Goal: Transaction & Acquisition: Purchase product/service

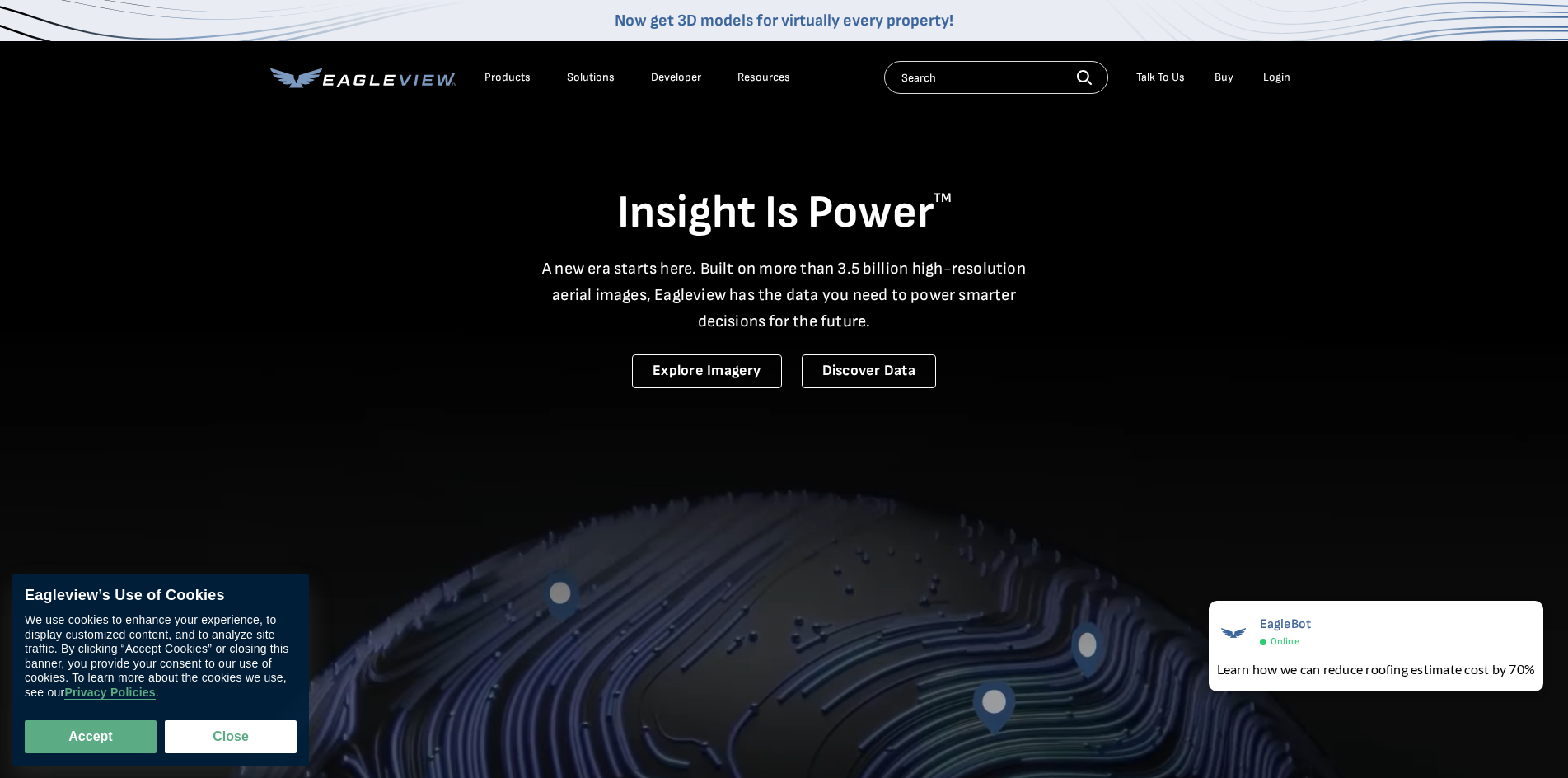
click at [975, 86] on input "text" at bounding box center [996, 77] width 224 height 33
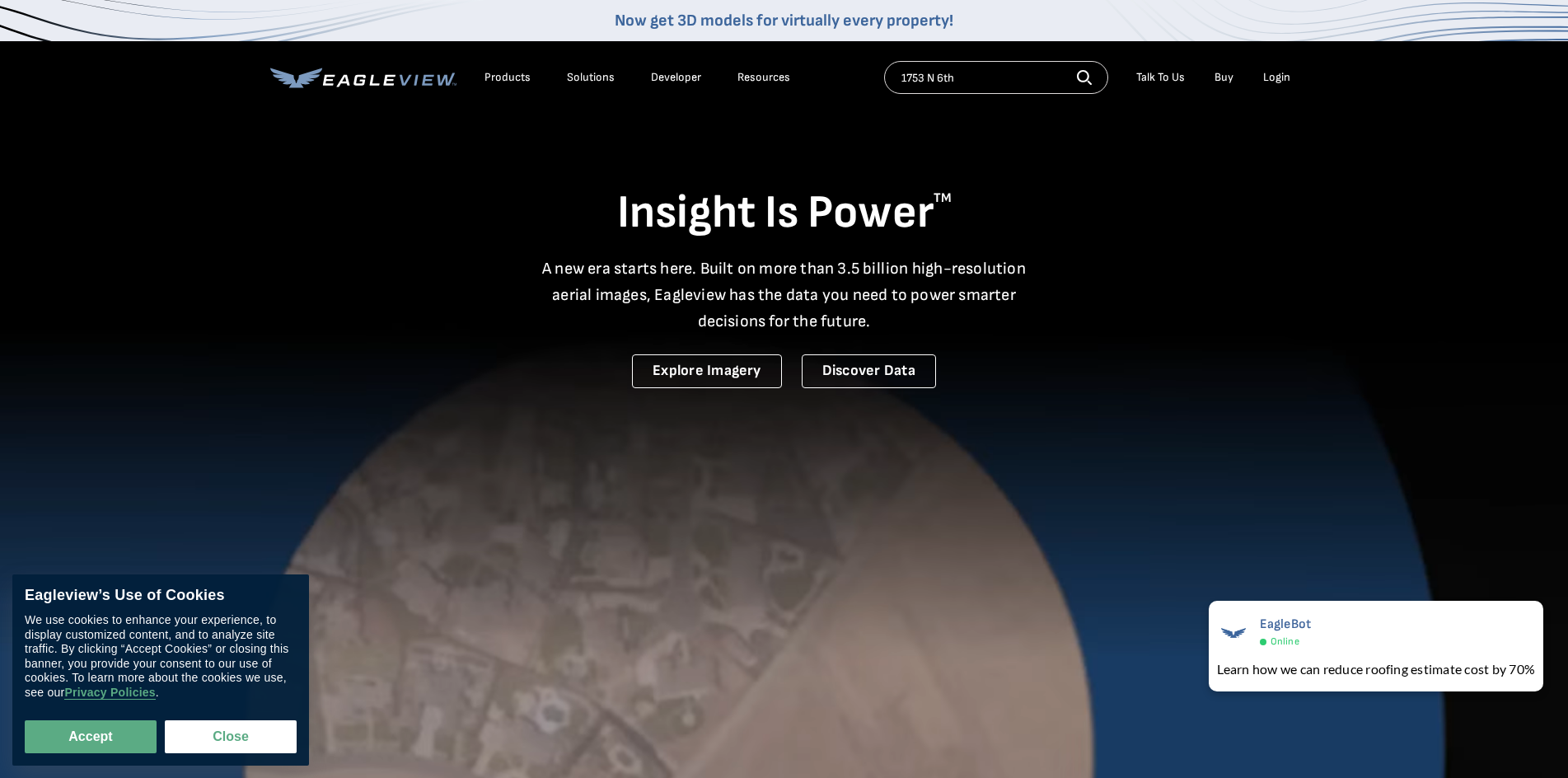
type input "1753 N 6th"
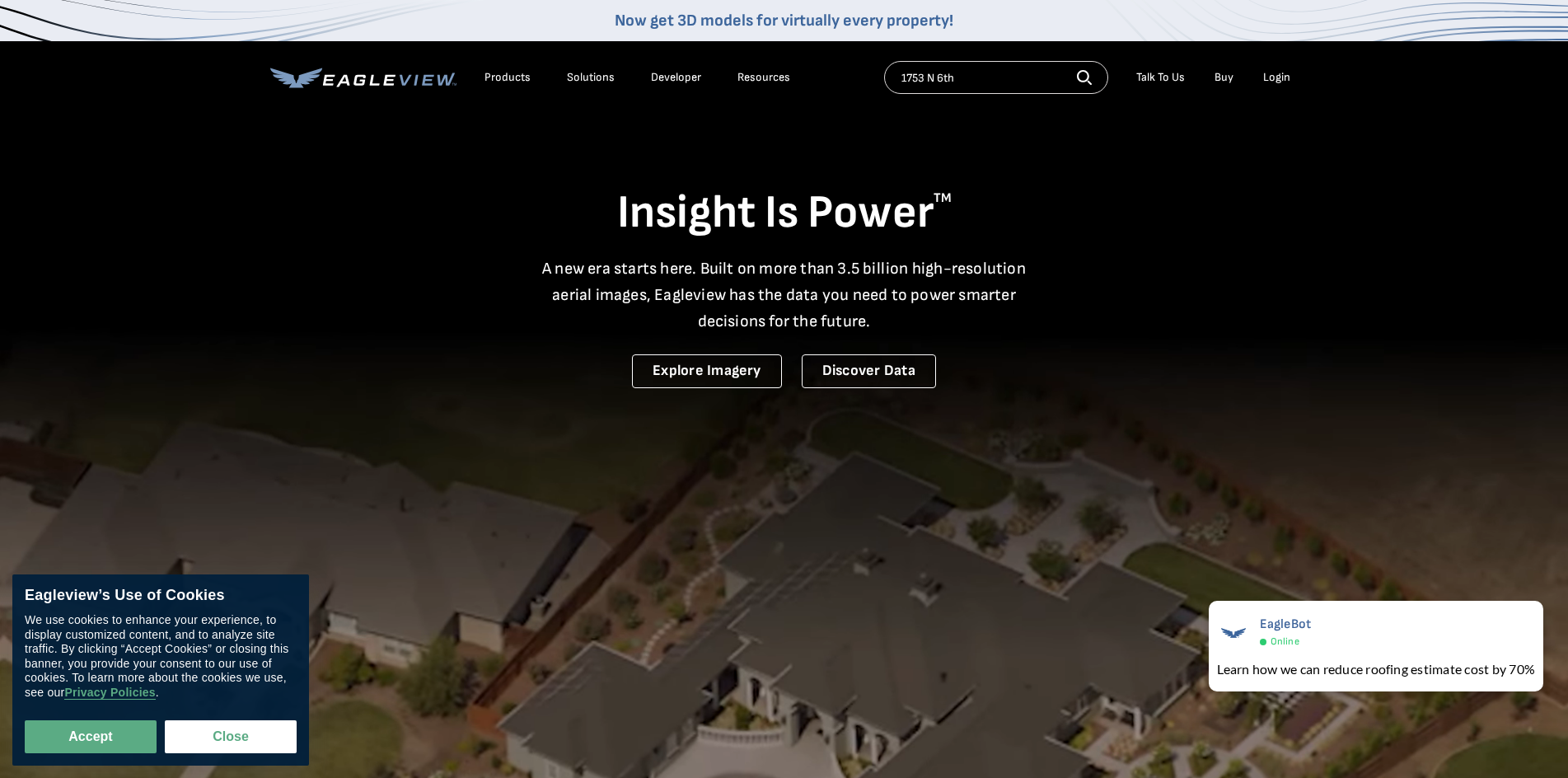
click at [1086, 80] on icon "button" at bounding box center [1083, 76] width 12 height 12
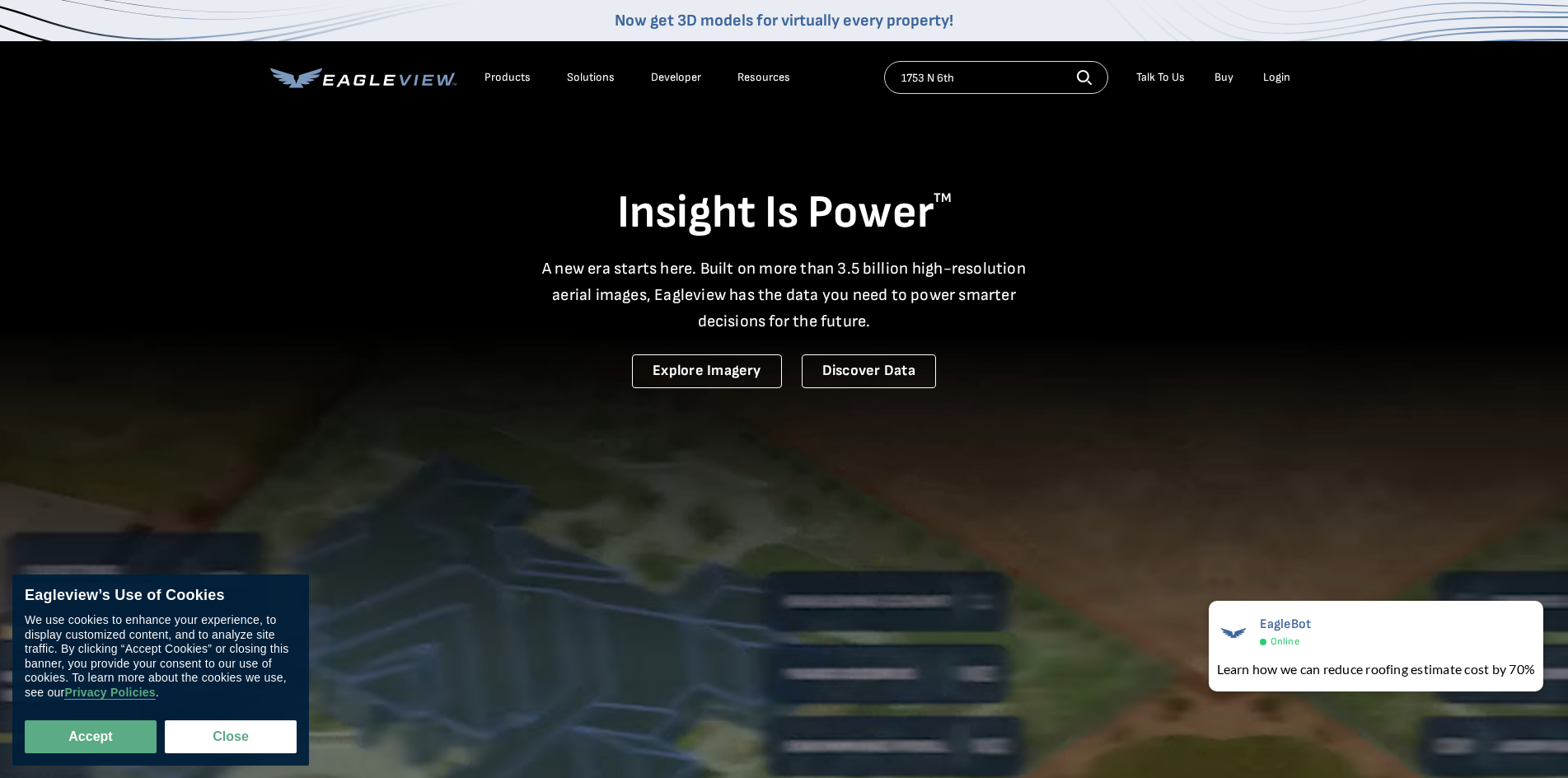
click at [1086, 78] on icon "button" at bounding box center [1084, 77] width 15 height 15
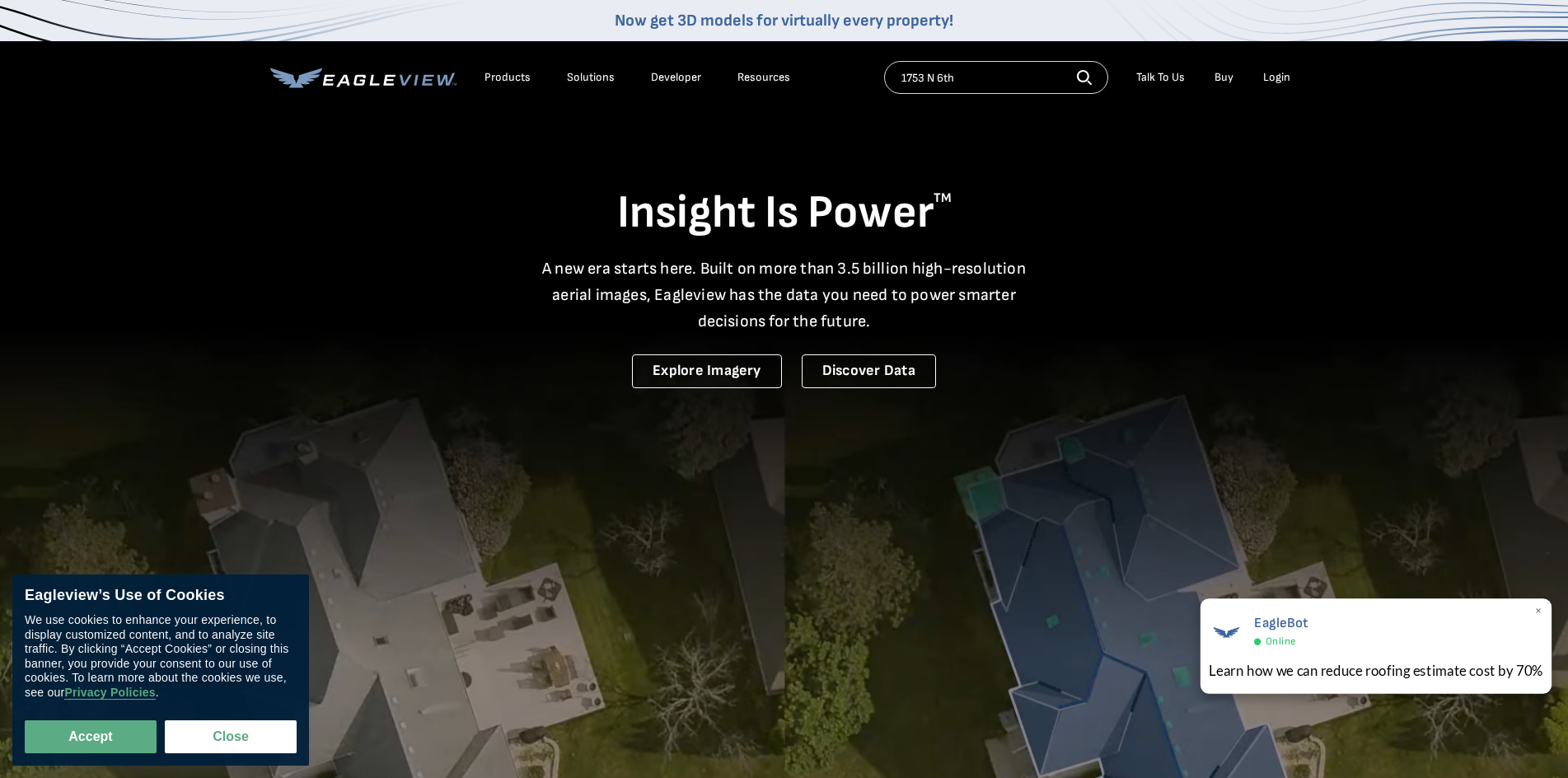
click at [1538, 612] on span "×" at bounding box center [1538, 611] width 9 height 17
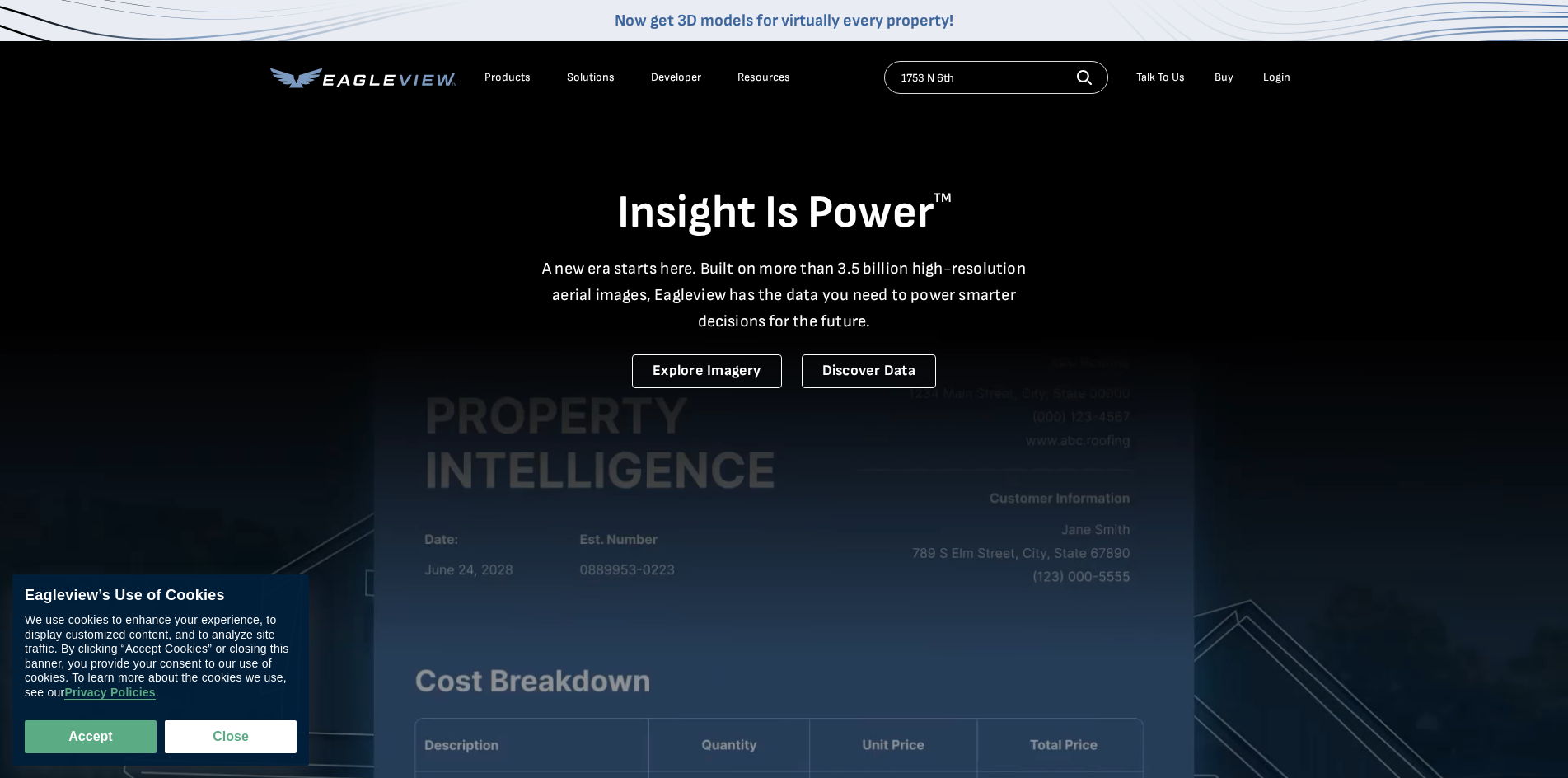
click at [1081, 72] on icon "button" at bounding box center [1083, 76] width 12 height 12
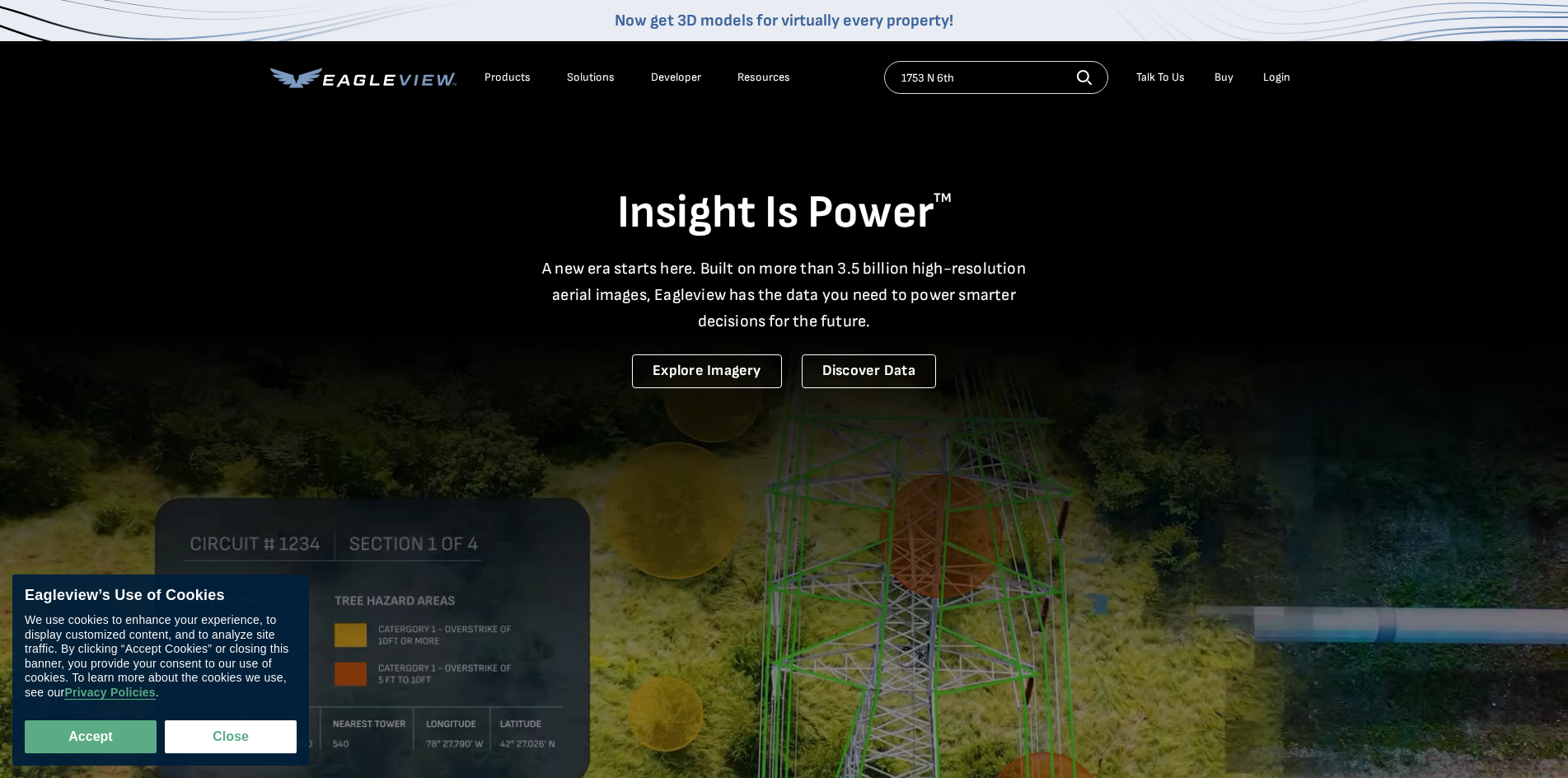
click at [1081, 72] on icon "button" at bounding box center [1083, 76] width 12 height 12
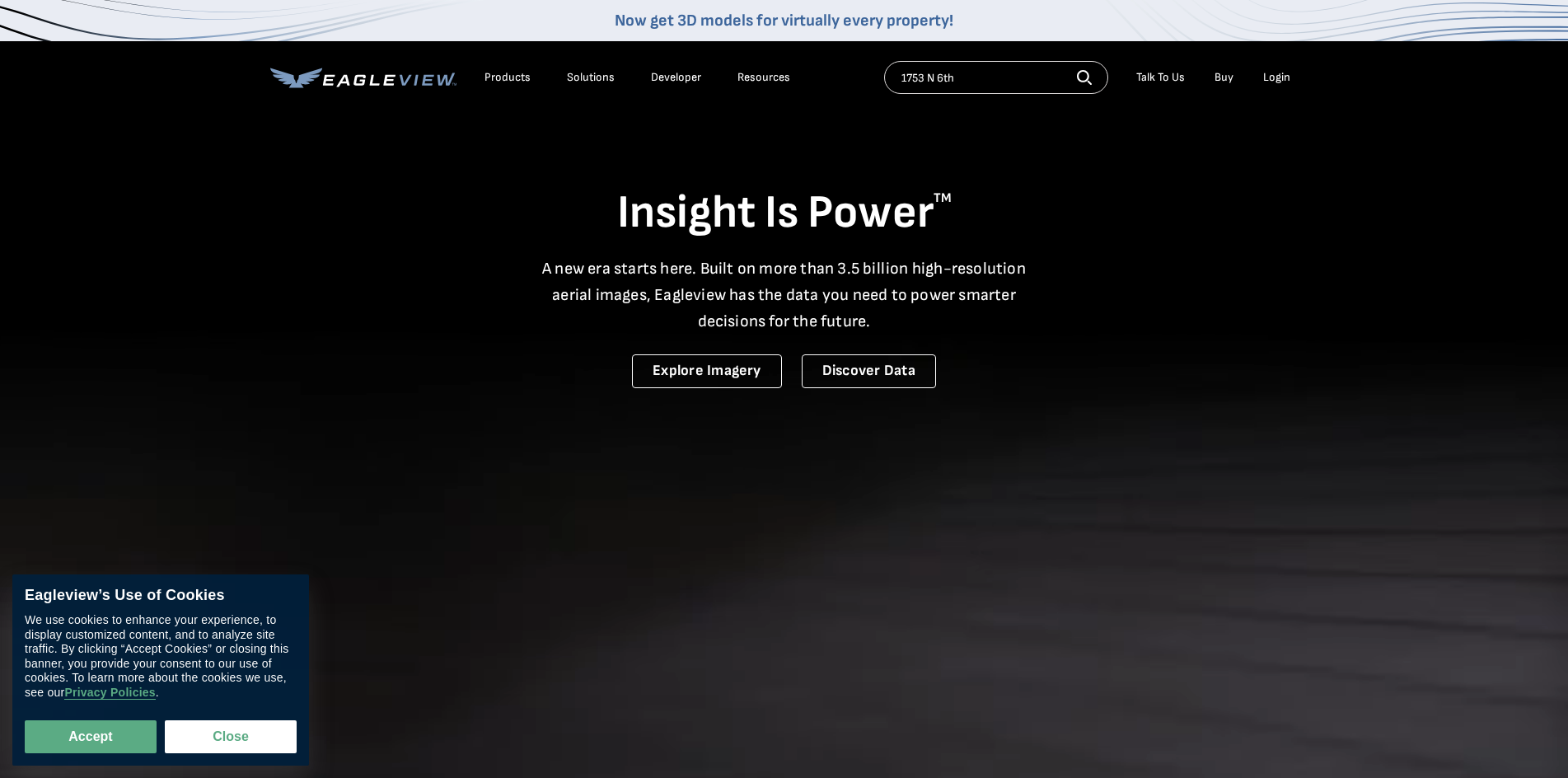
click at [968, 81] on input "1753 N 6th" at bounding box center [996, 77] width 224 height 33
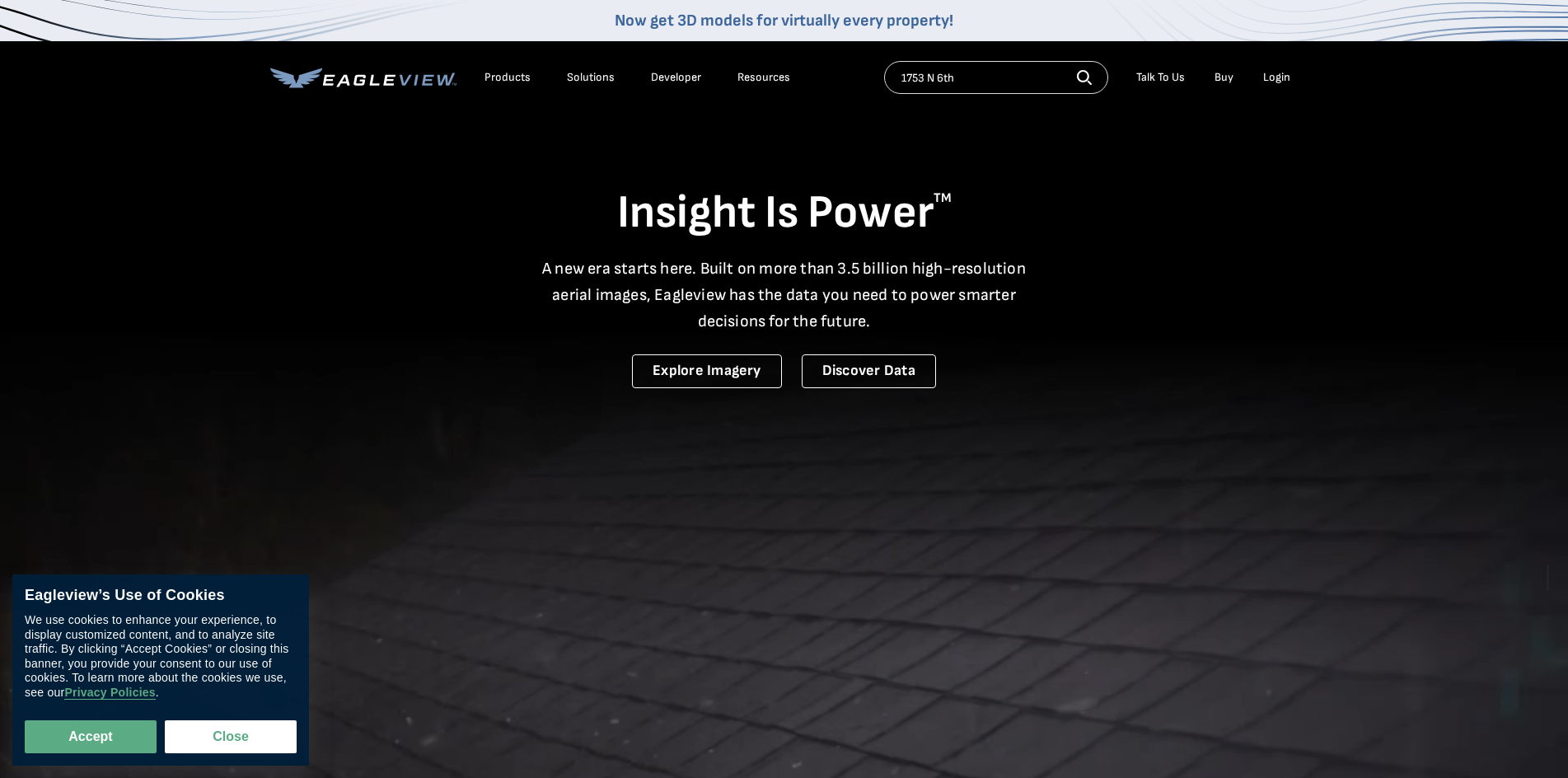
drag, startPoint x: 968, startPoint y: 81, endPoint x: 559, endPoint y: 166, distance: 417.7
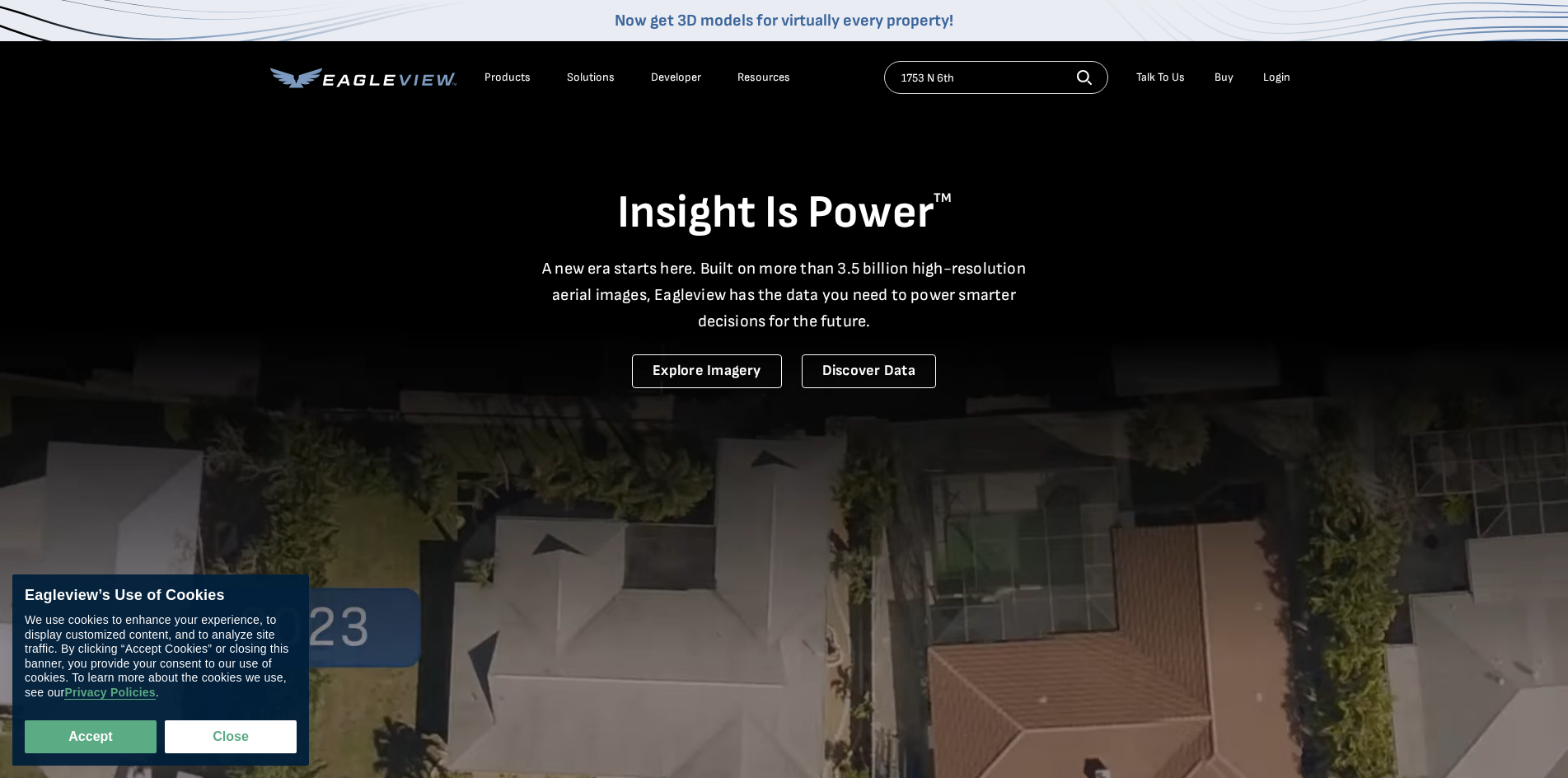
click at [1275, 74] on div "Login" at bounding box center [1276, 77] width 27 height 15
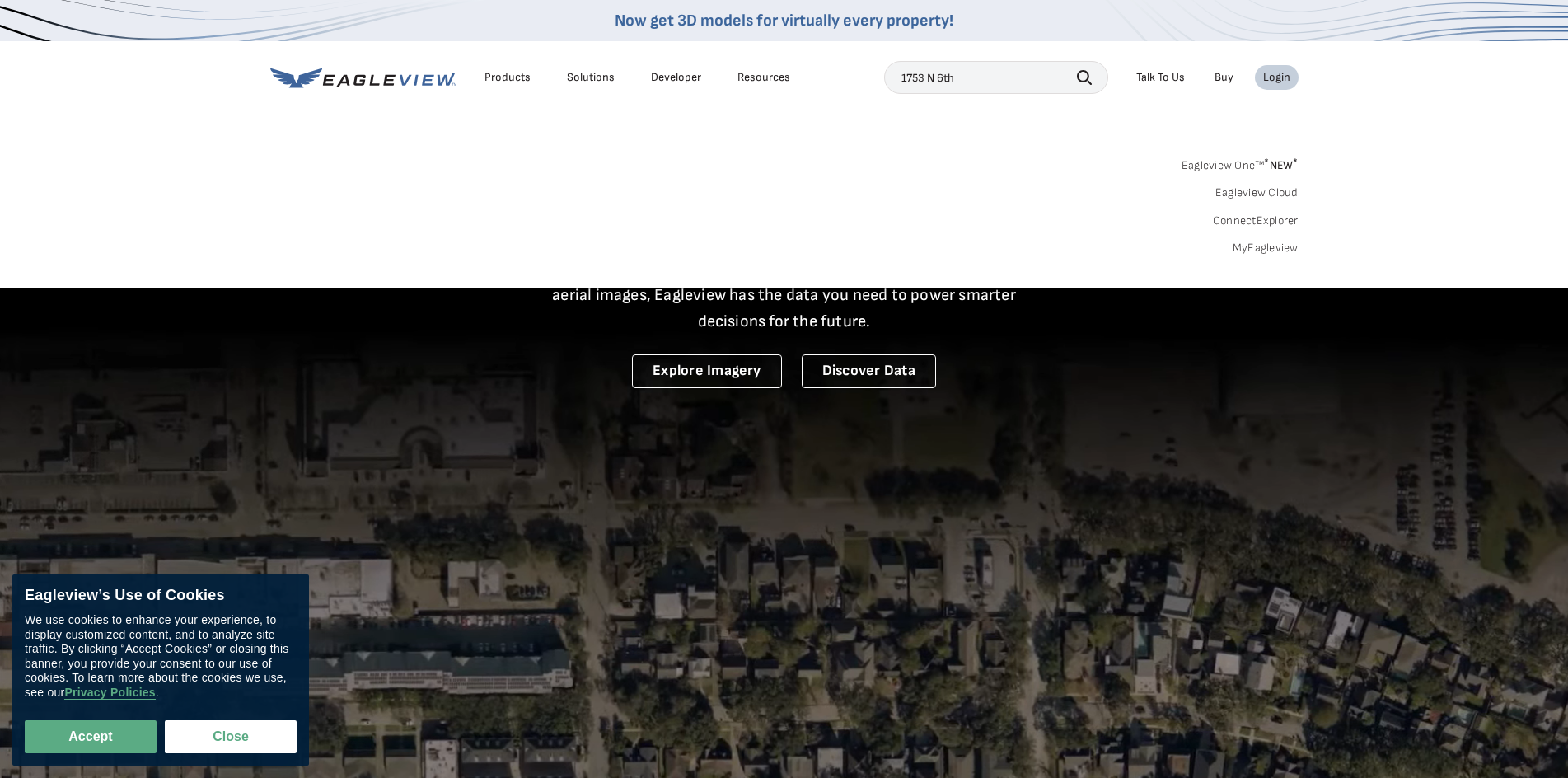
click at [1289, 77] on div "Login" at bounding box center [1276, 77] width 27 height 15
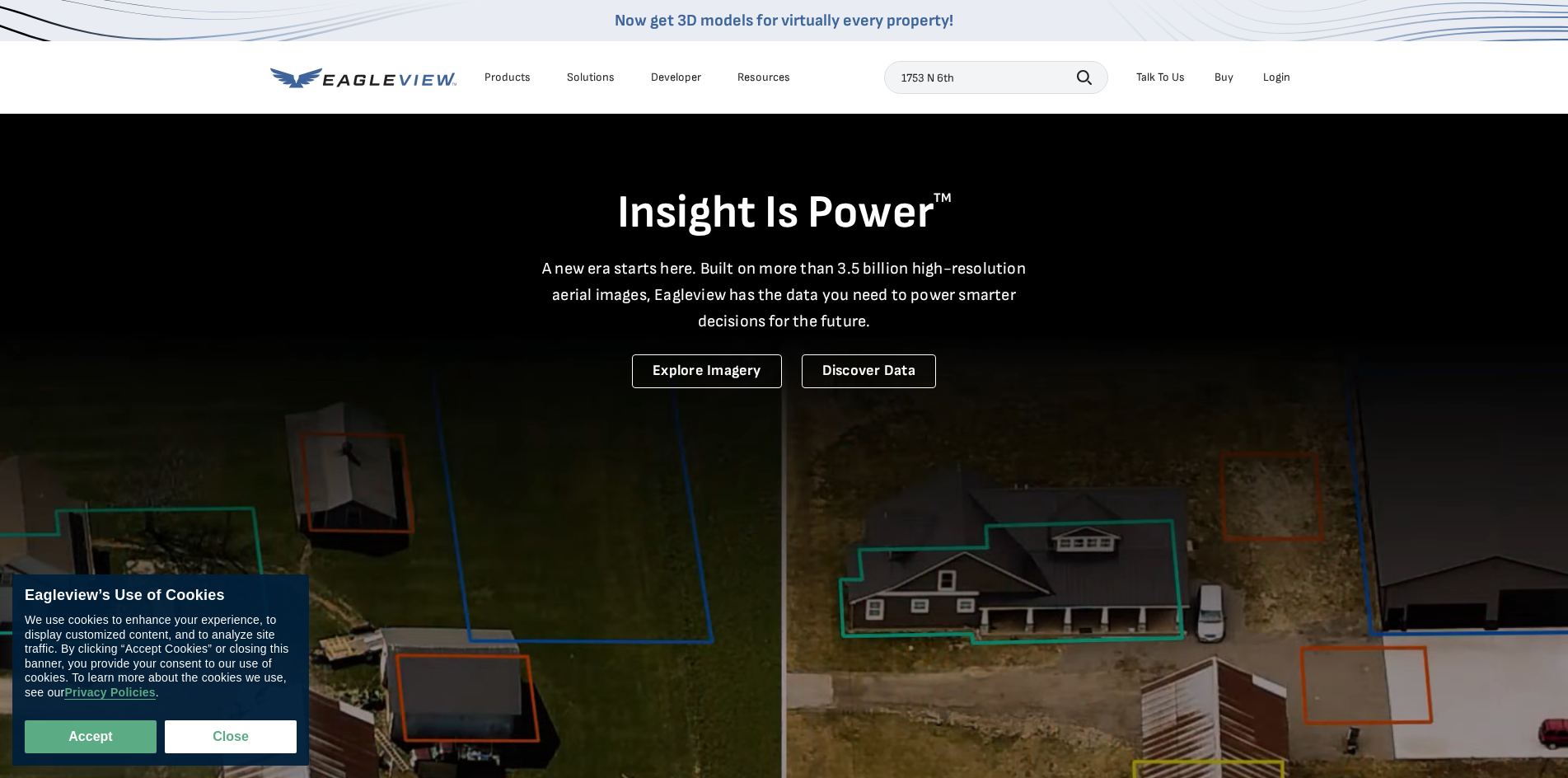
click at [1273, 80] on div "Login" at bounding box center [1276, 77] width 27 height 15
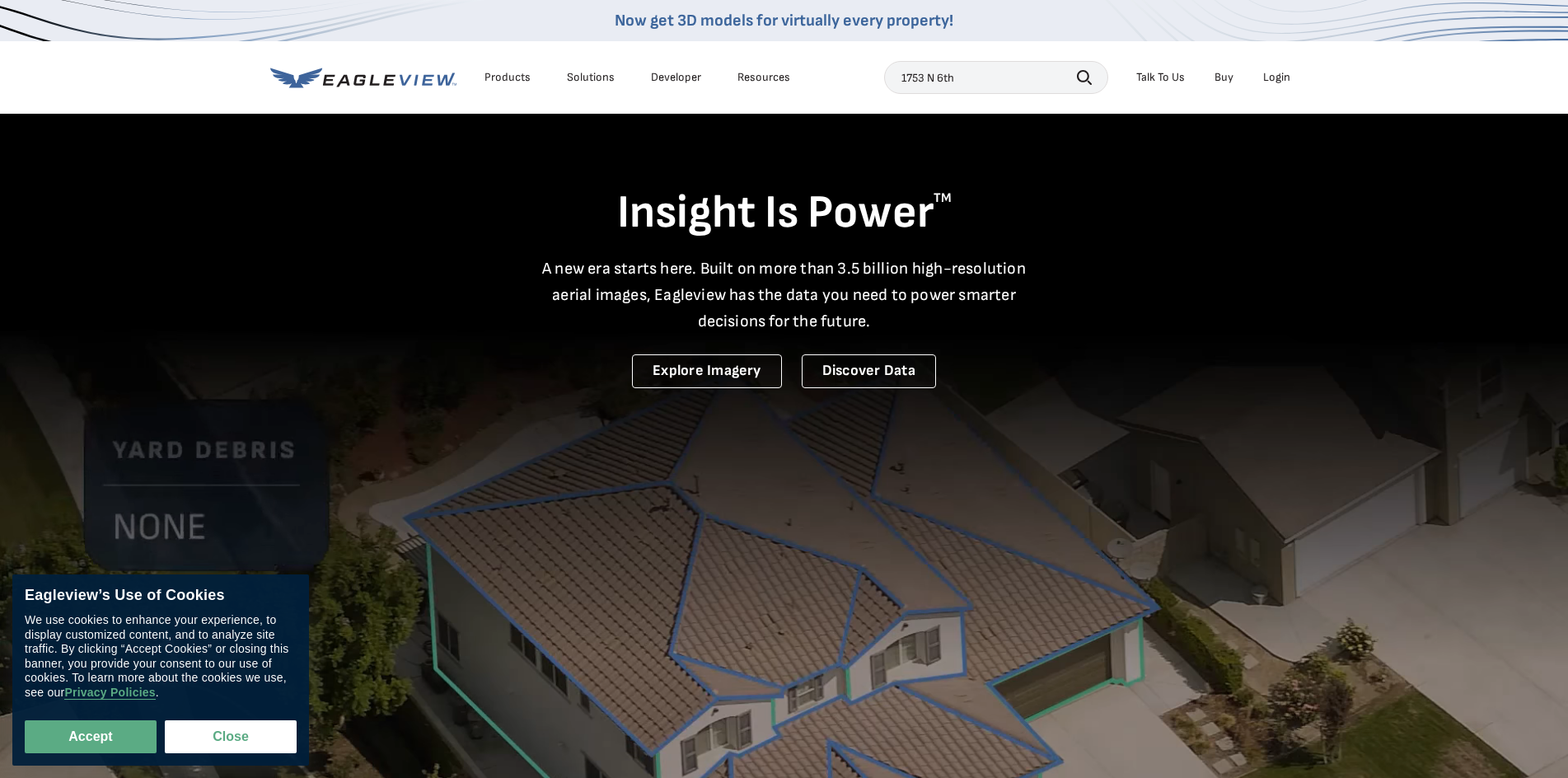
click at [110, 757] on div "Eagleview’s Use of Cookies We use cookies to enhance your experience, to displa…" at bounding box center [159, 670] width 296 height 191
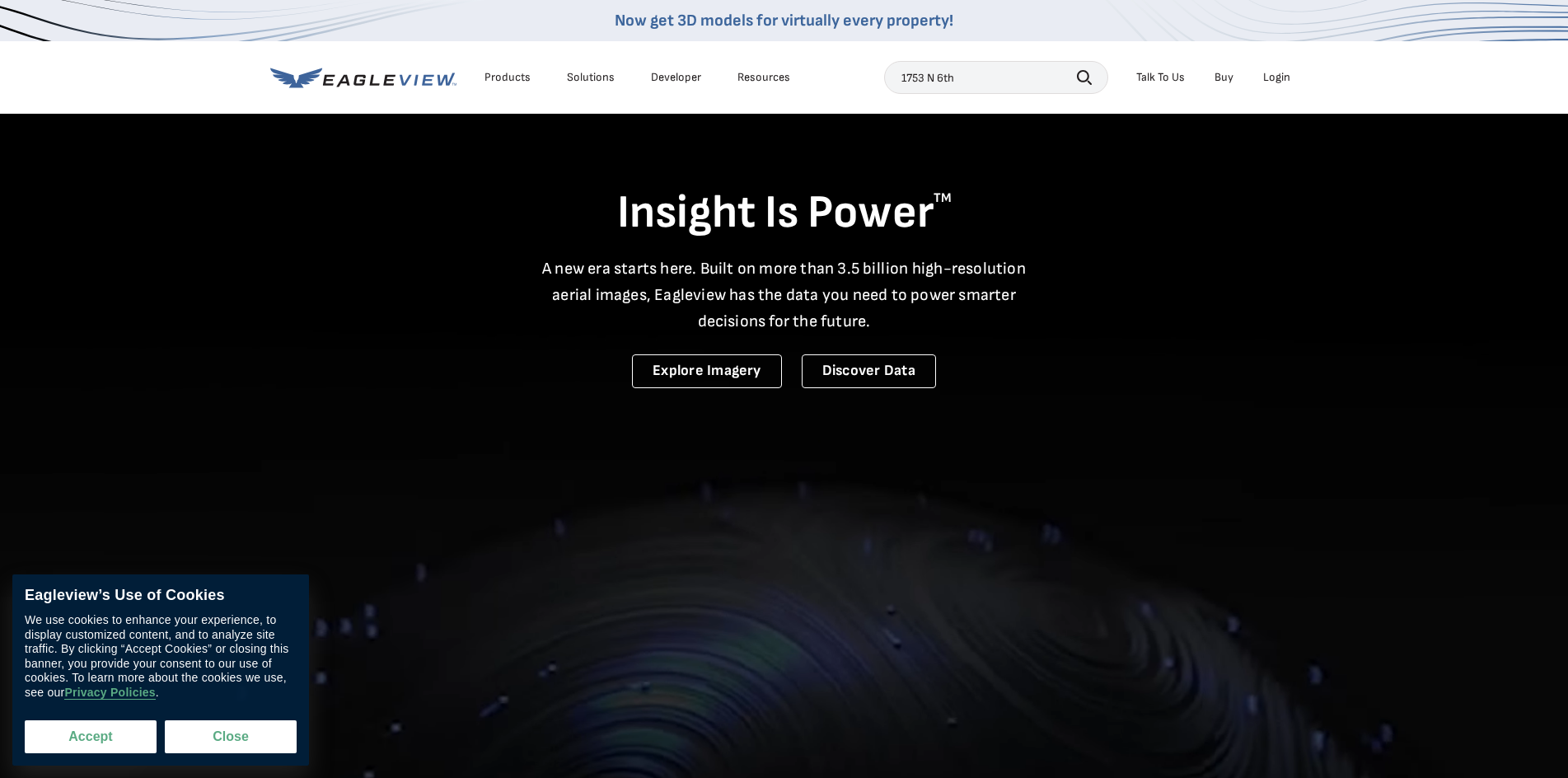
click at [100, 738] on button "Accept" at bounding box center [90, 736] width 132 height 33
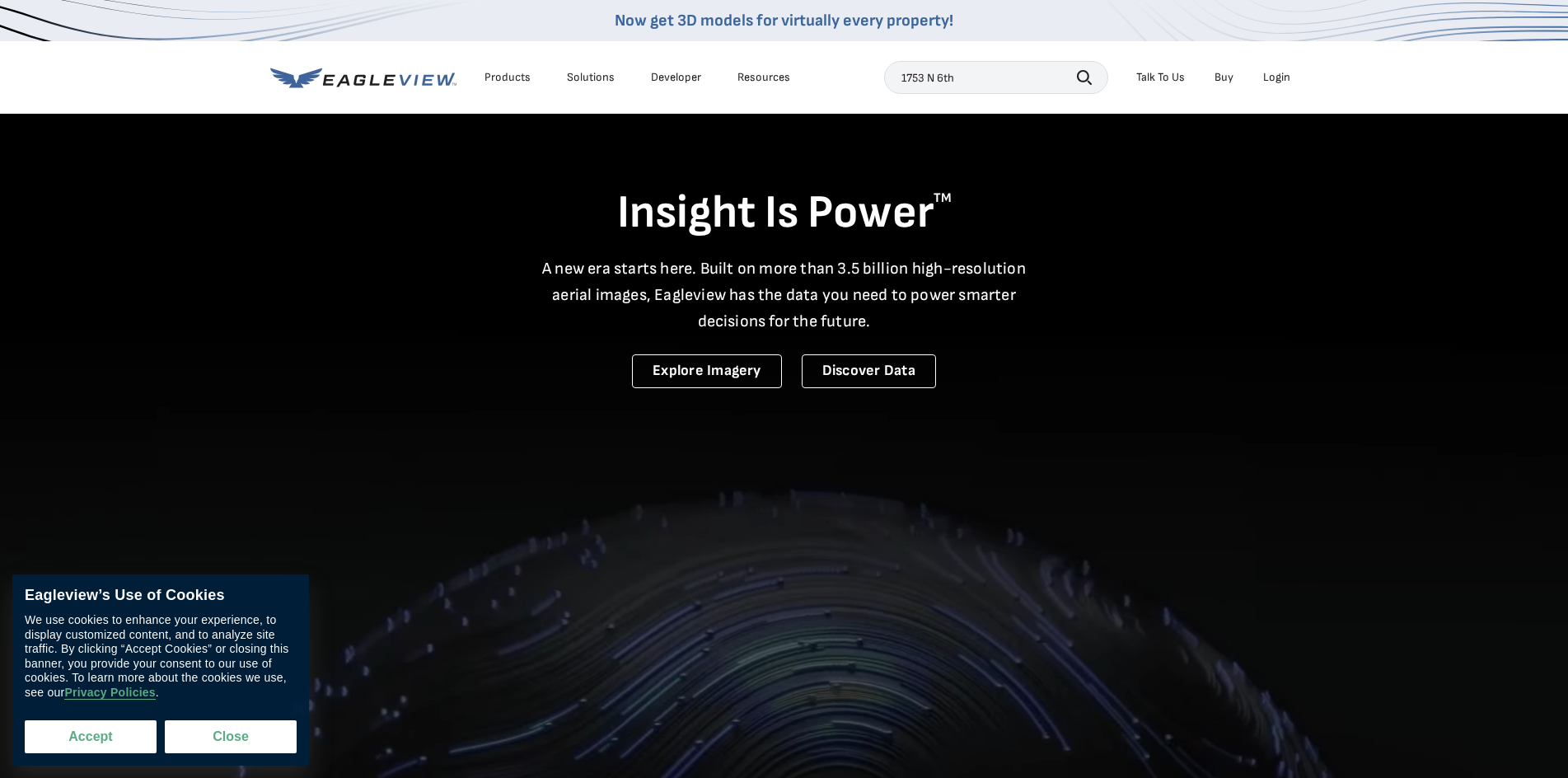
checkbox input "true"
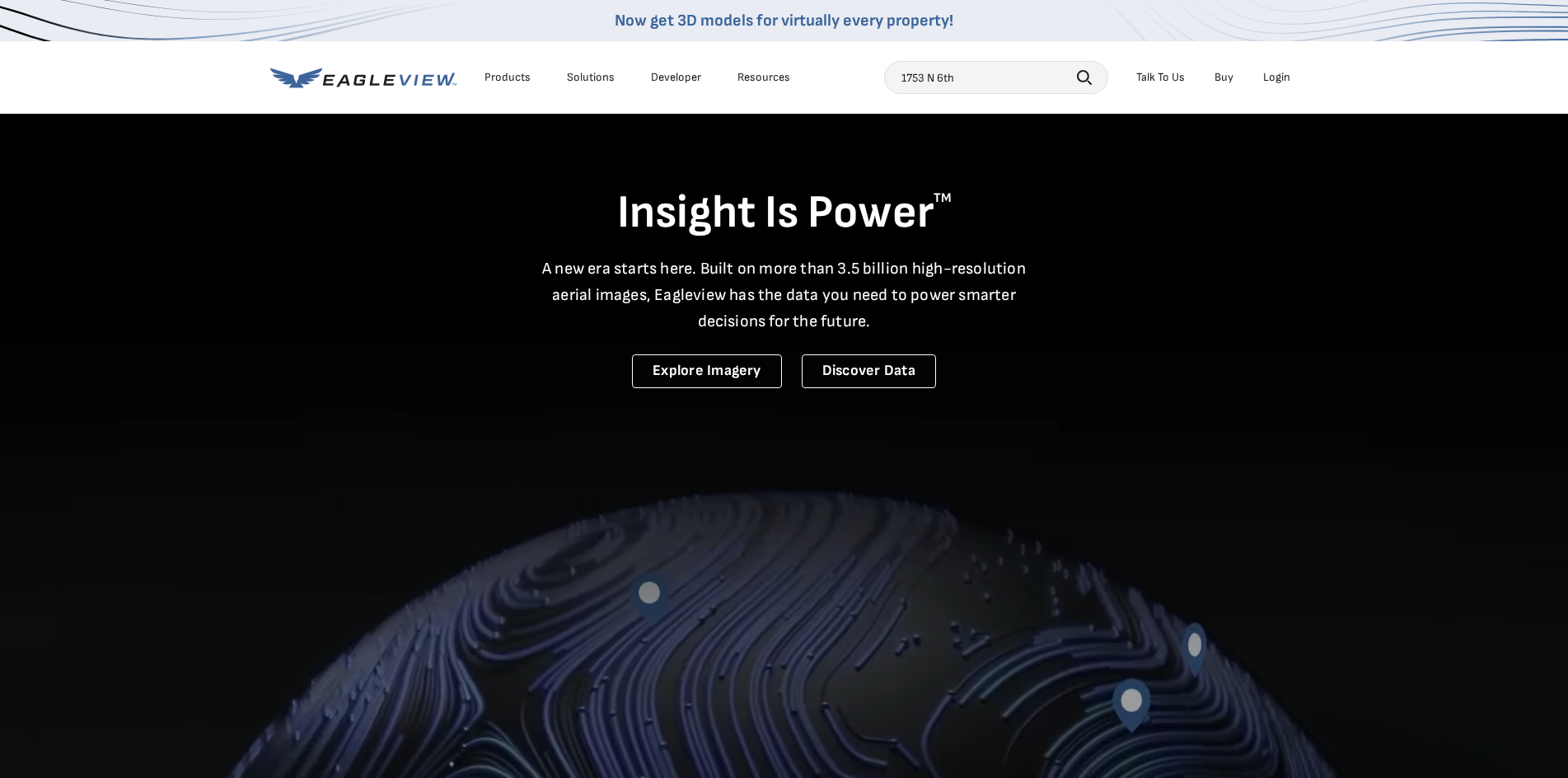
click at [1280, 76] on div "Login" at bounding box center [1276, 77] width 27 height 15
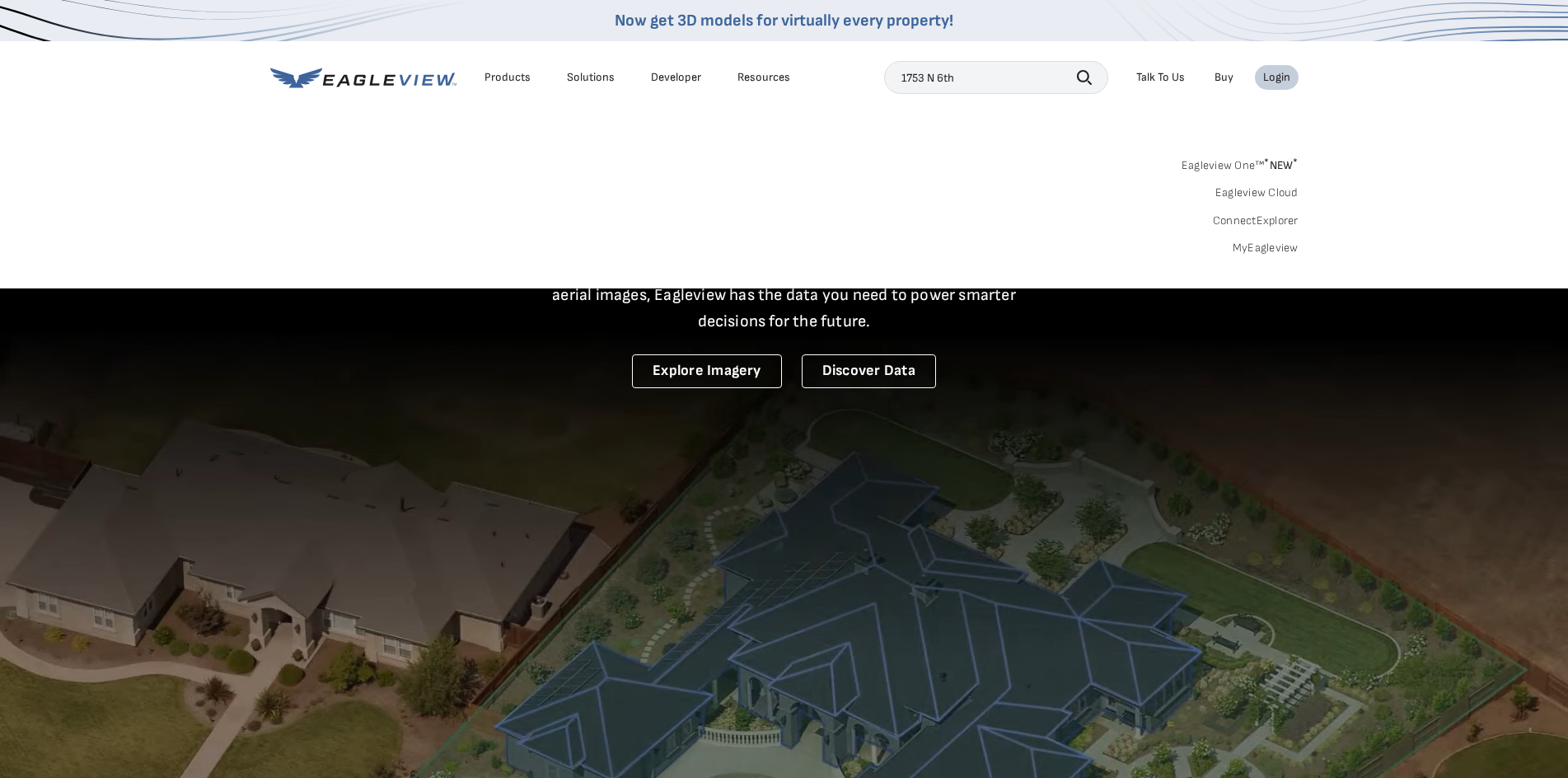
click at [1285, 248] on link "MyEagleview" at bounding box center [1265, 248] width 66 height 15
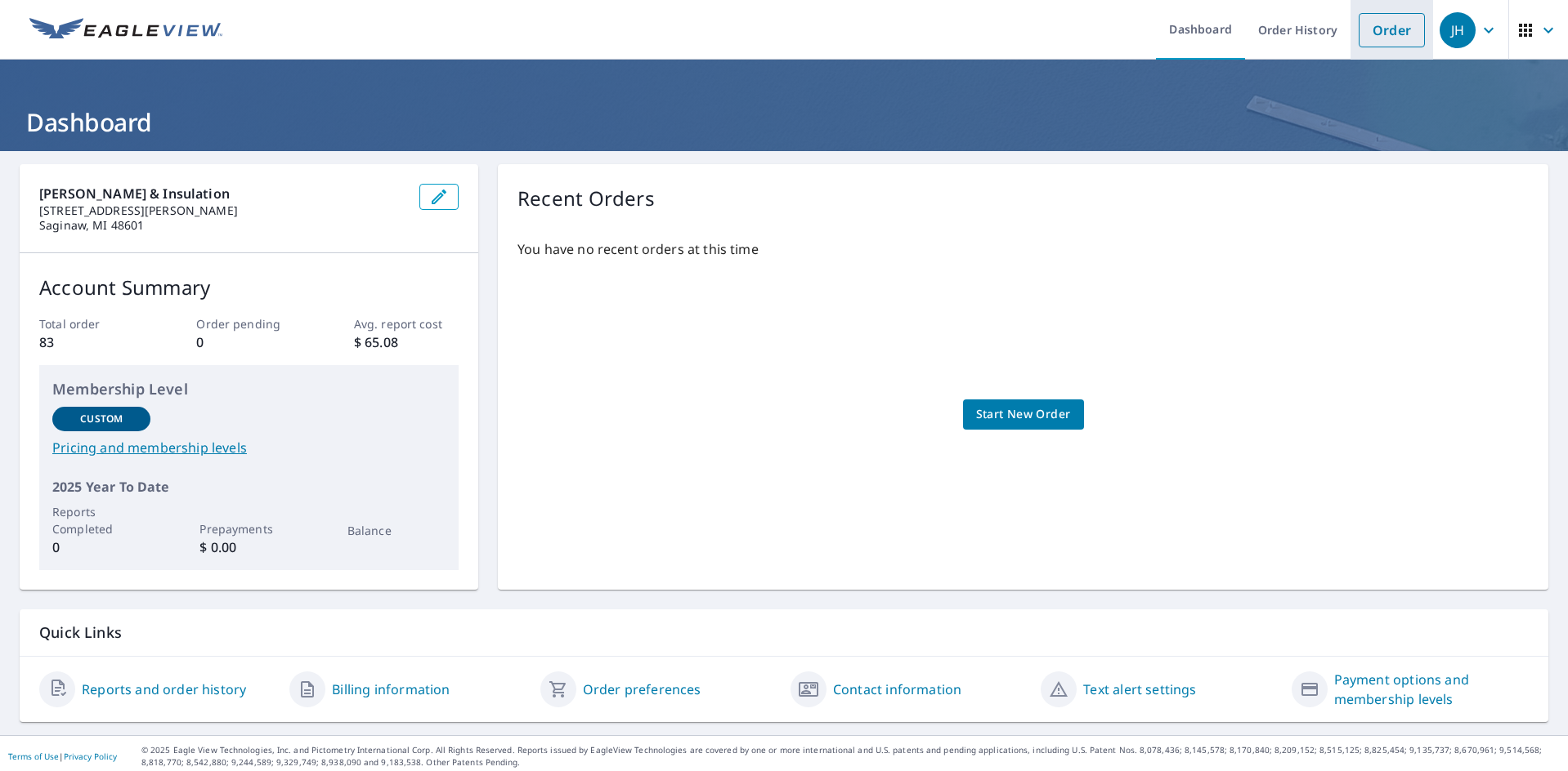
click at [1373, 24] on link "Order" at bounding box center [1391, 29] width 66 height 34
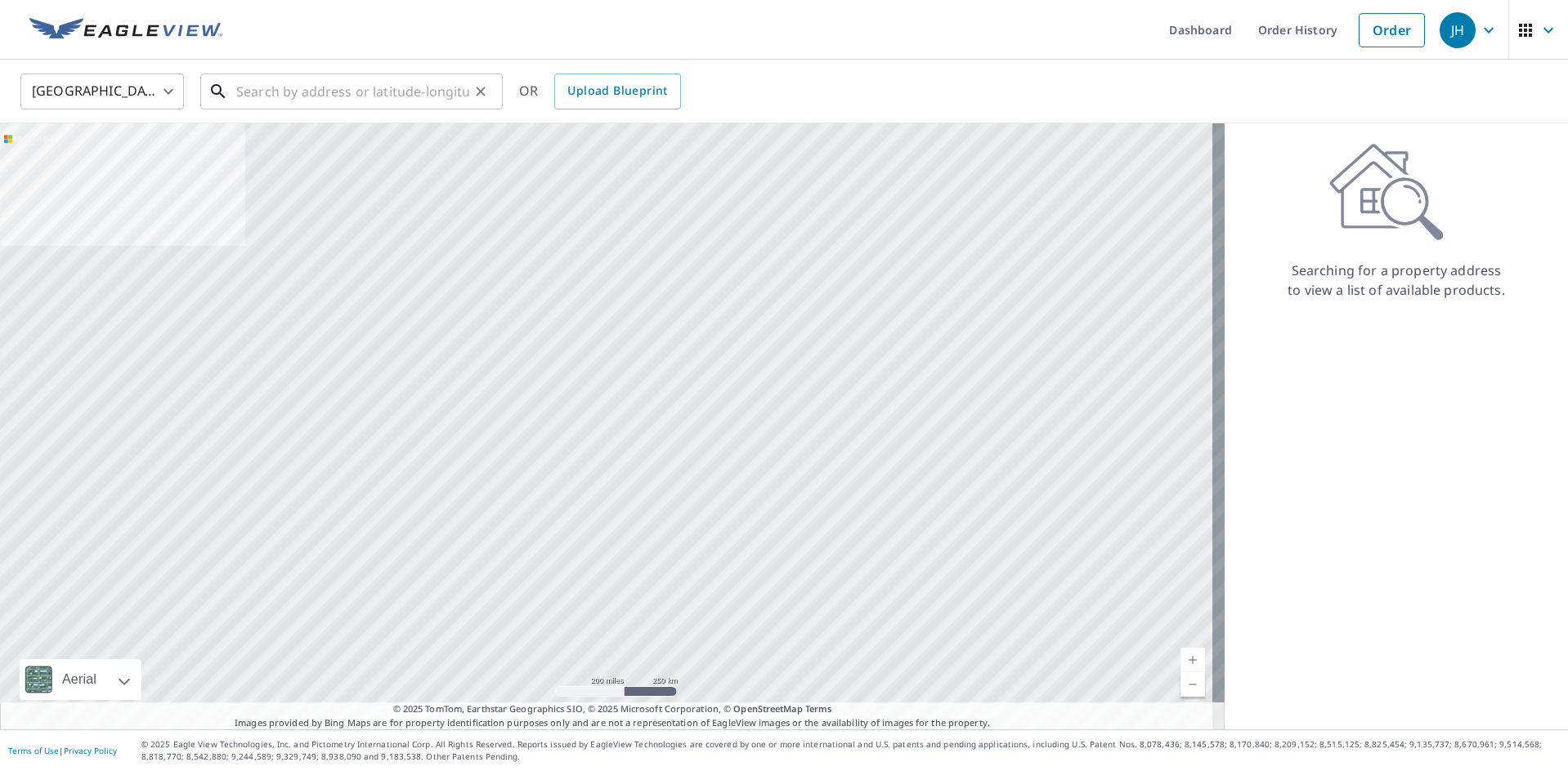
click at [377, 99] on input "text" at bounding box center [352, 91] width 233 height 46
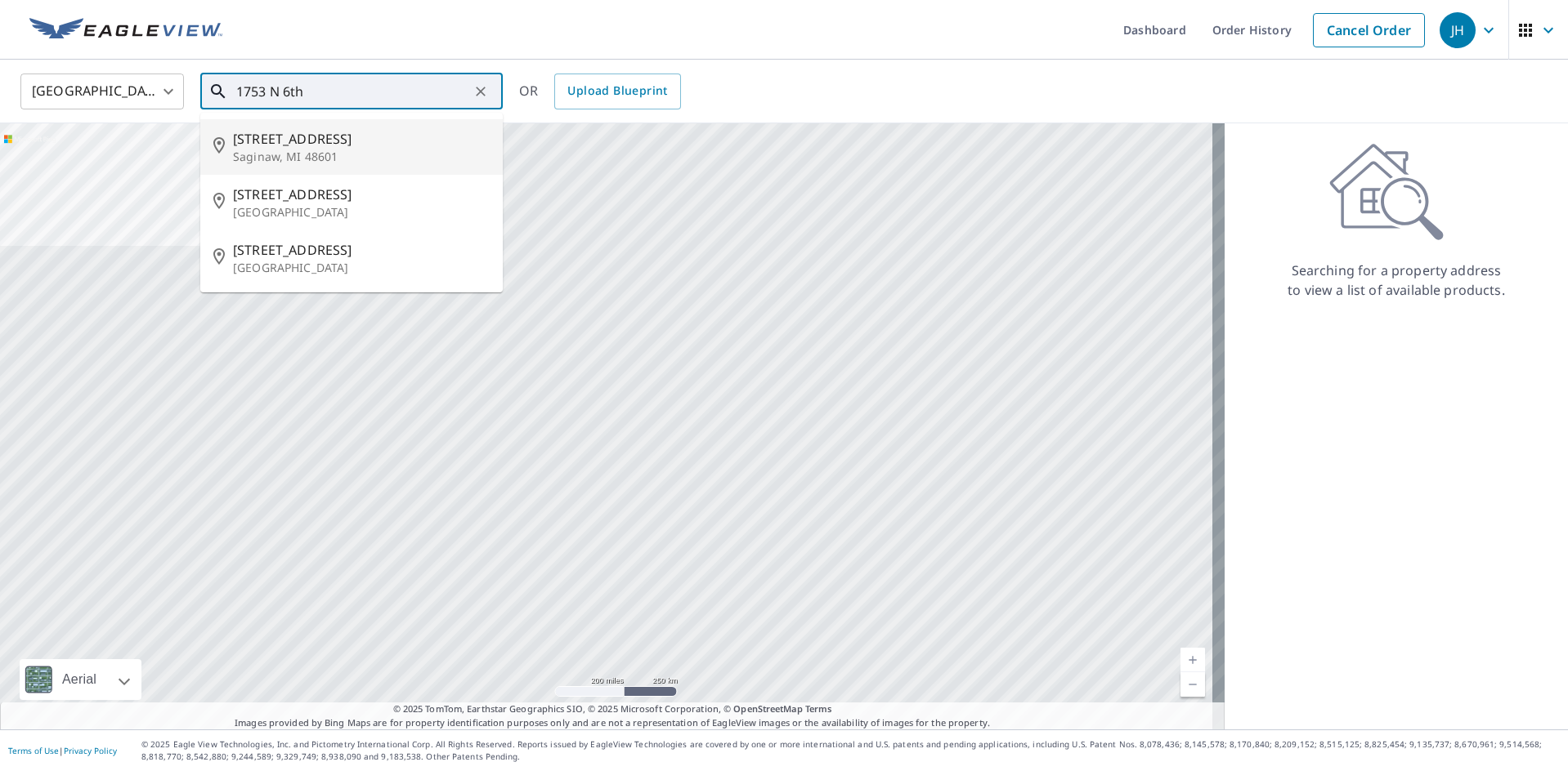
click at [324, 152] on p "Saginaw, MI 48601" at bounding box center [361, 156] width 256 height 17
type input "[STREET_ADDRESS]"
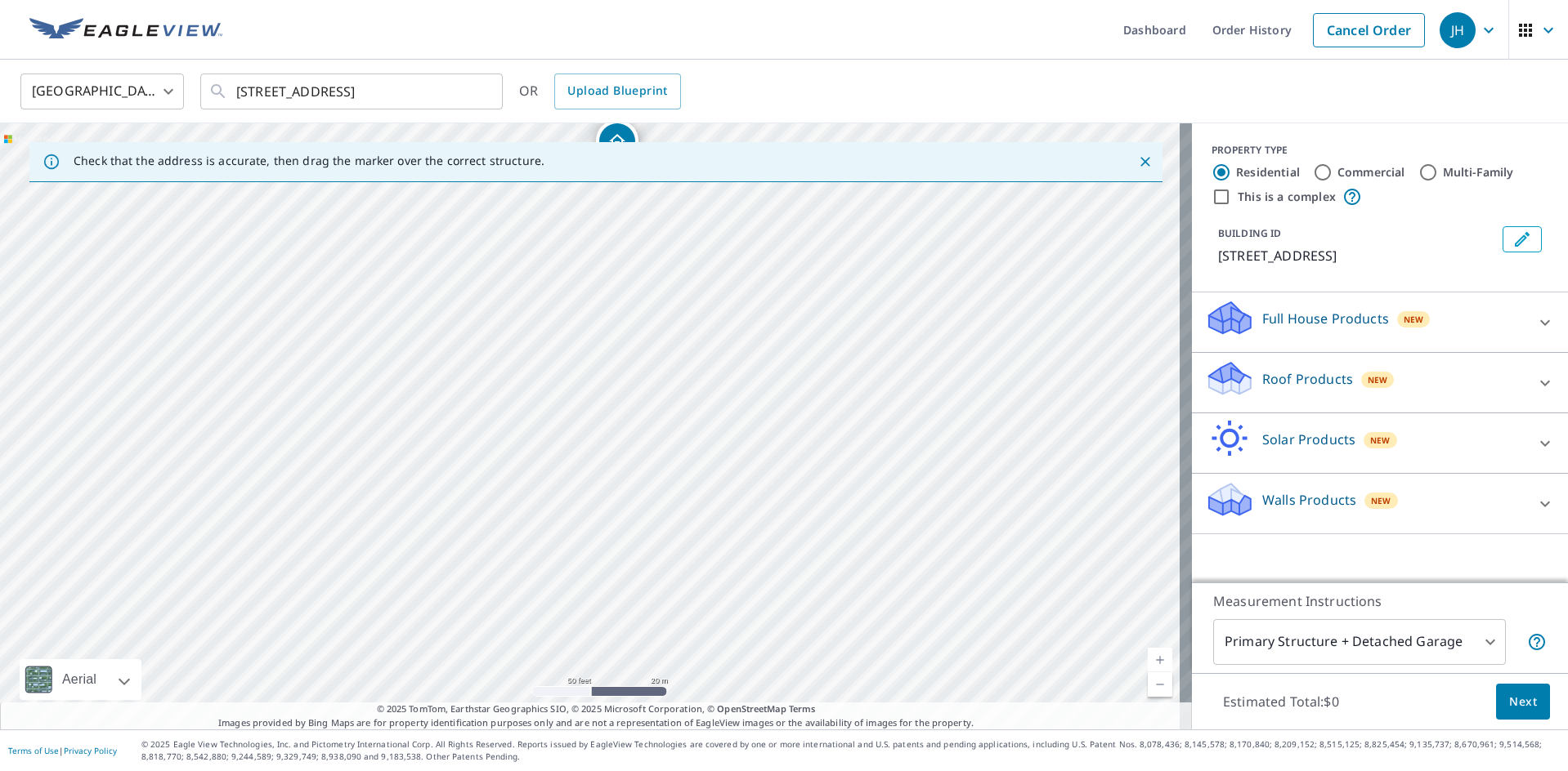
drag, startPoint x: 598, startPoint y: 513, endPoint x: 625, endPoint y: 260, distance: 254.4
click at [625, 260] on div "[STREET_ADDRESS]" at bounding box center [595, 426] width 1192 height 606
click at [532, 468] on div "[STREET_ADDRESS]" at bounding box center [595, 426] width 1192 height 606
drag, startPoint x: 589, startPoint y: 407, endPoint x: 532, endPoint y: 622, distance: 222.4
drag, startPoint x: 765, startPoint y: 391, endPoint x: 701, endPoint y: 390, distance: 64.0
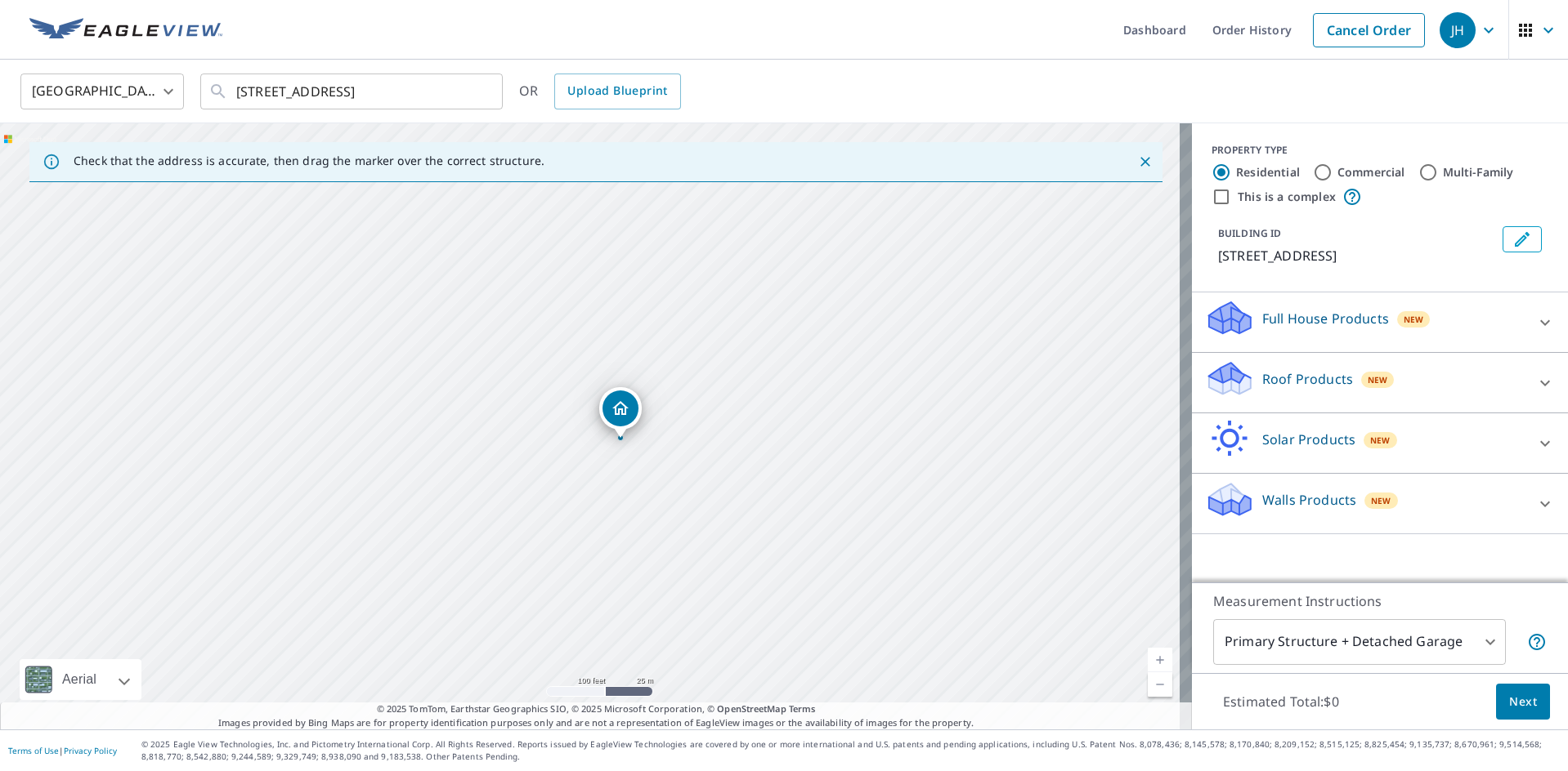
click at [702, 390] on div "[STREET_ADDRESS]" at bounding box center [595, 426] width 1192 height 606
click at [1270, 384] on p "Roof Products" at bounding box center [1307, 379] width 90 height 20
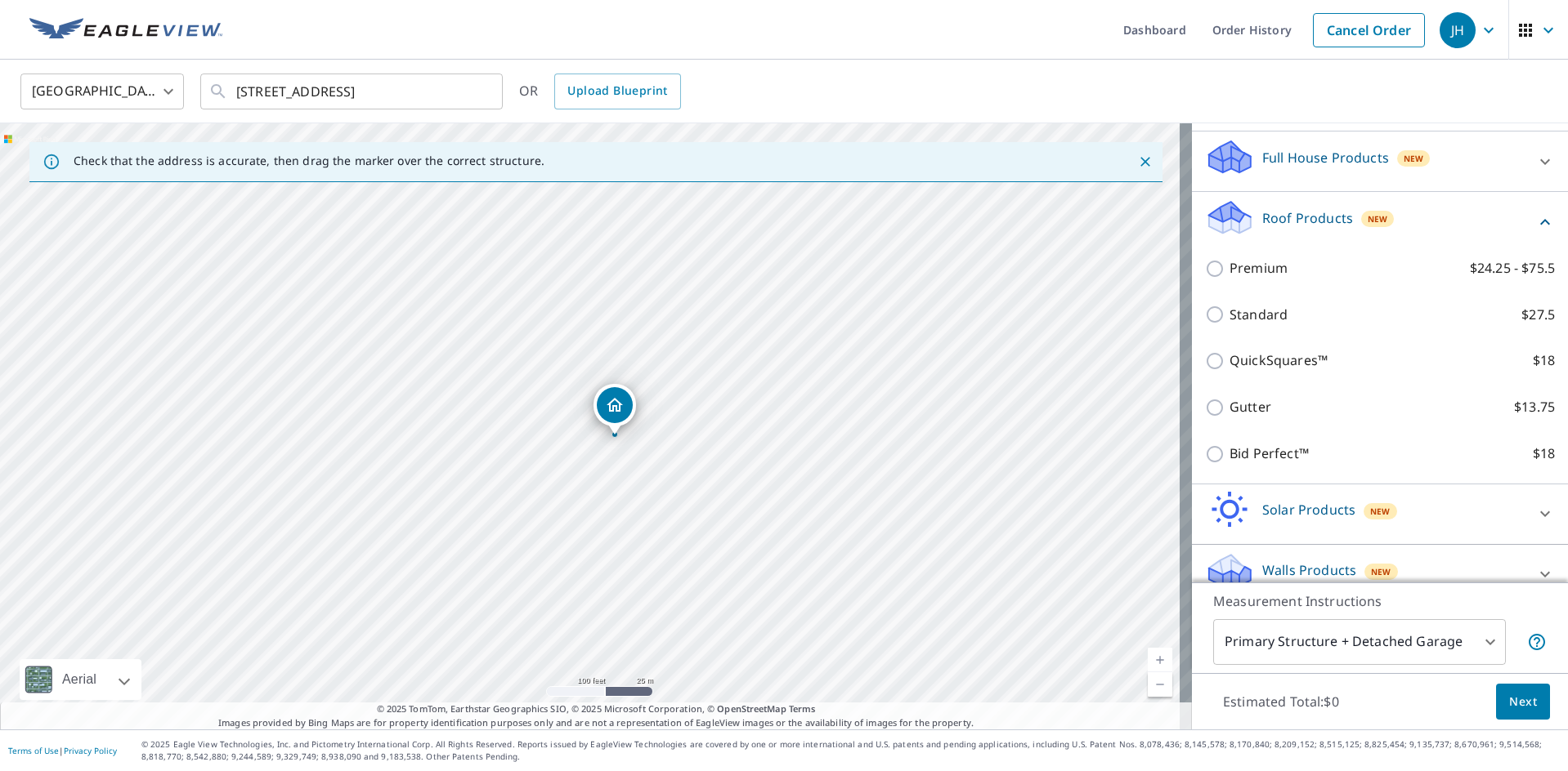
scroll to position [163, 0]
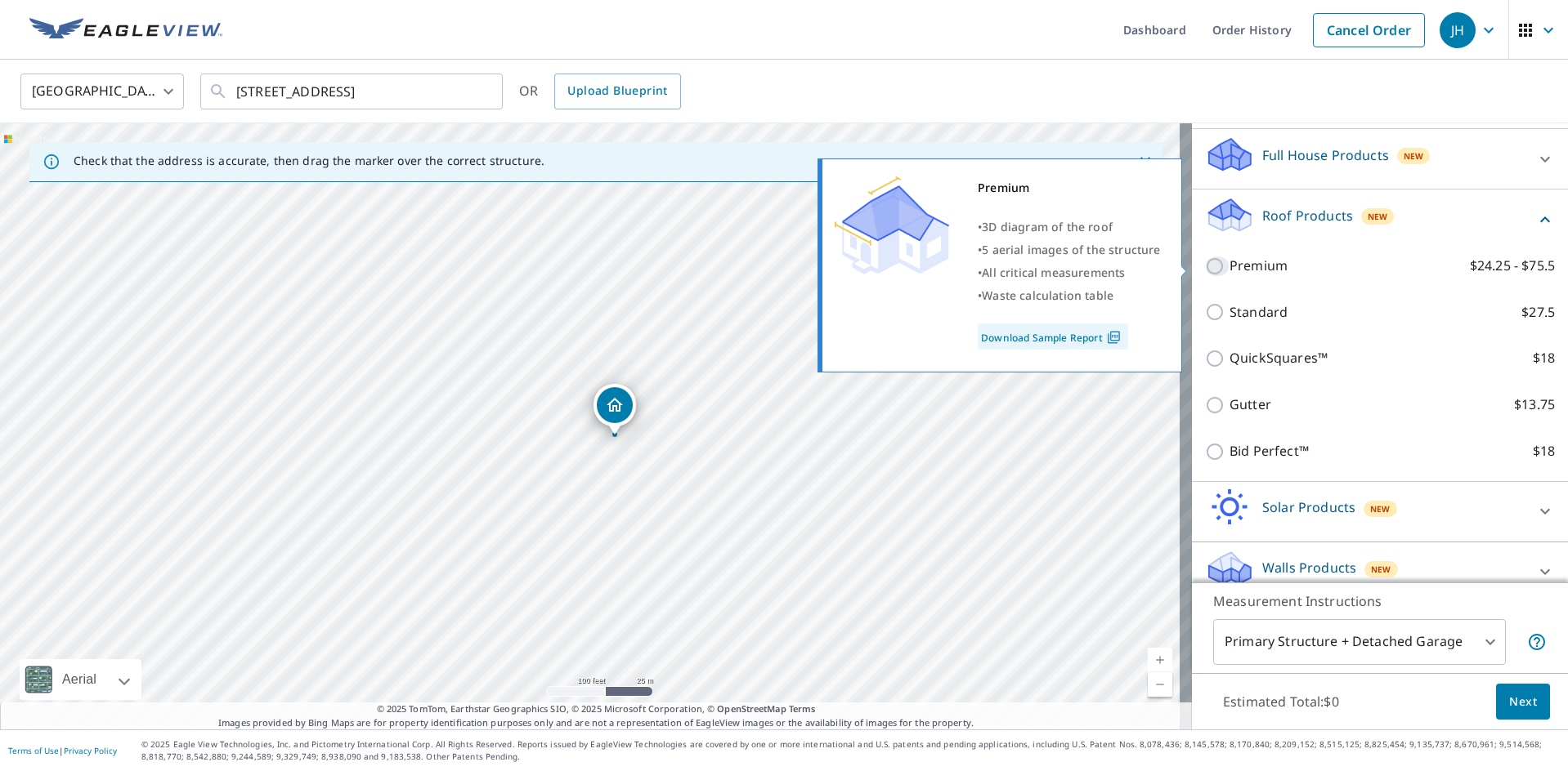
click at [1204, 268] on input "Premium $24.25 - $75.5" at bounding box center [1216, 266] width 25 height 20
checkbox input "true"
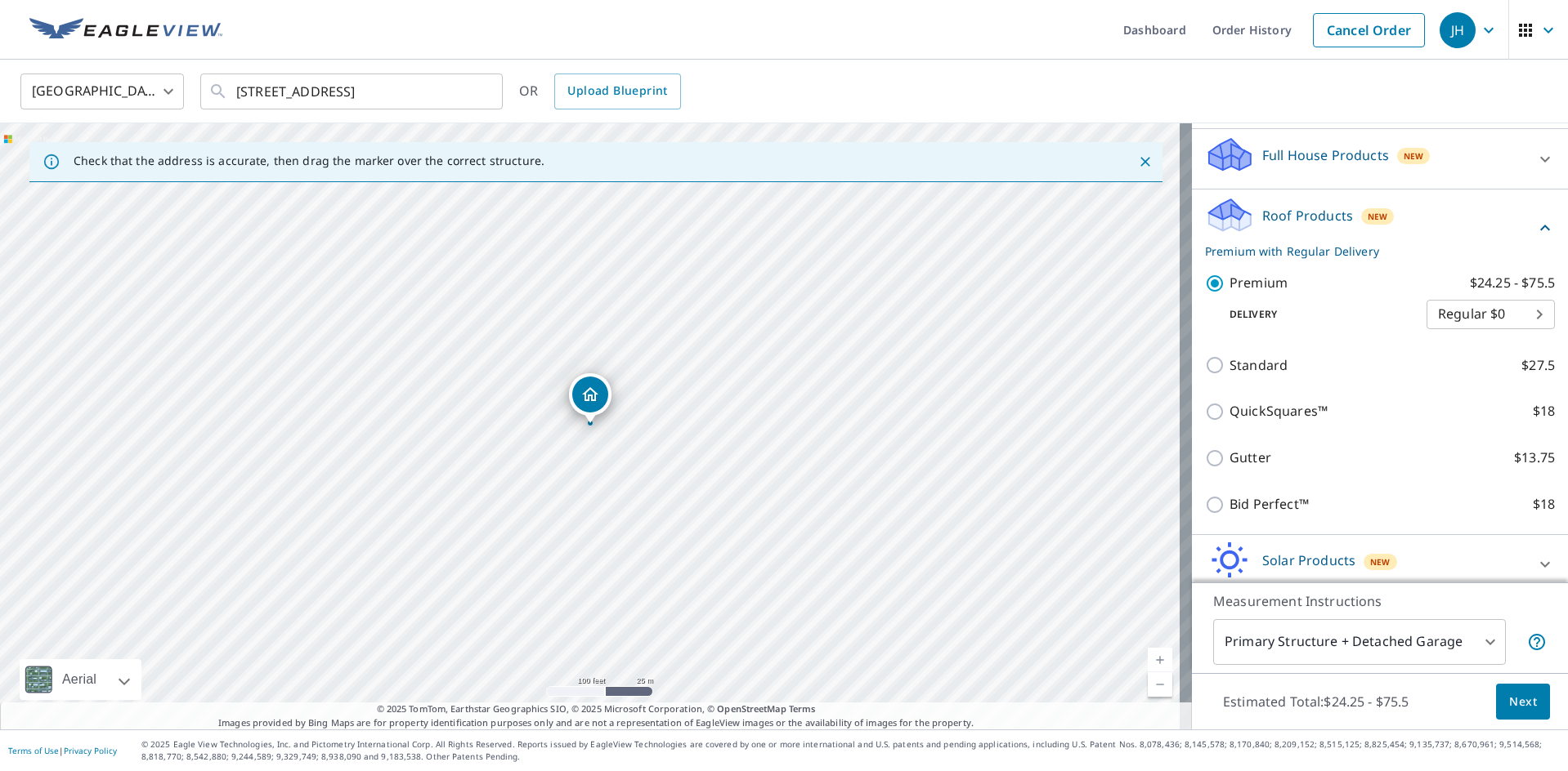
click at [1522, 318] on body "JH JH Dashboard Order History Cancel Order JH [GEOGRAPHIC_DATA] [GEOGRAPHIC_DAT…" at bounding box center [784, 385] width 1568 height 771
click at [1521, 314] on li "Regular $0" at bounding box center [1466, 314] width 129 height 29
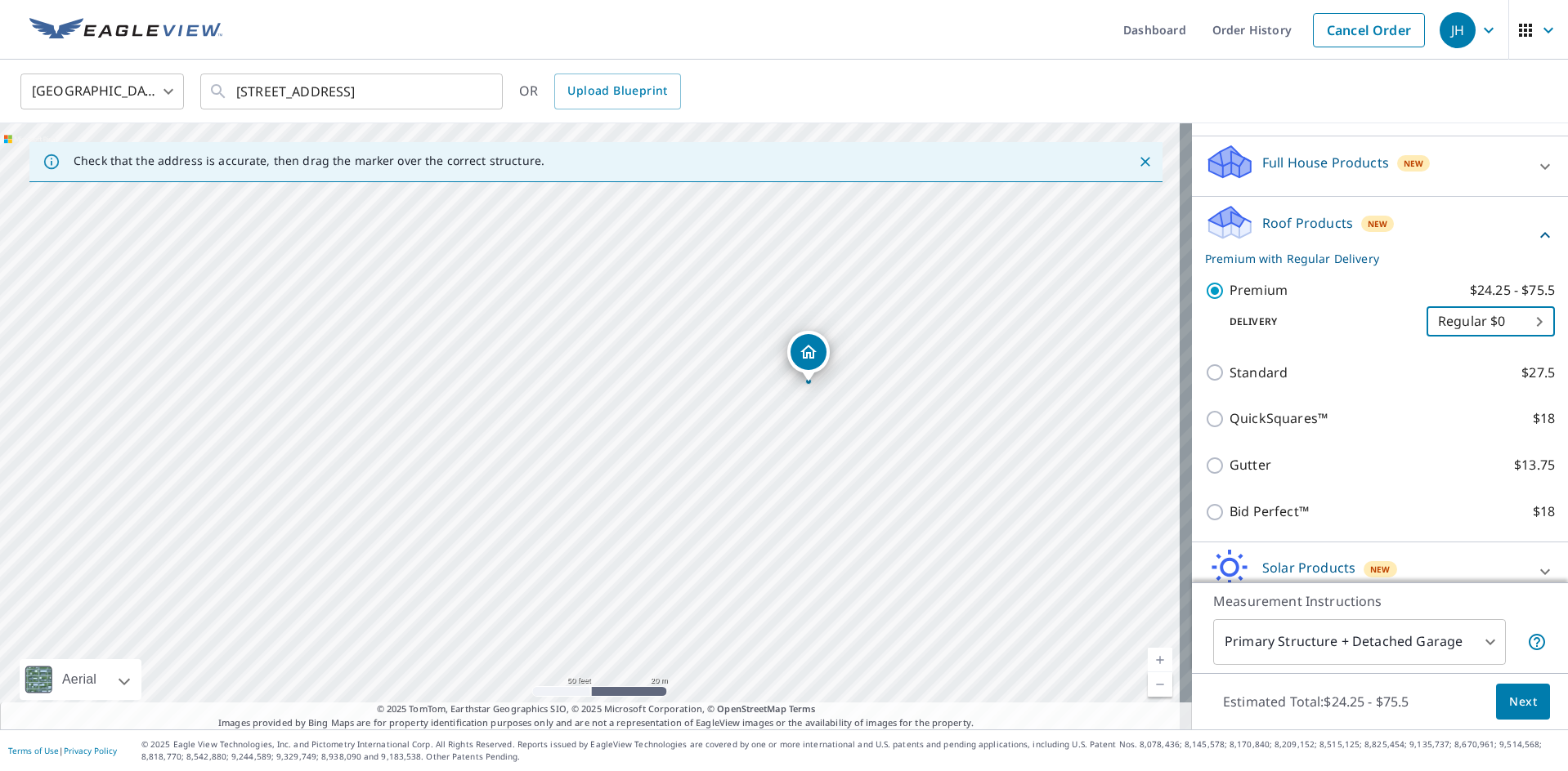
scroll to position [155, 0]
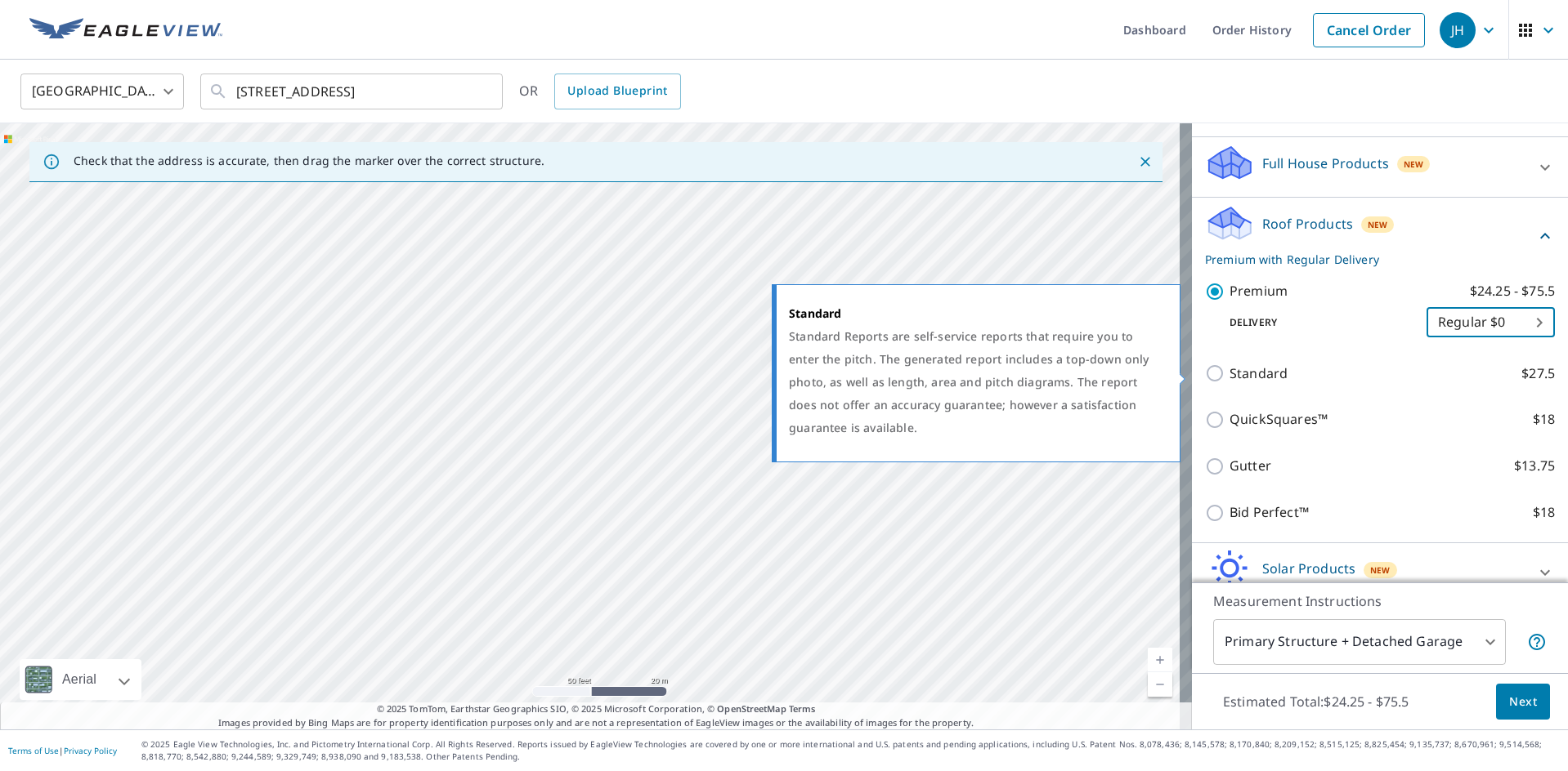
click at [1207, 369] on input "Standard $27.5" at bounding box center [1216, 373] width 25 height 20
checkbox input "true"
checkbox input "false"
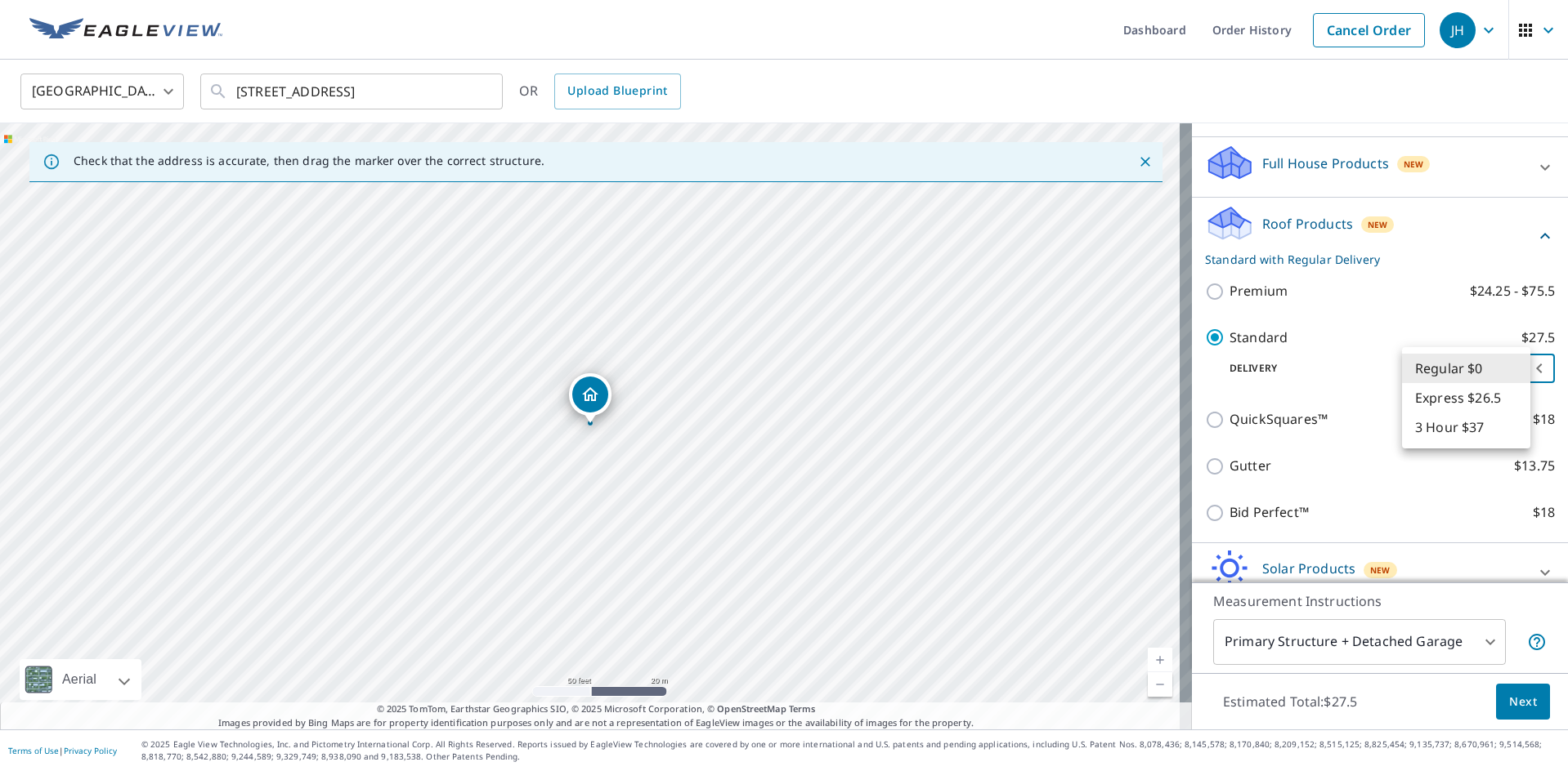
click at [1514, 372] on body "JH JH Dashboard Order History Cancel Order JH [GEOGRAPHIC_DATA] [GEOGRAPHIC_DAT…" at bounding box center [784, 385] width 1568 height 771
click at [1514, 372] on li "Regular $0" at bounding box center [1466, 368] width 129 height 29
click at [1512, 364] on body "JH JH Dashboard Order History Cancel Order JH [GEOGRAPHIC_DATA] [GEOGRAPHIC_DAT…" at bounding box center [784, 385] width 1568 height 771
click at [1512, 364] on li "Regular $0" at bounding box center [1466, 368] width 129 height 29
click at [1509, 711] on span "Next" at bounding box center [1523, 702] width 28 height 21
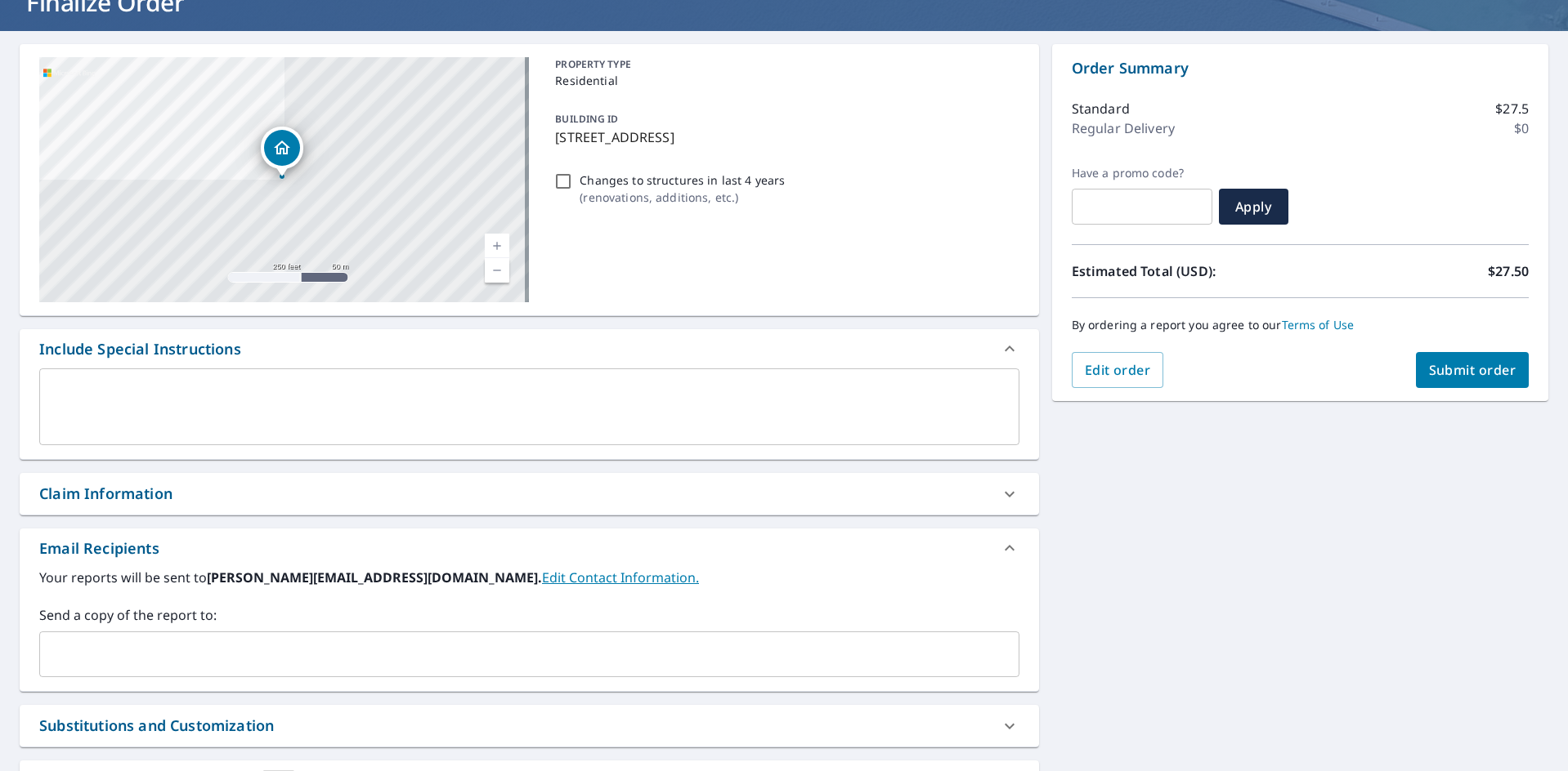
scroll to position [163, 0]
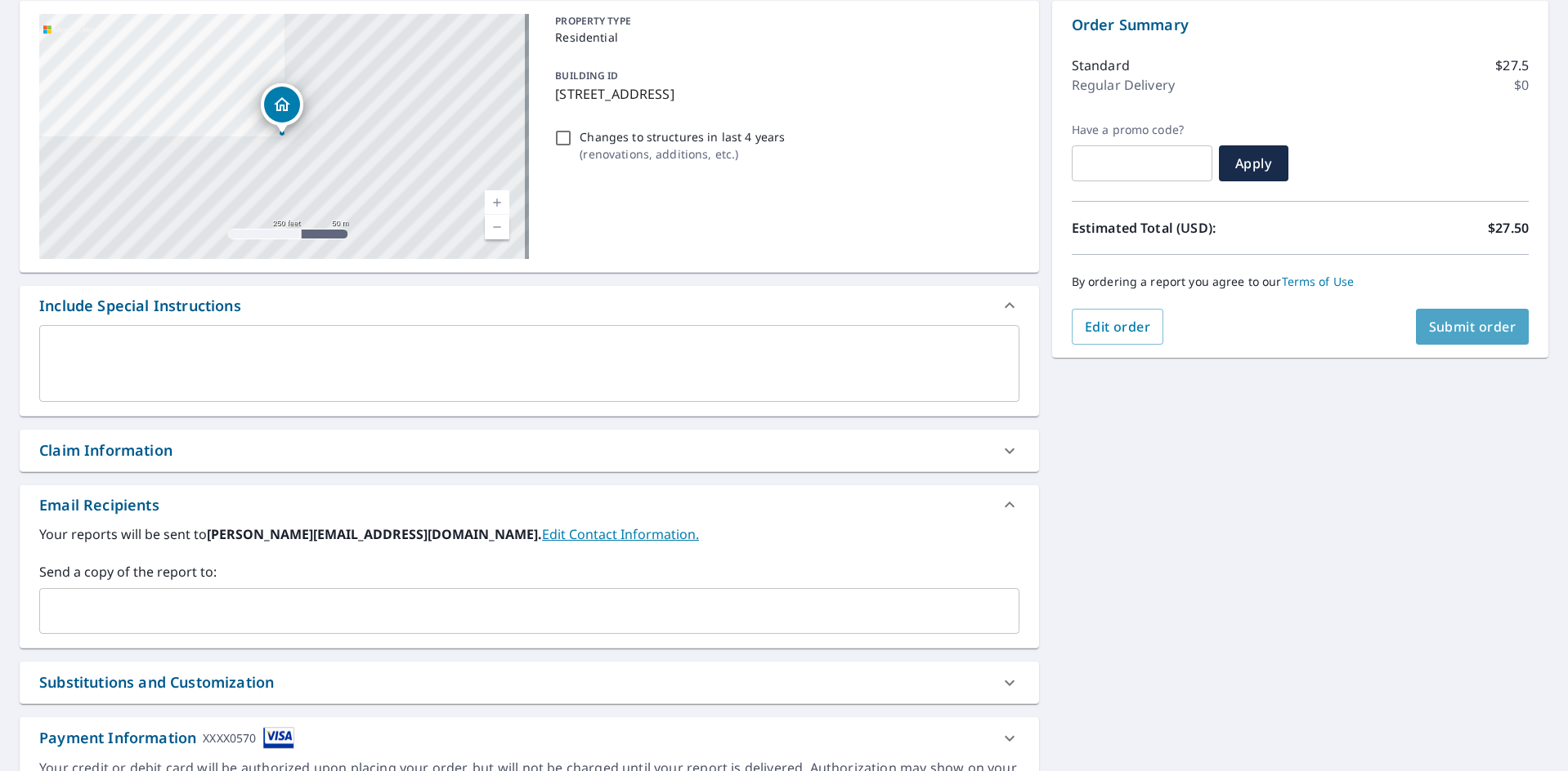
click at [1465, 314] on button "Submit order" at bounding box center [1473, 326] width 114 height 36
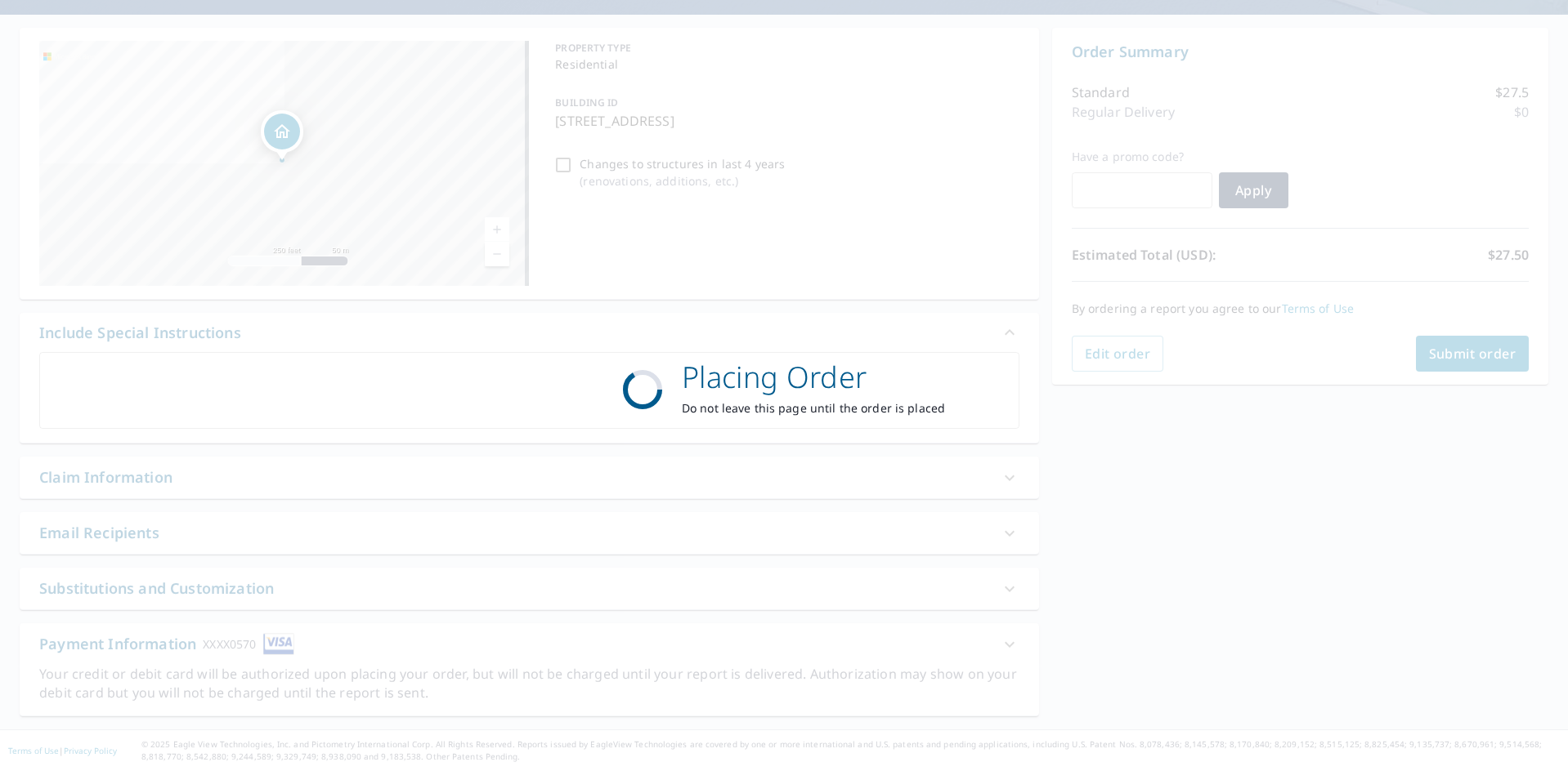
scroll to position [0, 0]
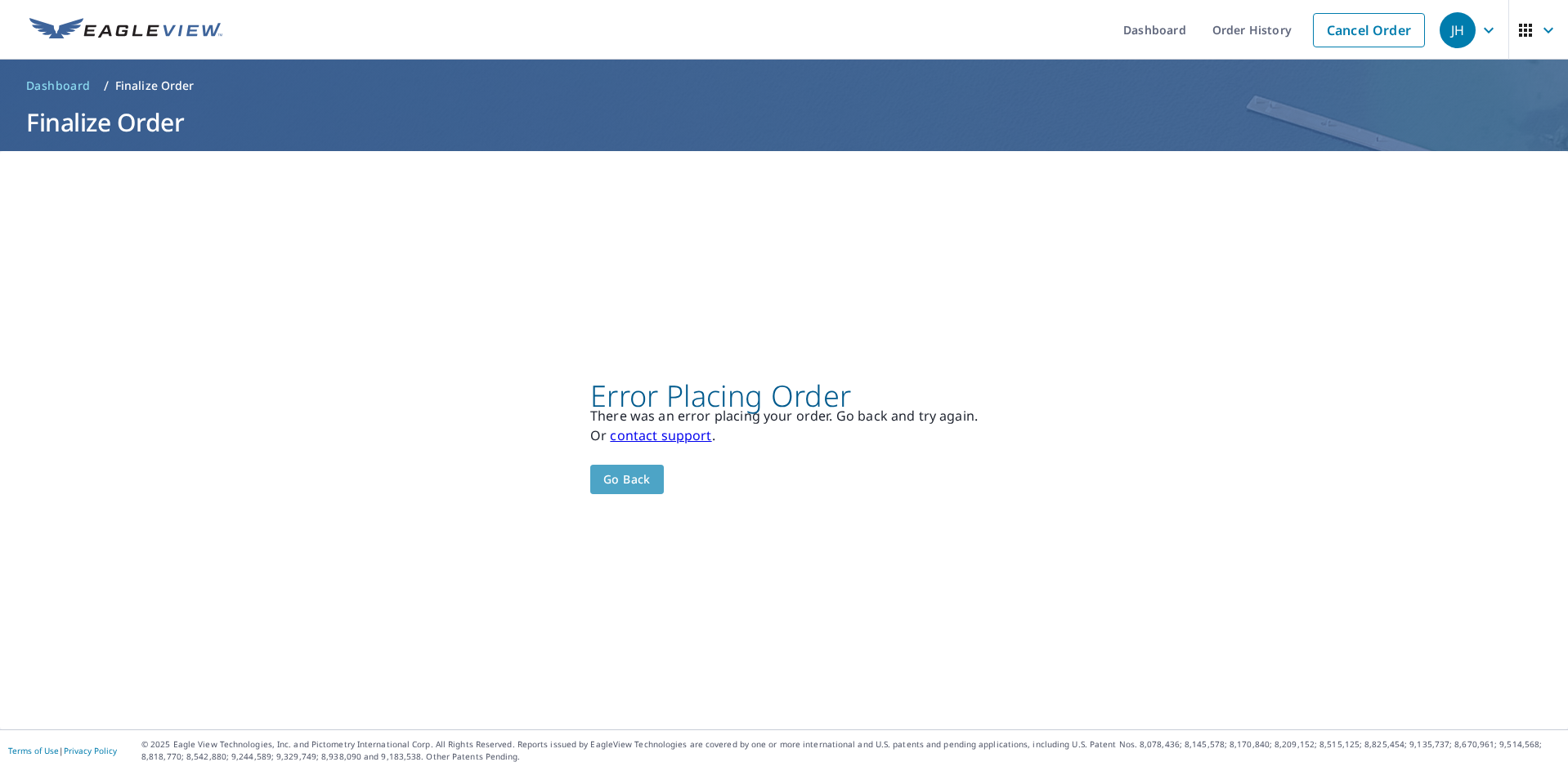
click at [632, 487] on span "Go back" at bounding box center [627, 479] width 47 height 21
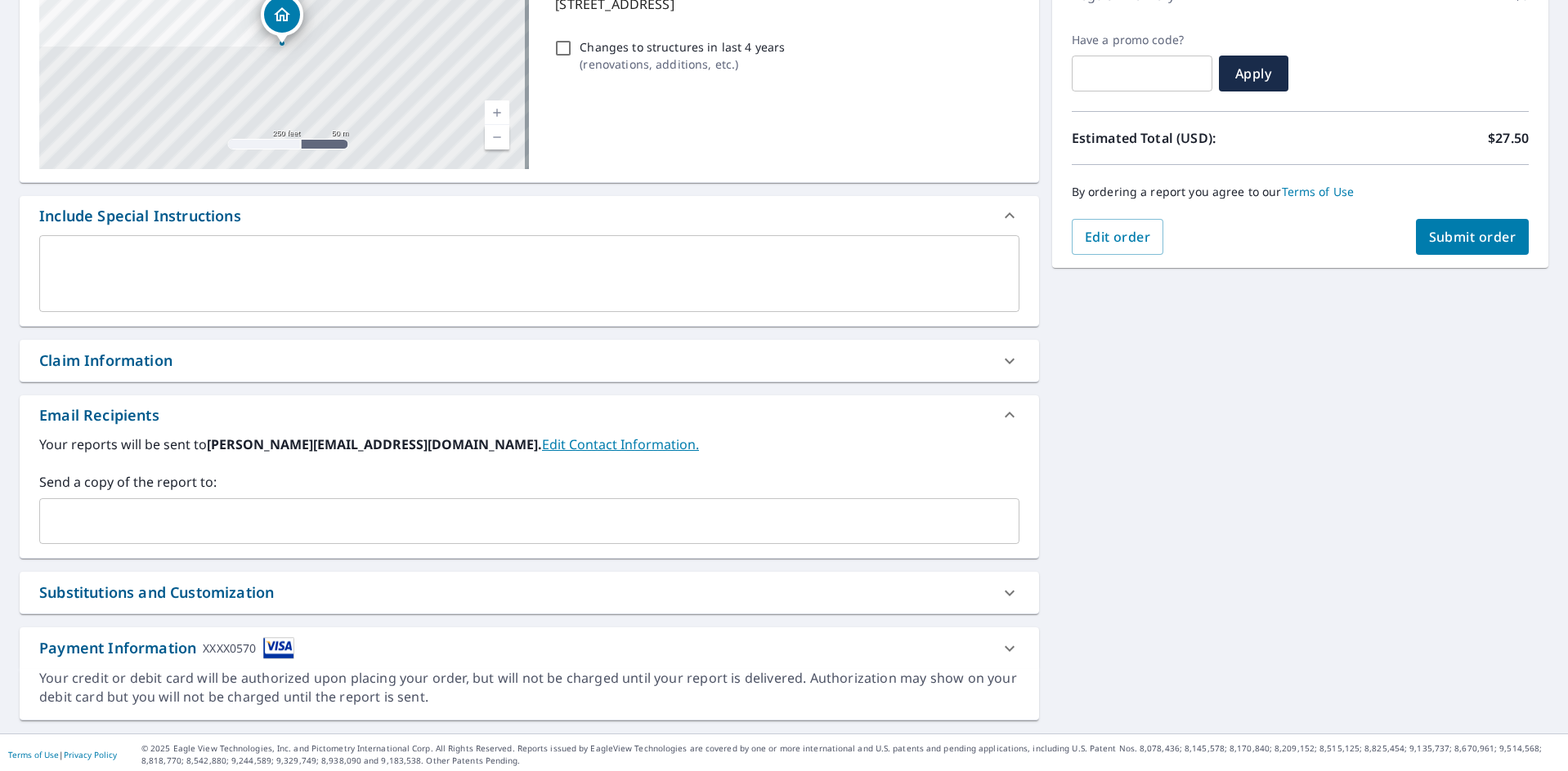
scroll to position [257, 0]
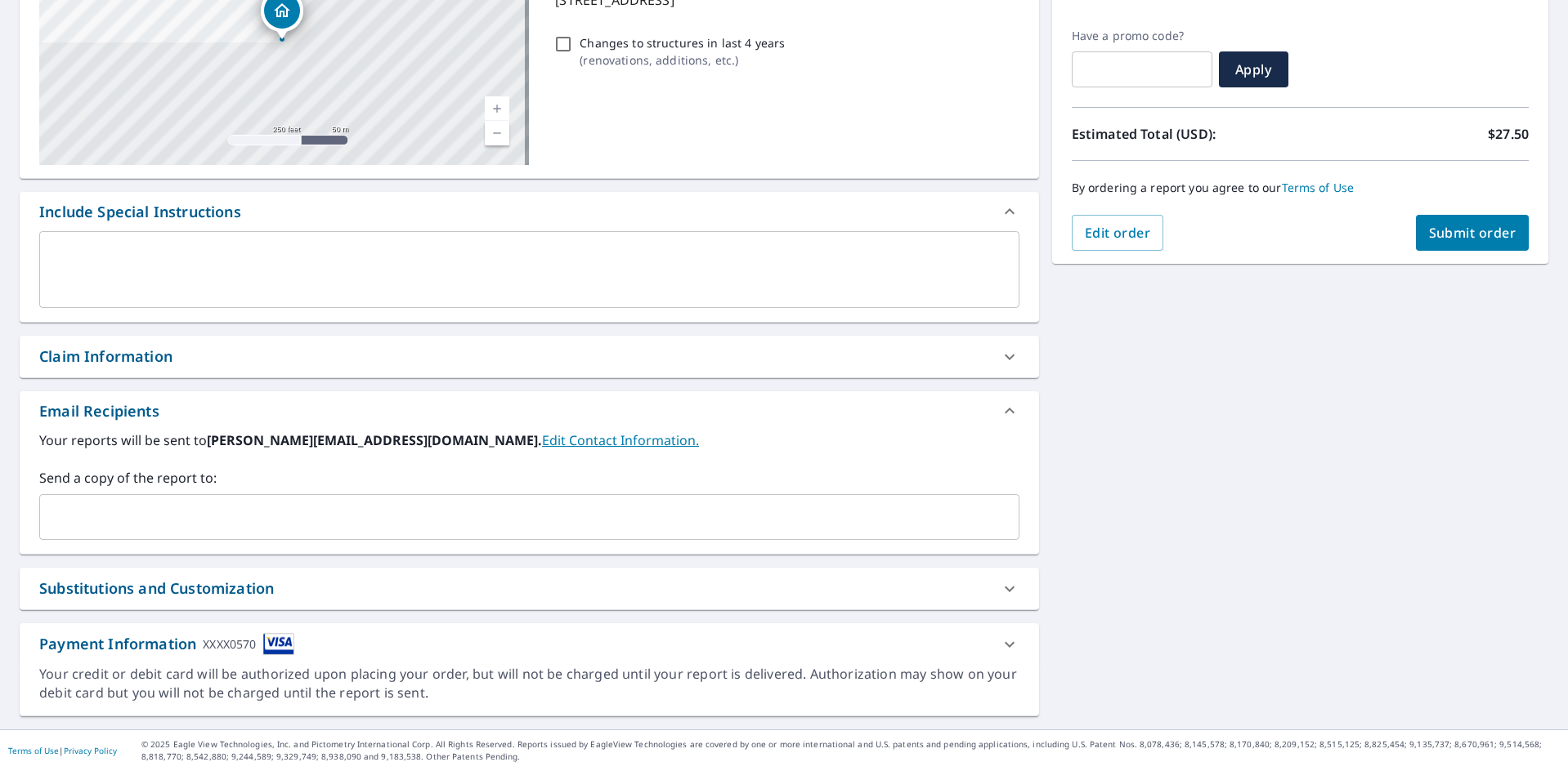
click at [264, 644] on img at bounding box center [279, 644] width 31 height 22
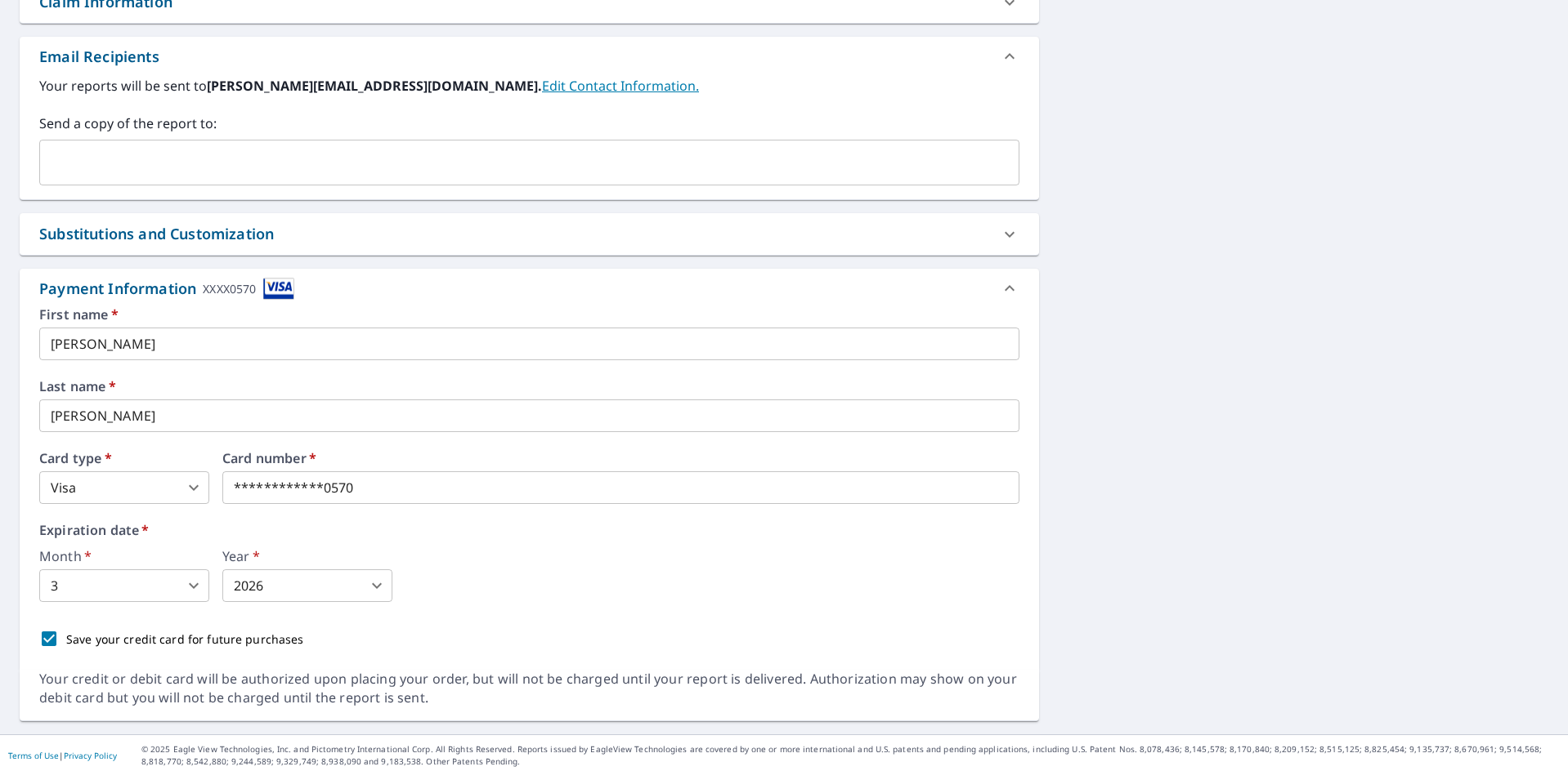
scroll to position [617, 0]
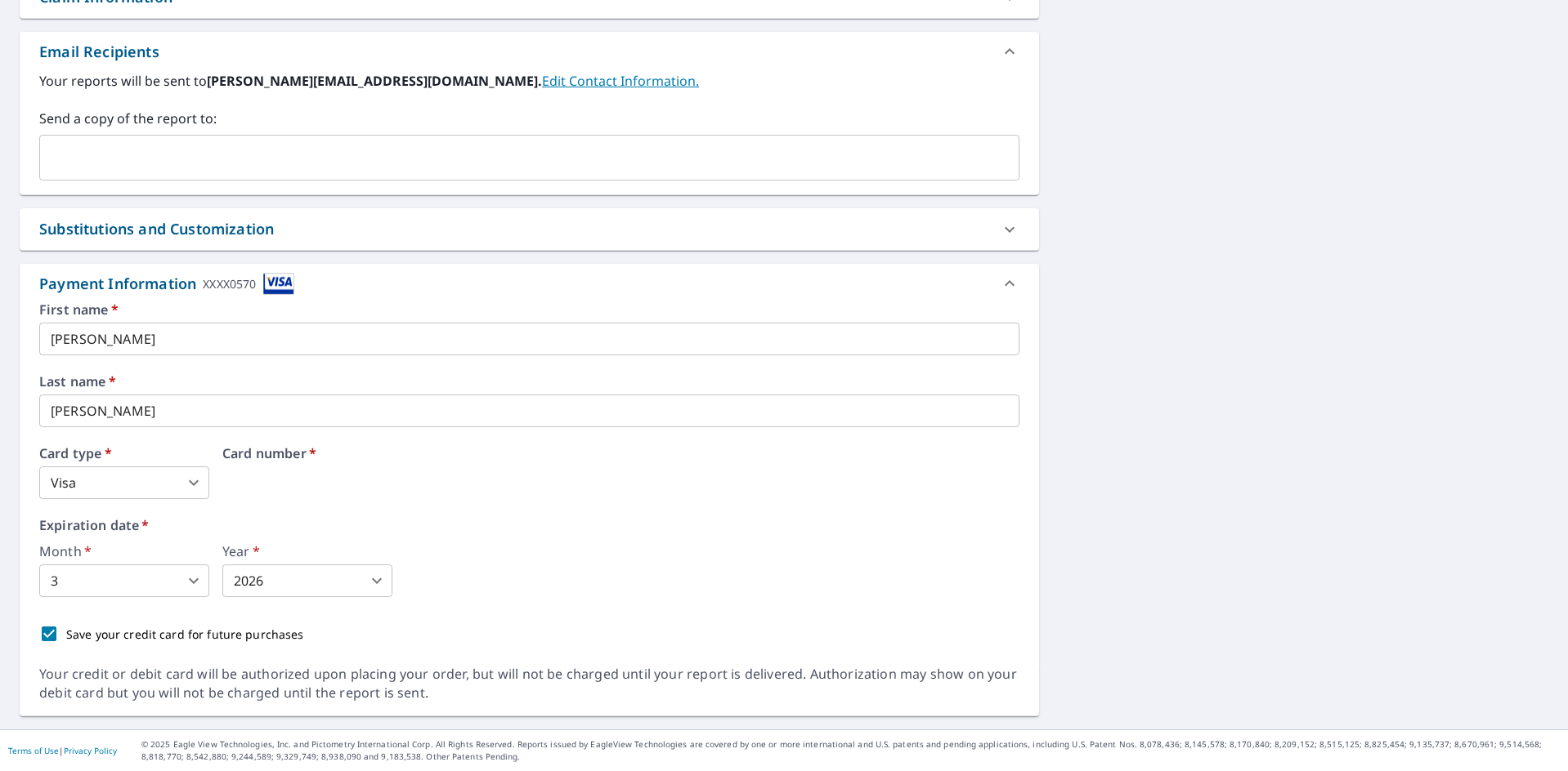
drag, startPoint x: 397, startPoint y: 478, endPoint x: 50, endPoint y: 639, distance: 382.5
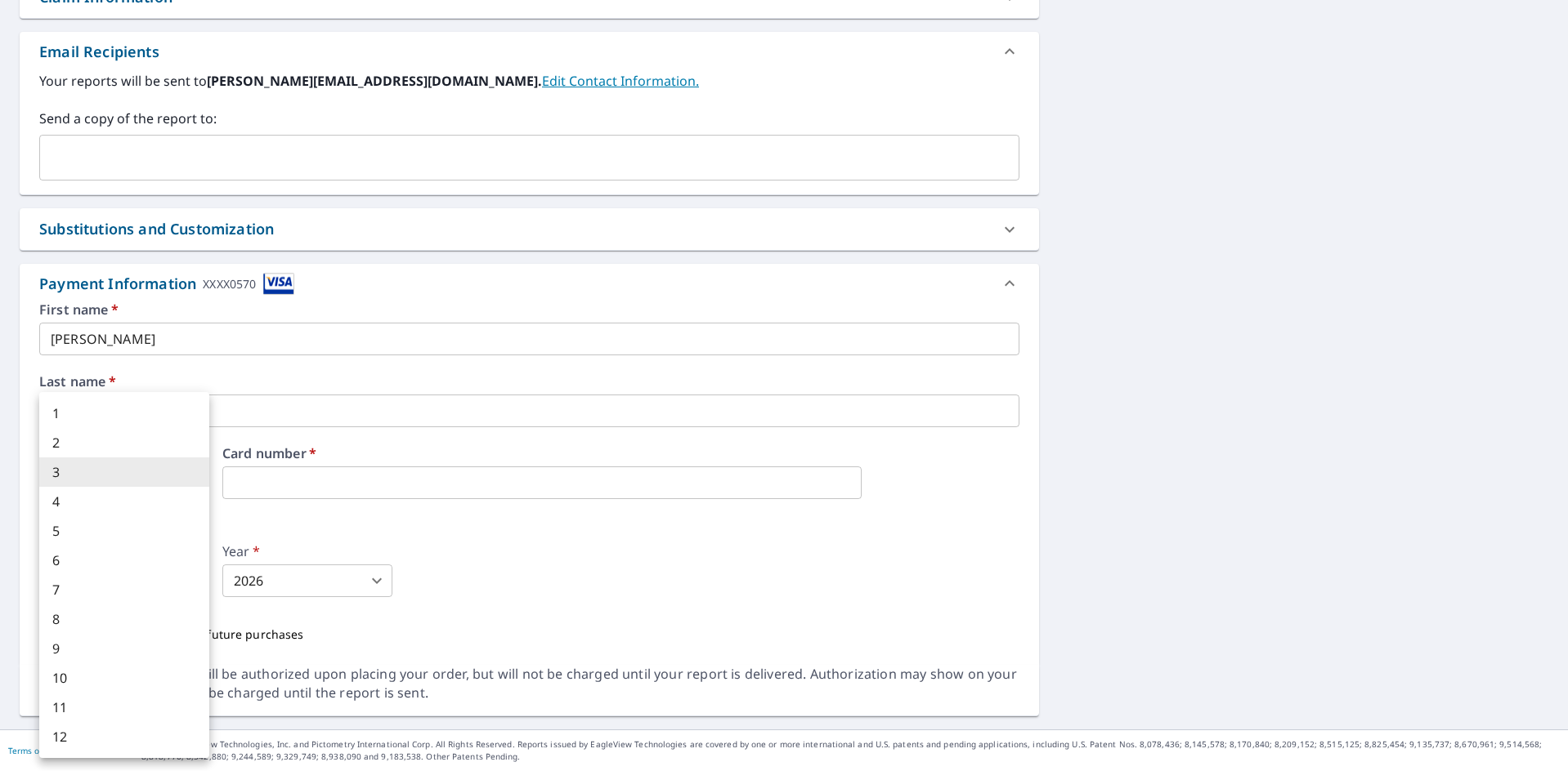
click at [100, 570] on body "JH JH Dashboard Order History Cancel Order JH Dashboard / Finalize Order Finali…" at bounding box center [784, 385] width 1568 height 771
click at [81, 737] on li "12" at bounding box center [124, 737] width 170 height 29
type input "12"
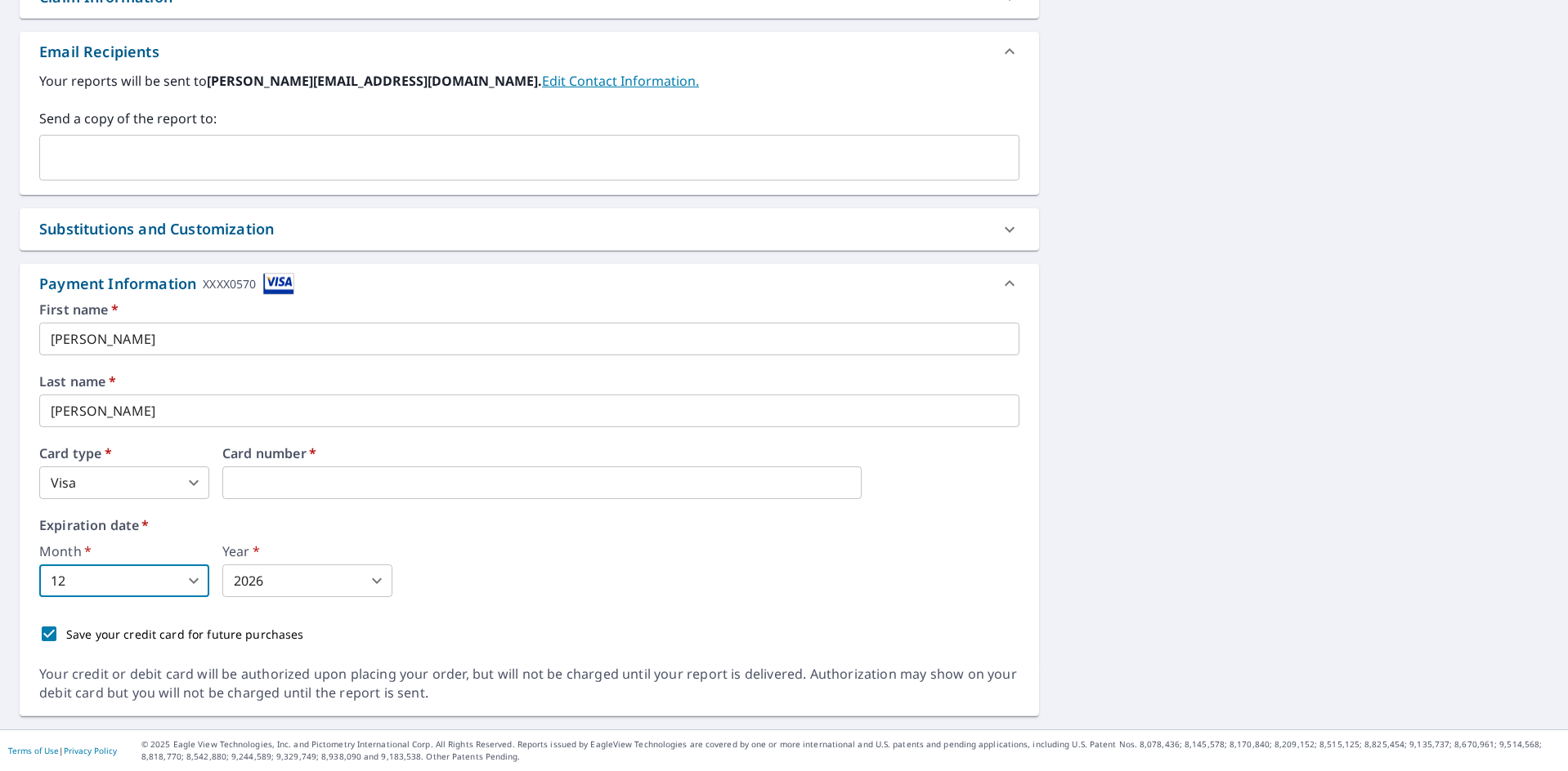
click at [263, 569] on body "JH JH Dashboard Order History Cancel Order JH Dashboard / Finalize Order Finali…" at bounding box center [784, 385] width 1568 height 771
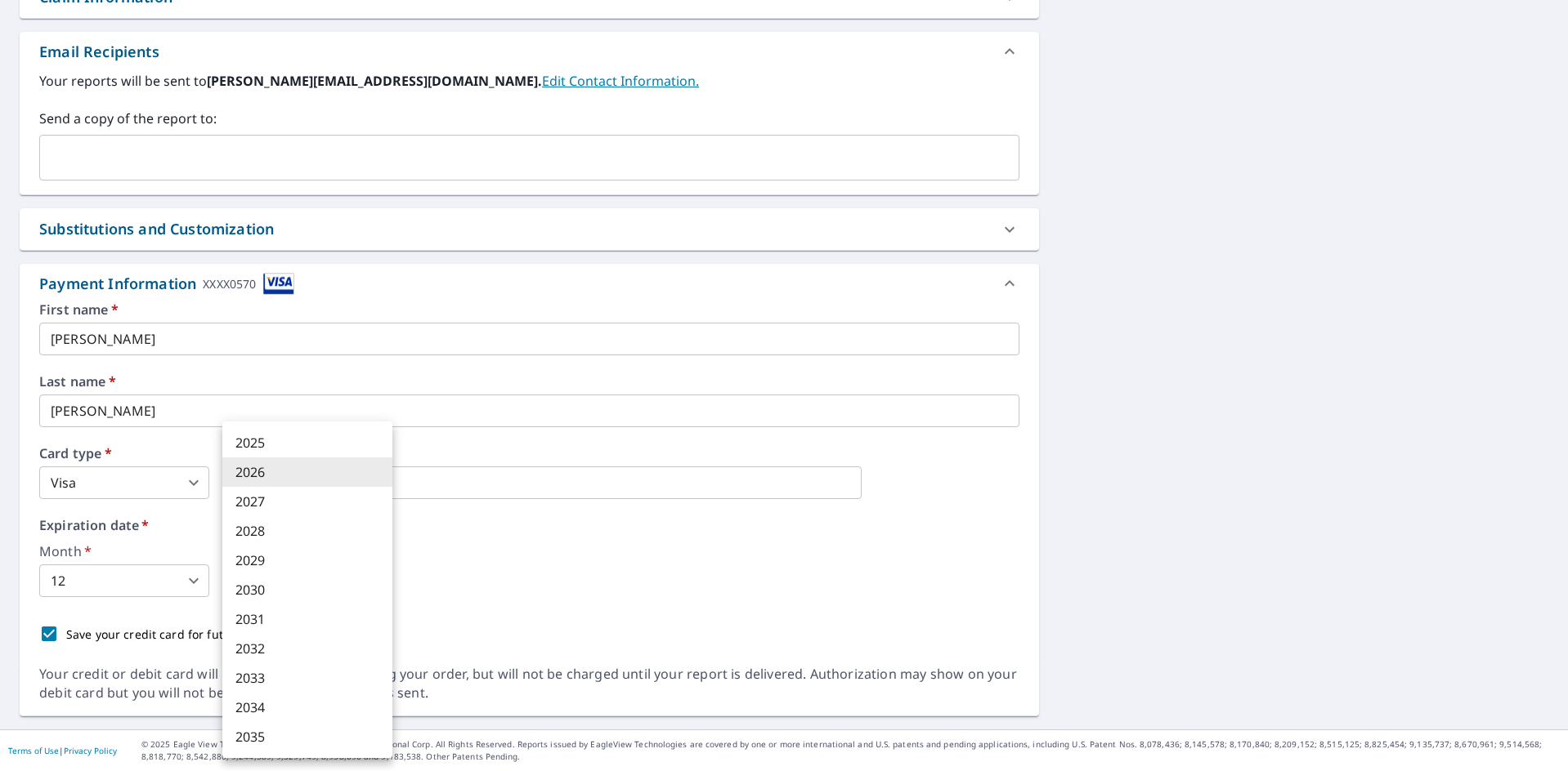
click at [269, 503] on li "2027" at bounding box center [307, 502] width 170 height 29
type input "2027"
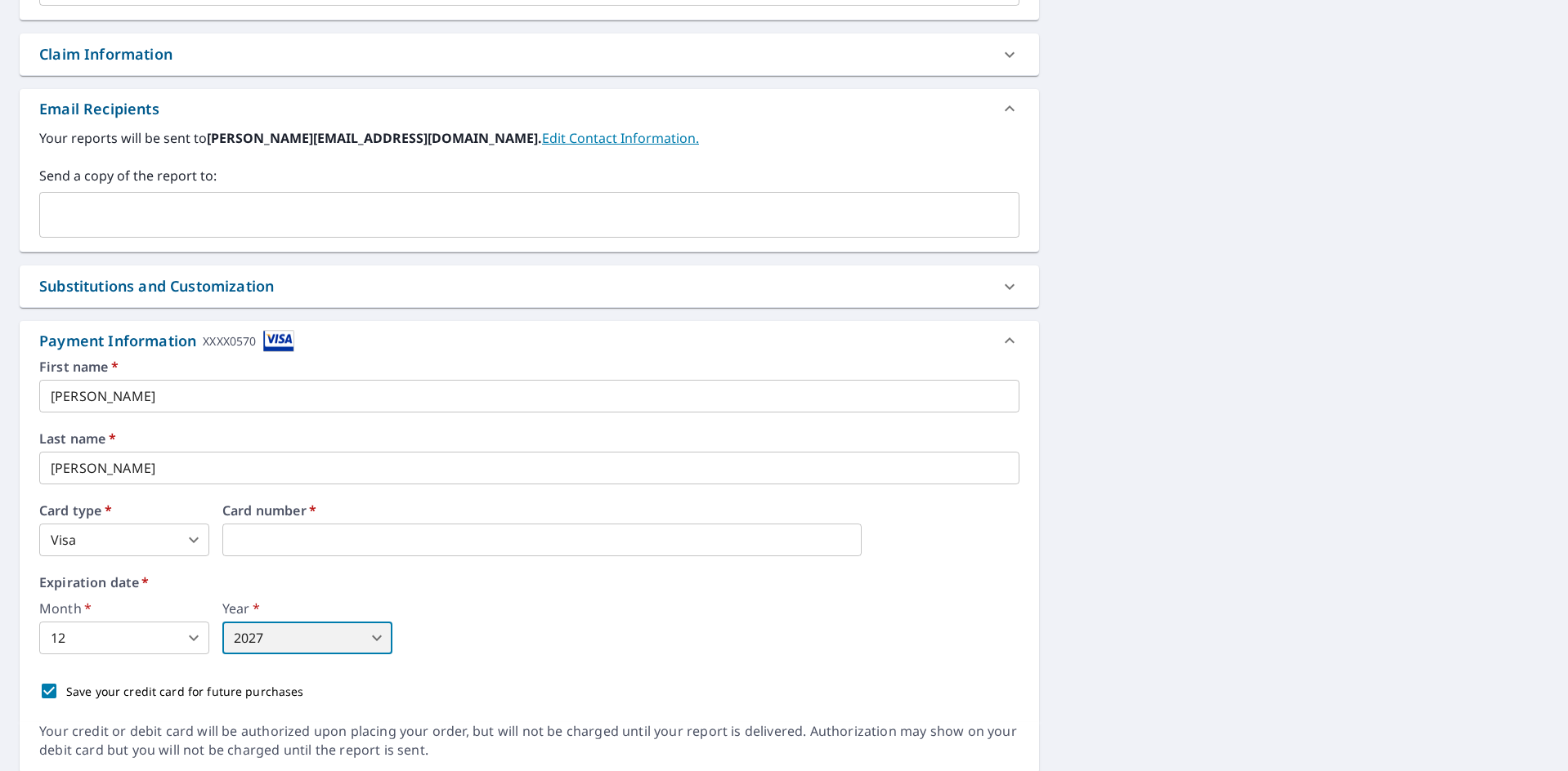
scroll to position [290, 0]
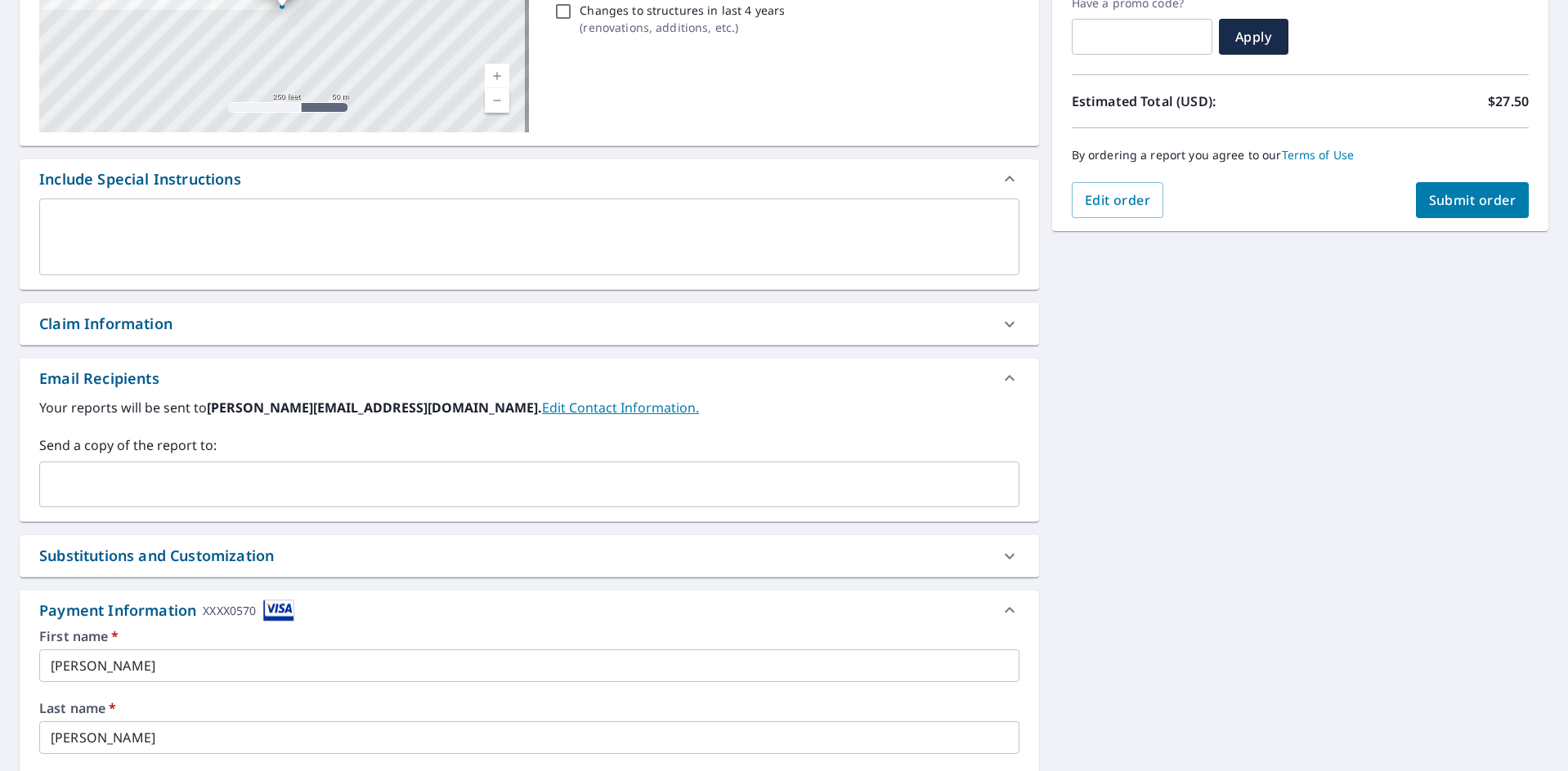
click at [542, 413] on link "Edit Contact Information." at bounding box center [621, 408] width 157 height 18
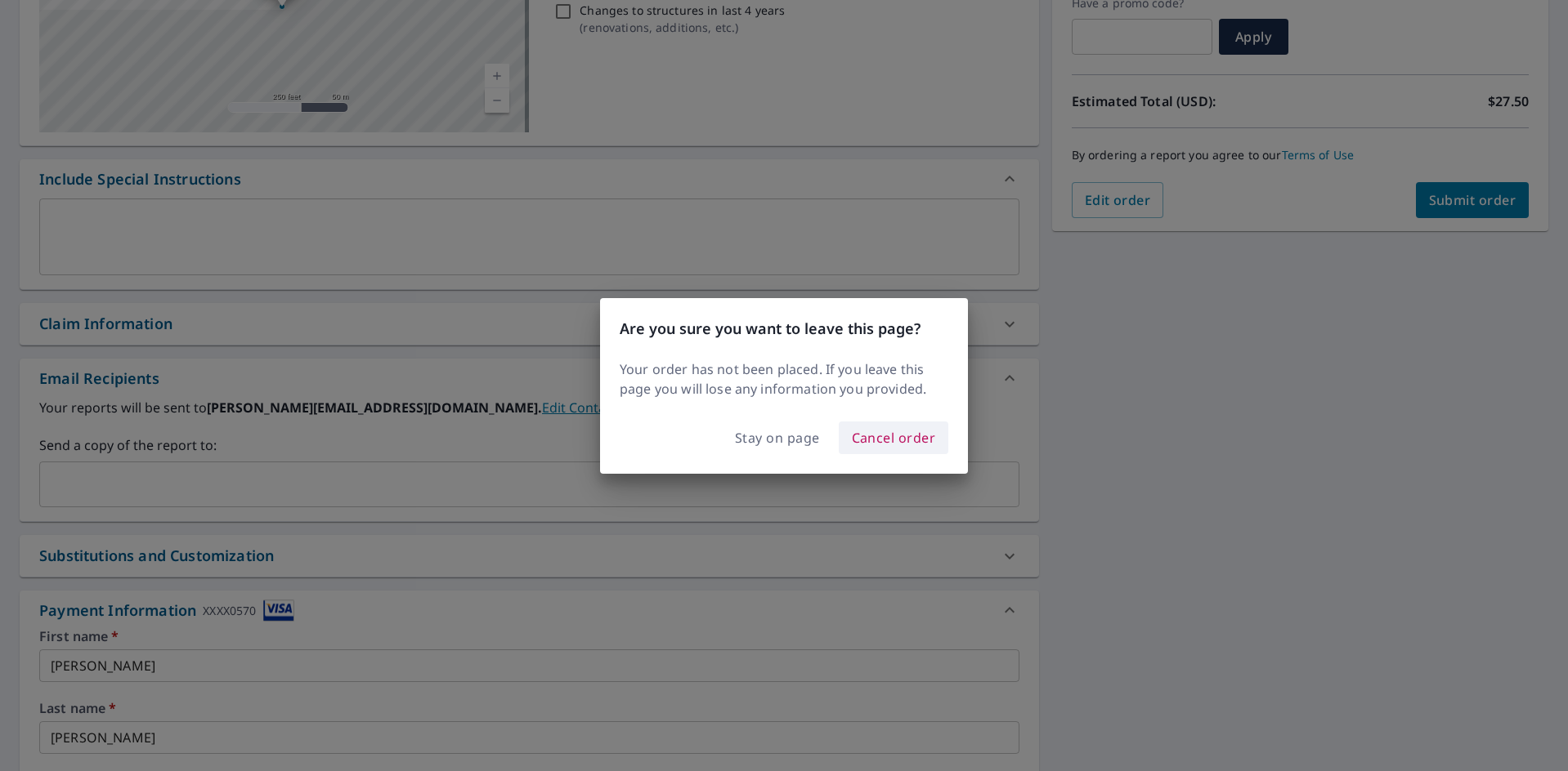
click at [893, 437] on span "Cancel order" at bounding box center [894, 437] width 84 height 23
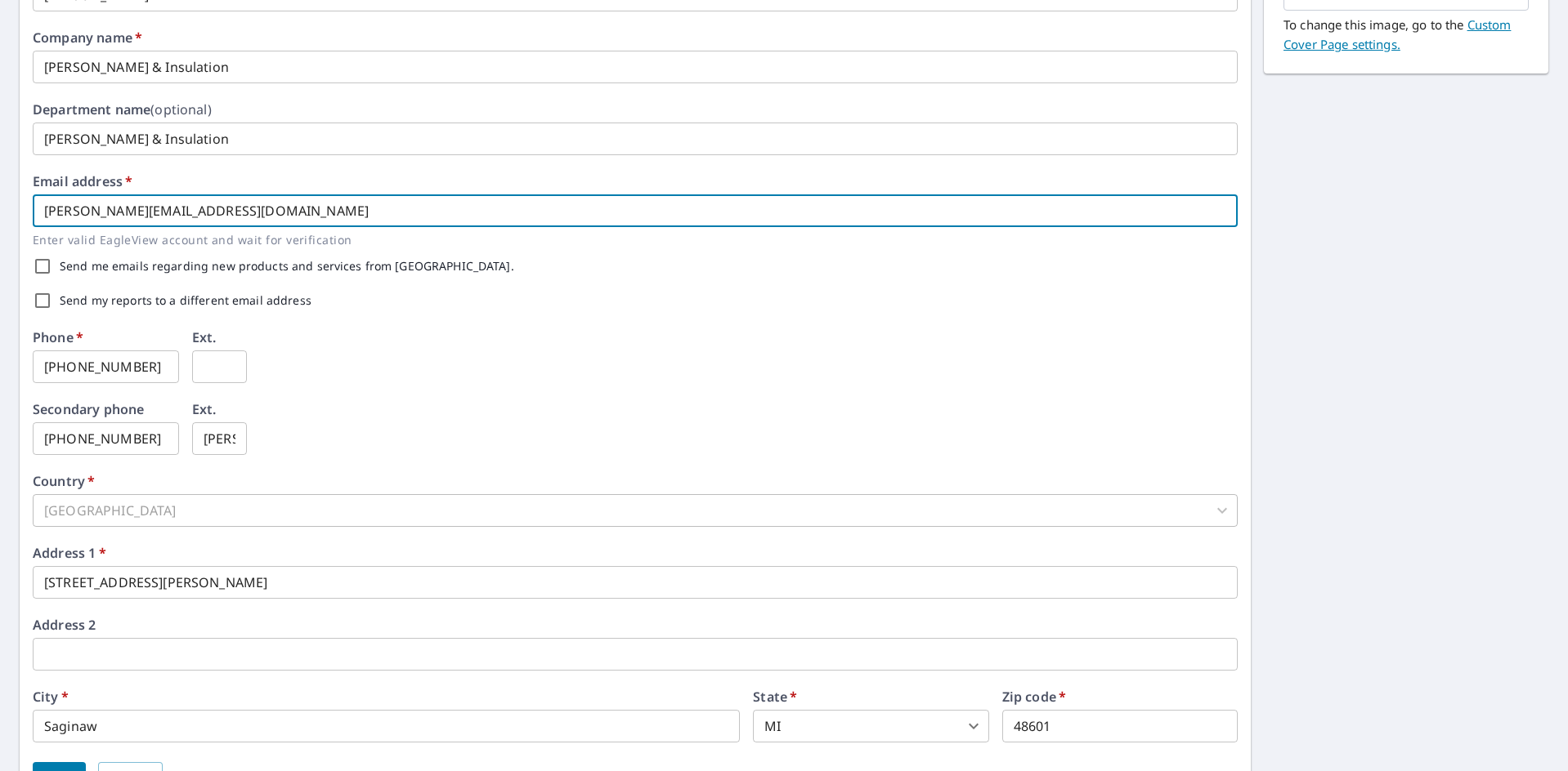
drag, startPoint x: 154, startPoint y: 215, endPoint x: 174, endPoint y: 219, distance: 20.4
click at [153, 215] on input "[PERSON_NAME][EMAIL_ADDRESS][DOMAIN_NAME]" at bounding box center [635, 210] width 1204 height 32
click at [98, 211] on input "[PERSON_NAME][EMAIL_ADDRESS][DOMAIN_NAME]" at bounding box center [635, 210] width 1204 height 32
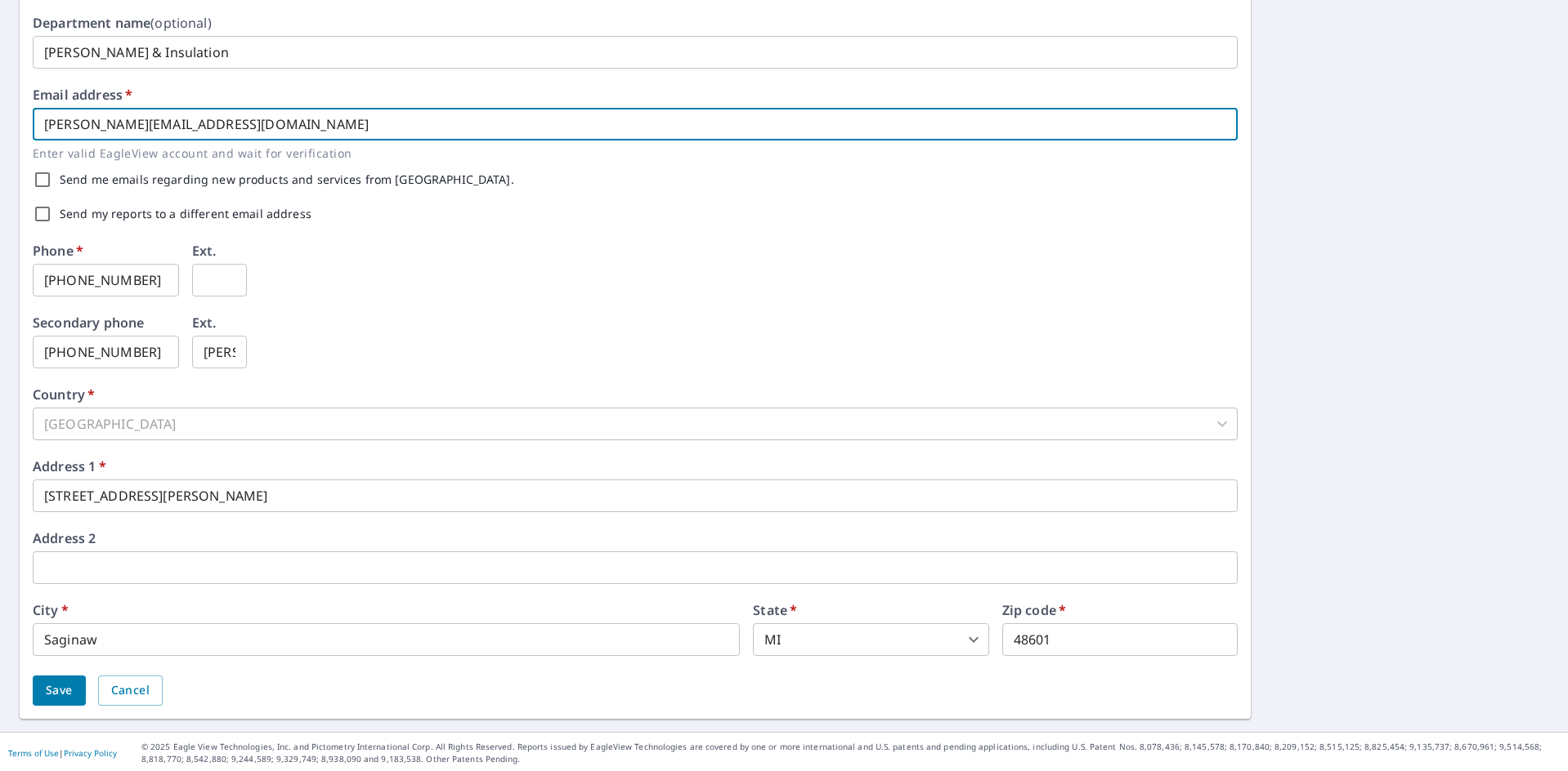
scroll to position [379, 0]
type input "[PERSON_NAME][EMAIL_ADDRESS][DOMAIN_NAME]"
click at [50, 693] on span "Save" at bounding box center [59, 688] width 27 height 21
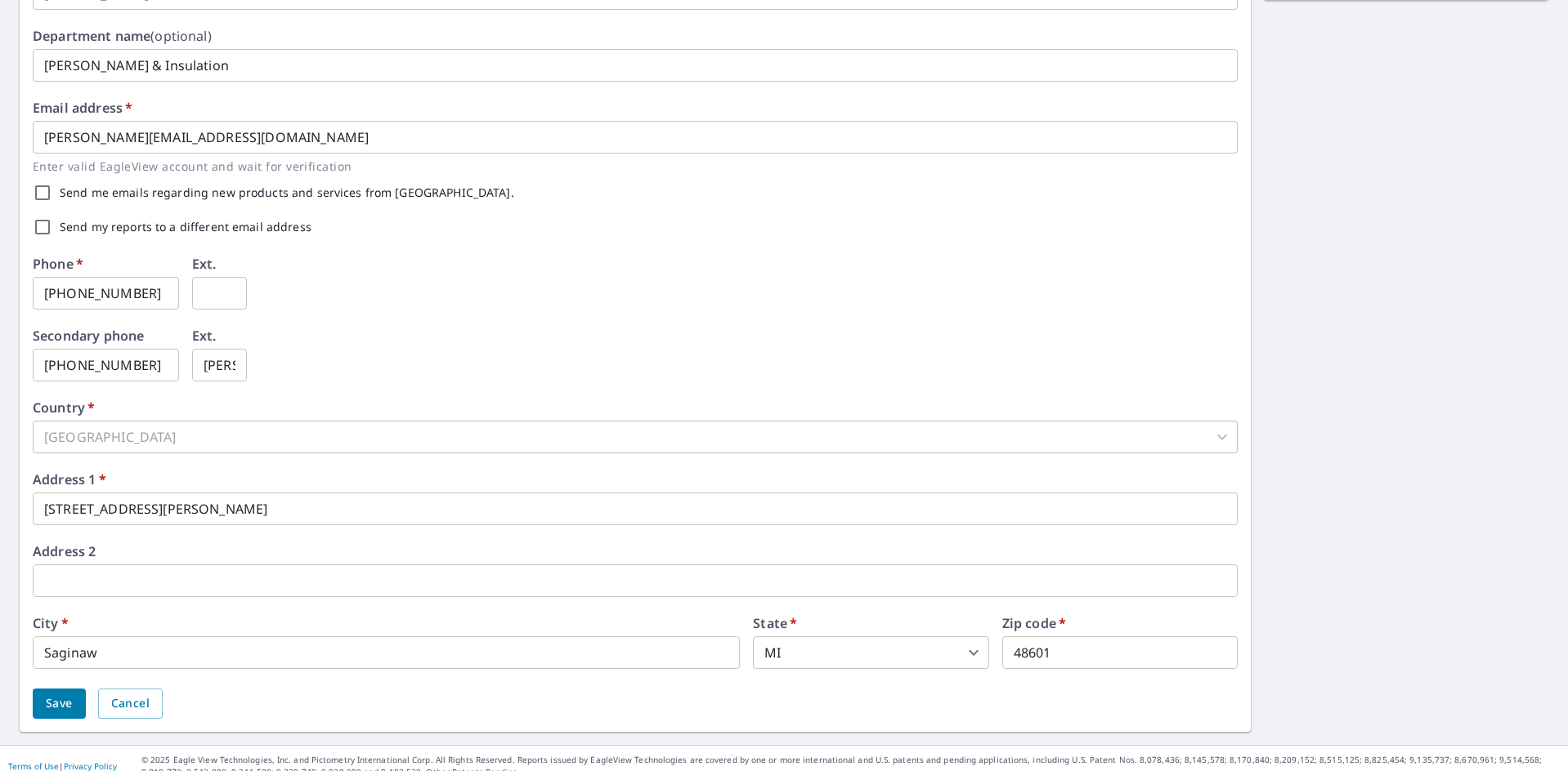
scroll to position [420, 0]
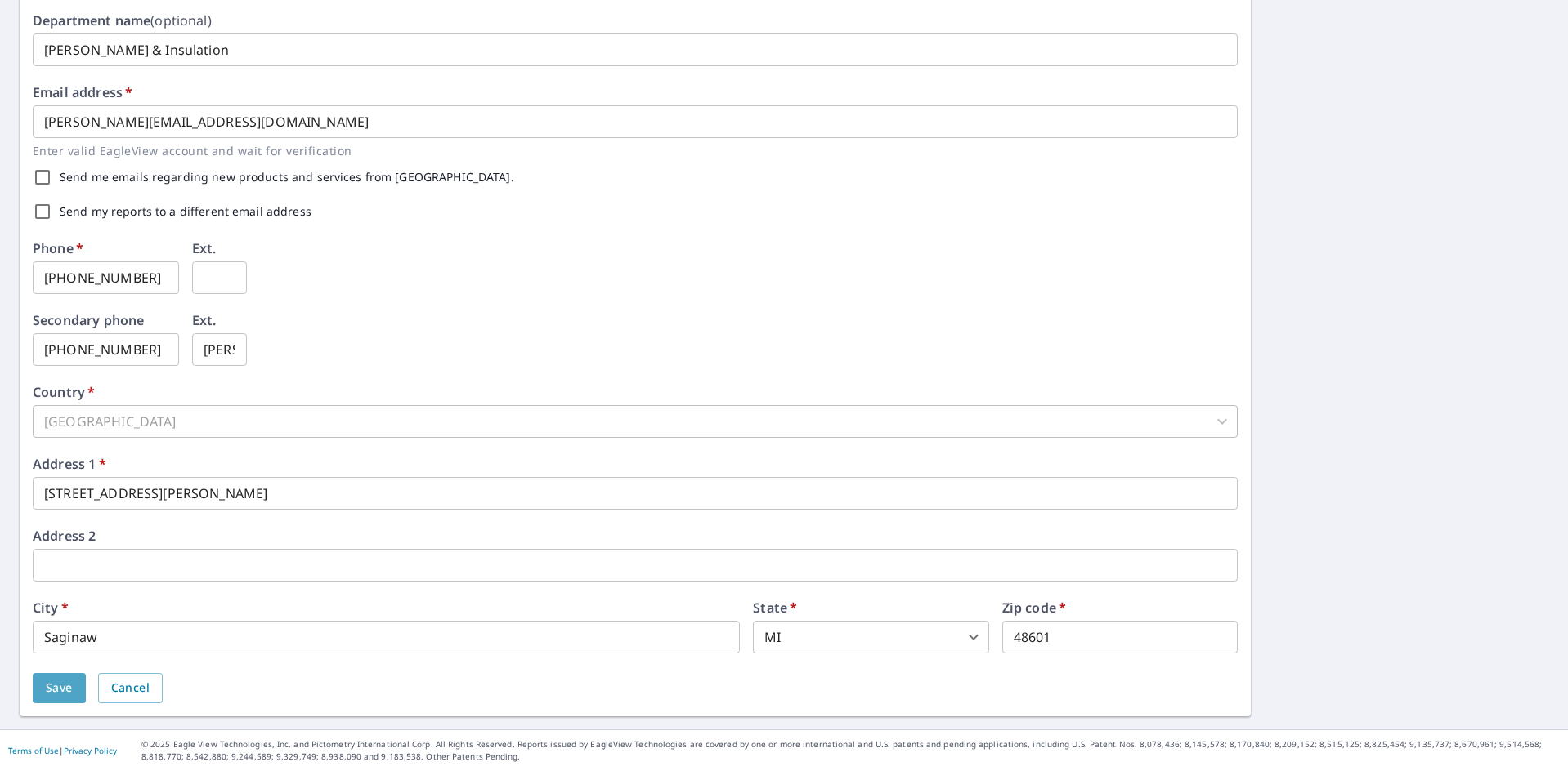
click at [66, 696] on span "Save" at bounding box center [59, 688] width 27 height 21
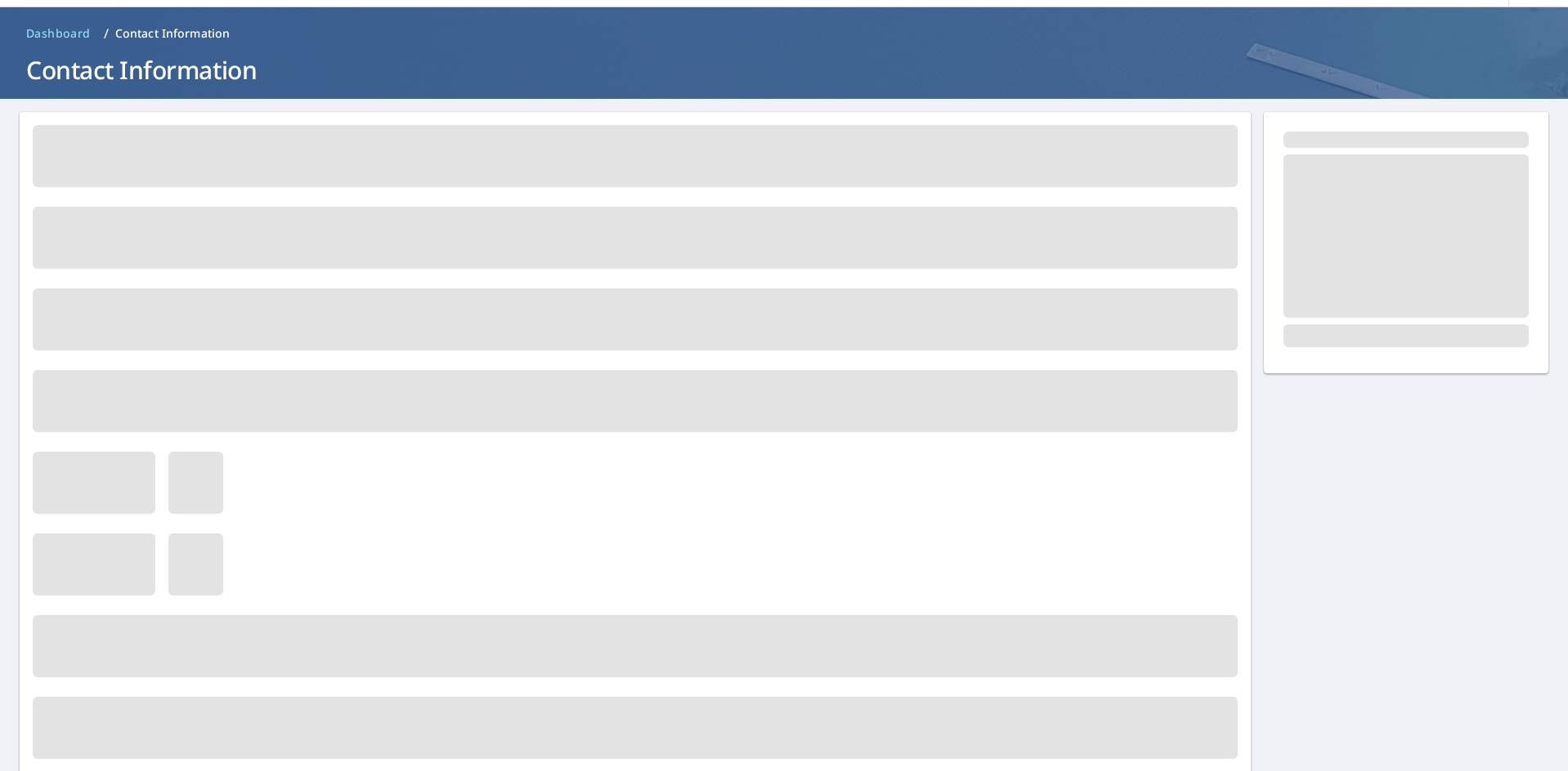
scroll to position [0, 0]
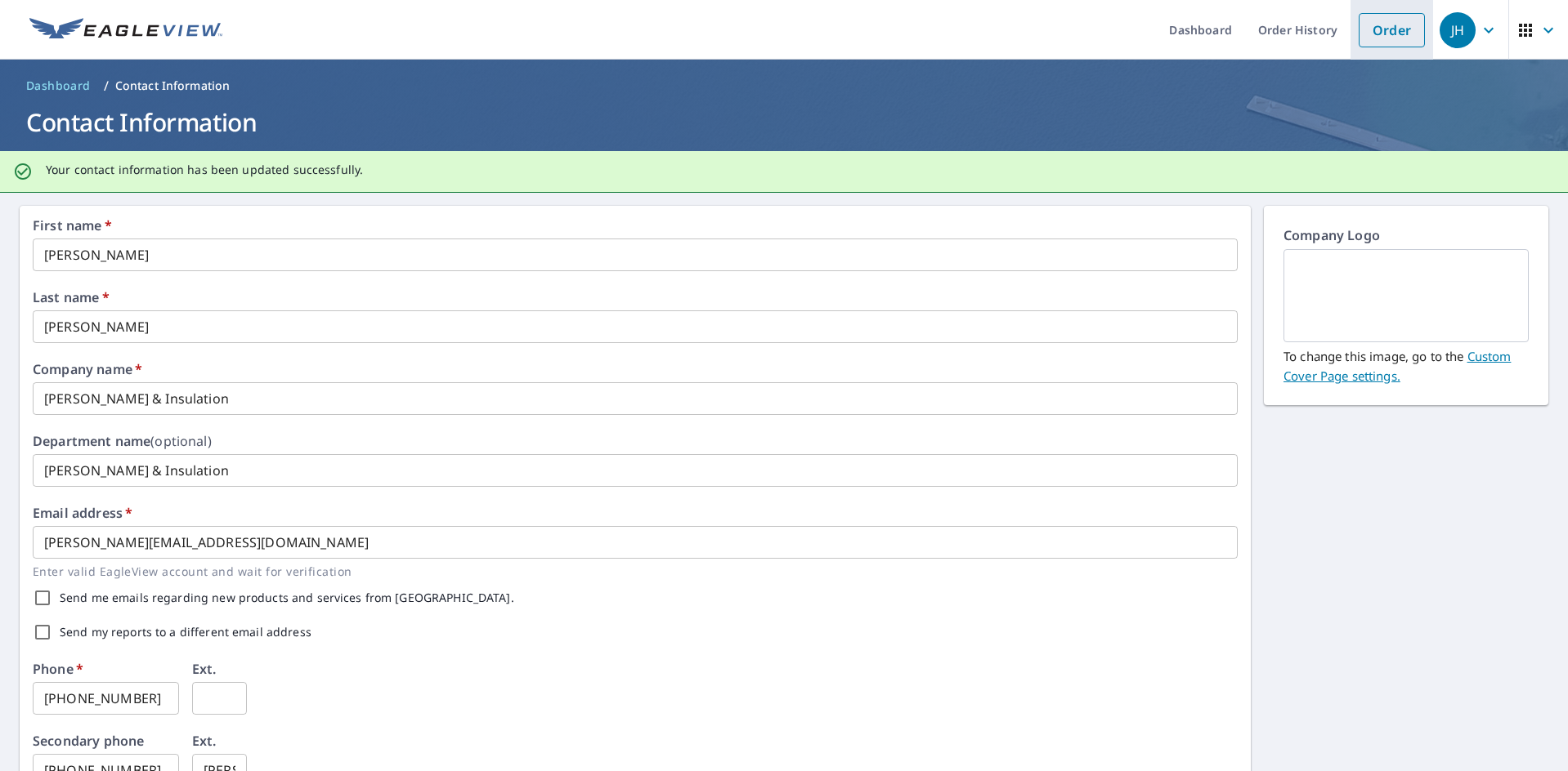
click at [1359, 28] on link "Order" at bounding box center [1391, 29] width 66 height 34
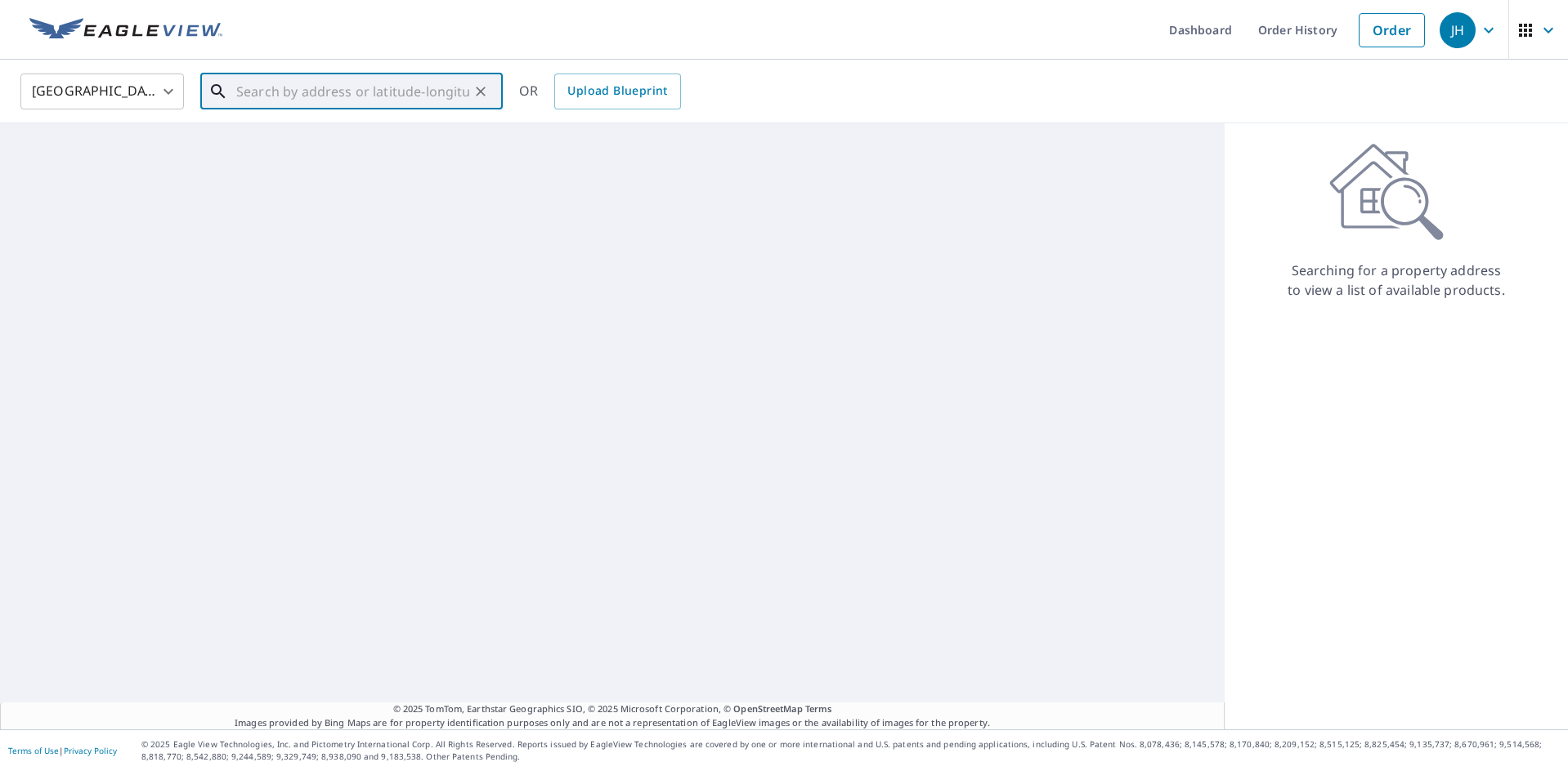
click at [275, 94] on input "text" at bounding box center [352, 91] width 233 height 46
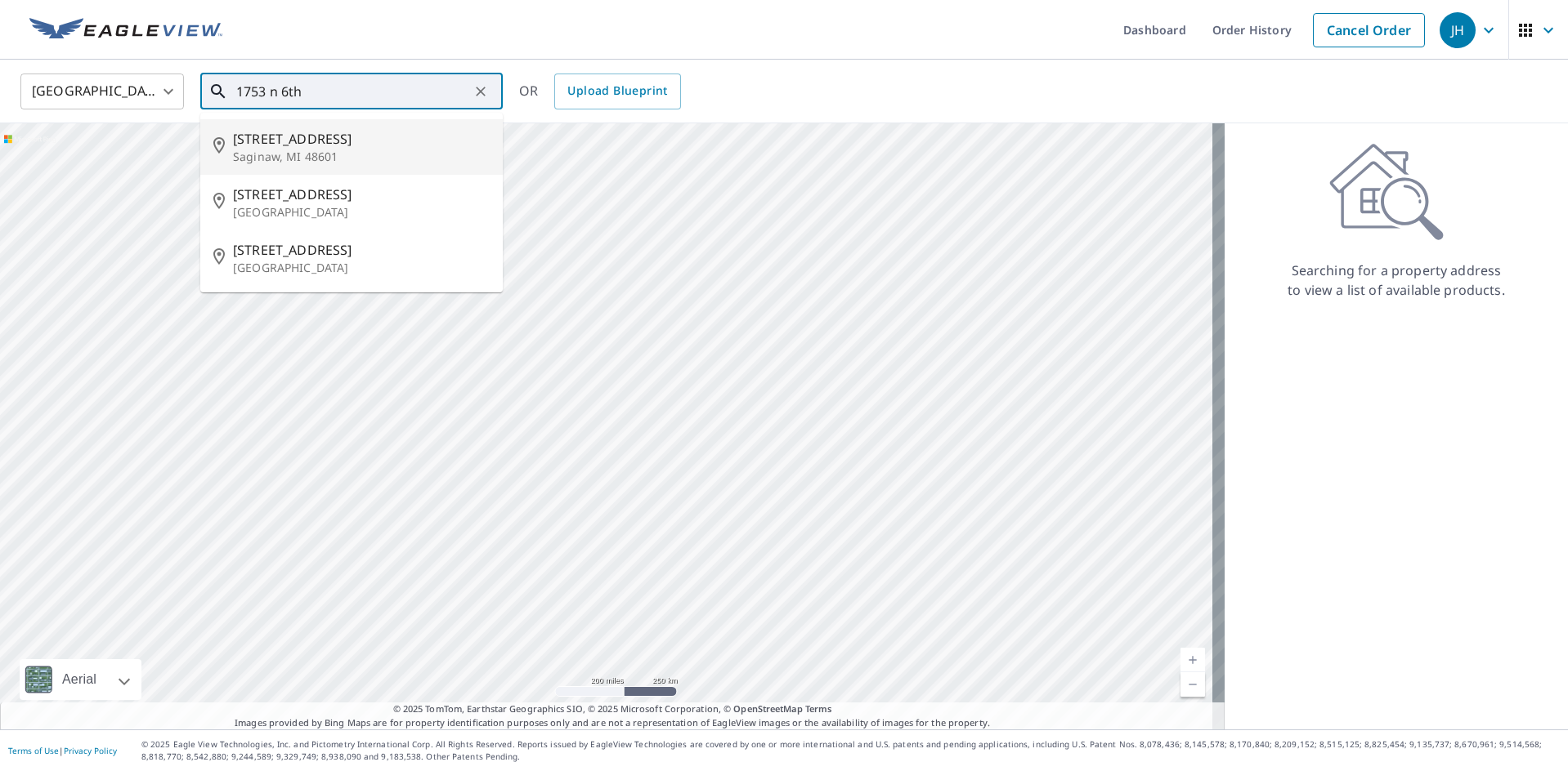
click at [310, 143] on span "[STREET_ADDRESS]" at bounding box center [361, 138] width 256 height 20
type input "[STREET_ADDRESS]"
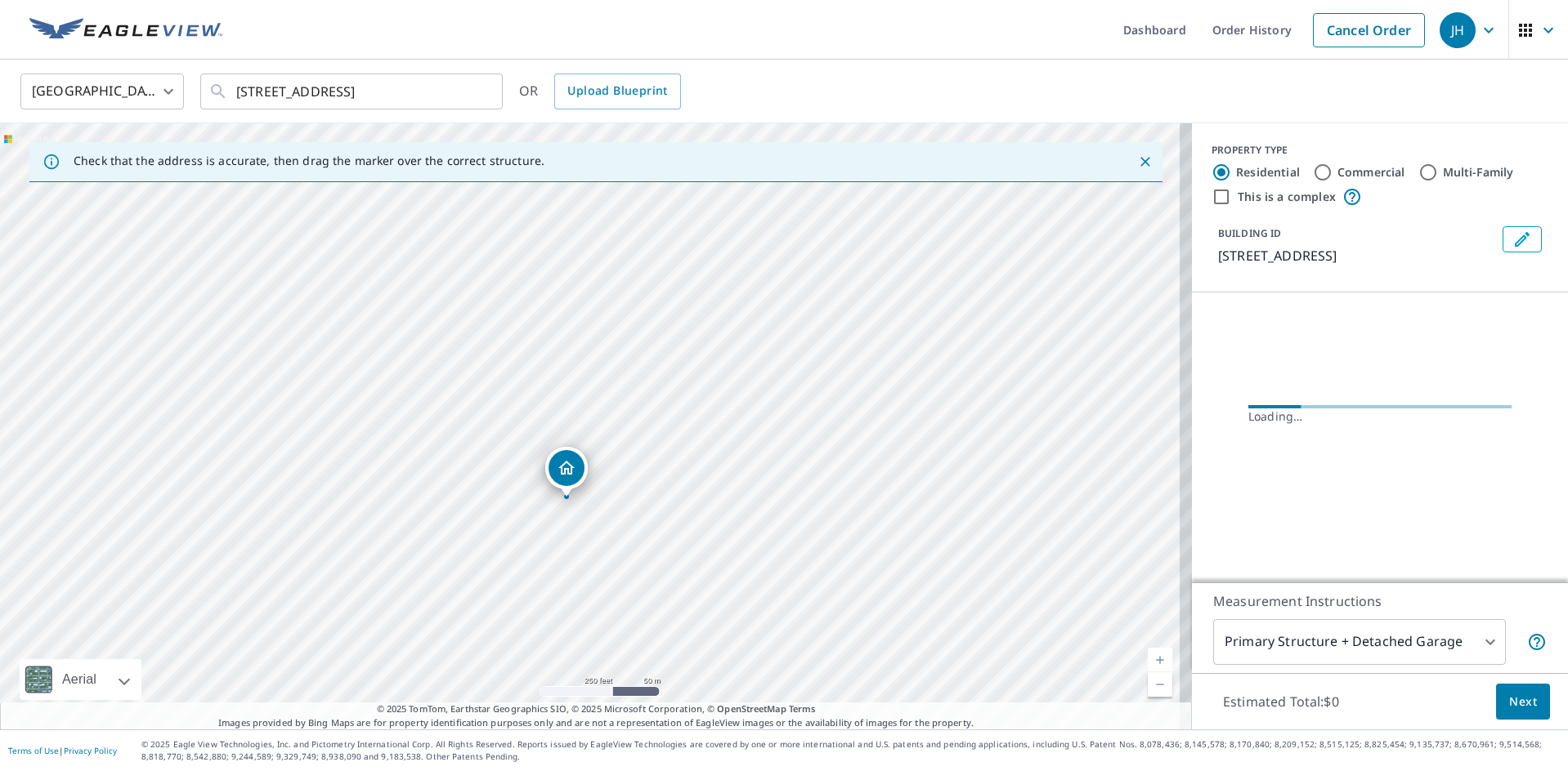
drag, startPoint x: 606, startPoint y: 386, endPoint x: 566, endPoint y: 460, distance: 84.1
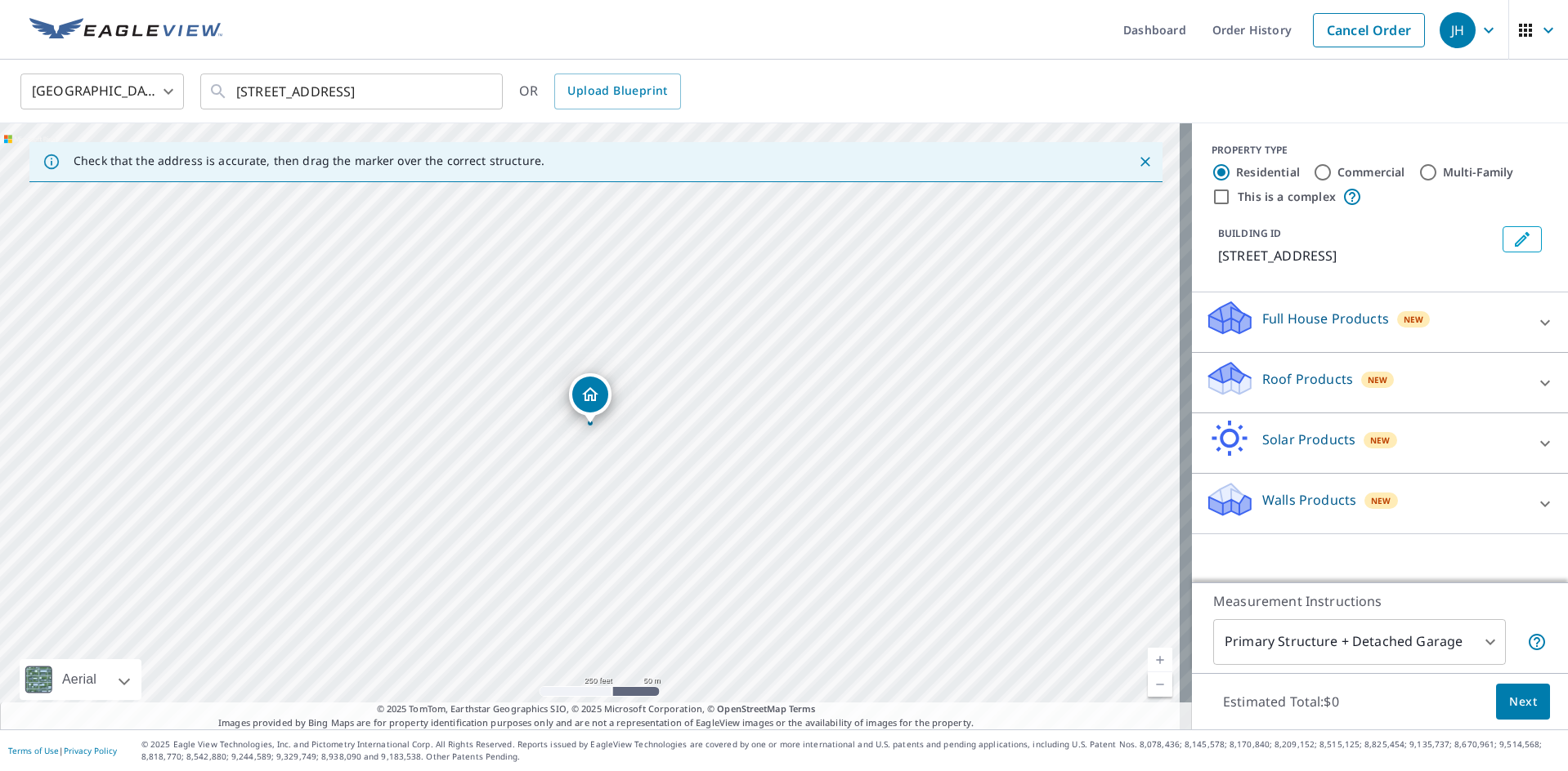
click at [1313, 170] on input "Commercial" at bounding box center [1322, 173] width 20 height 20
radio input "true"
type input "4"
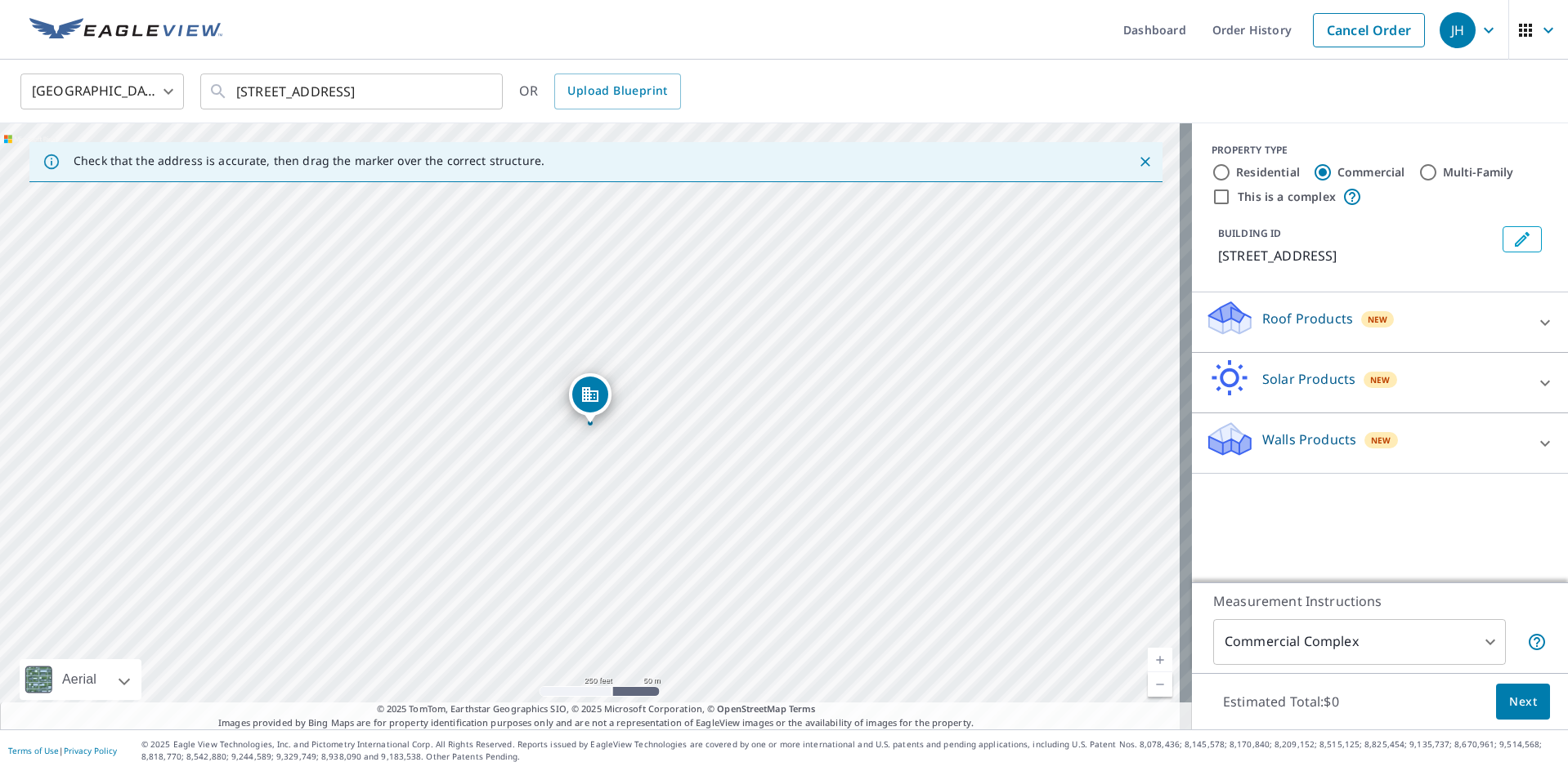
click at [1304, 318] on p "Roof Products" at bounding box center [1307, 318] width 90 height 20
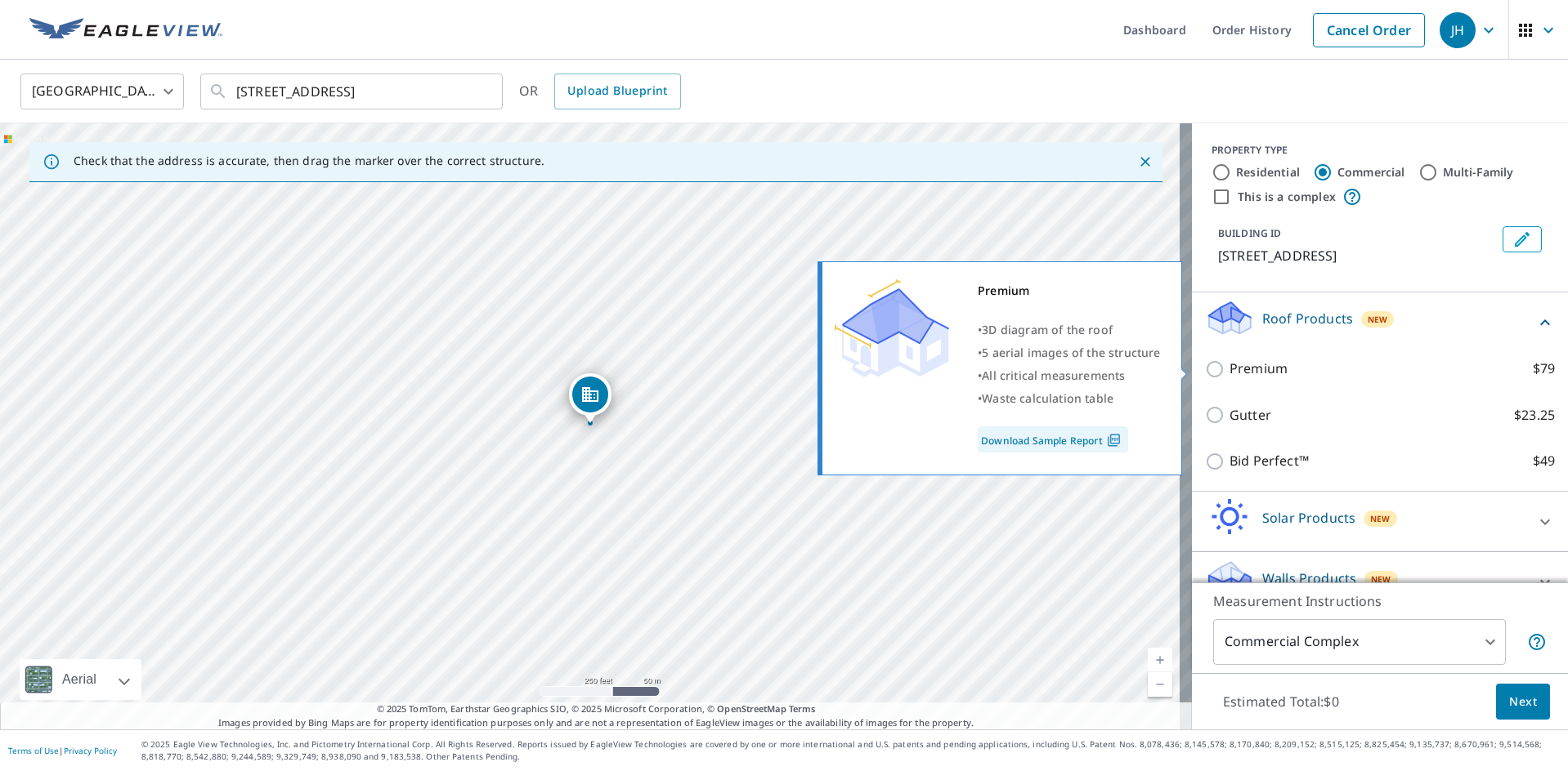
click at [1207, 367] on input "Premium $79" at bounding box center [1216, 369] width 25 height 20
checkbox input "true"
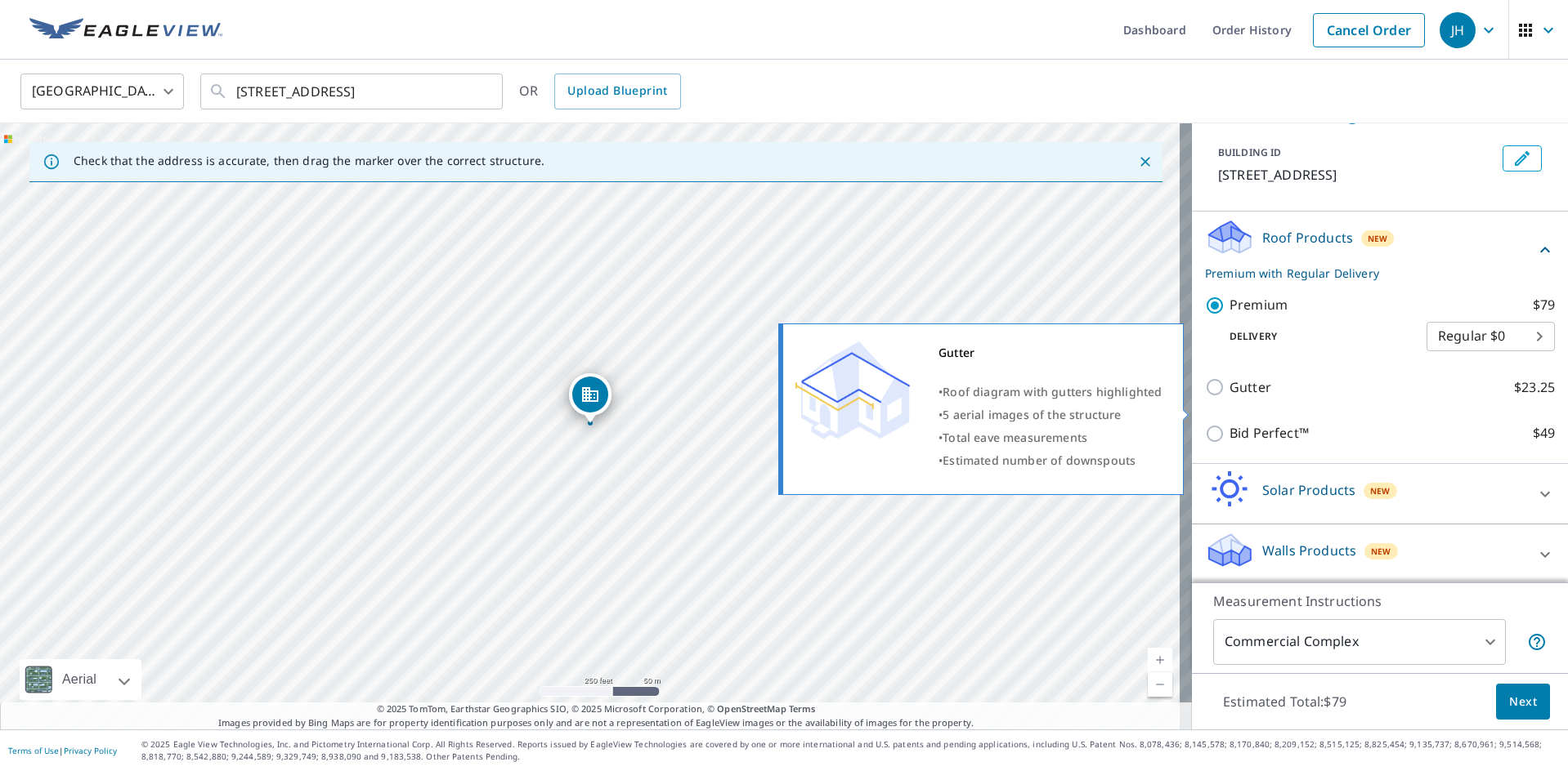
scroll to position [82, 0]
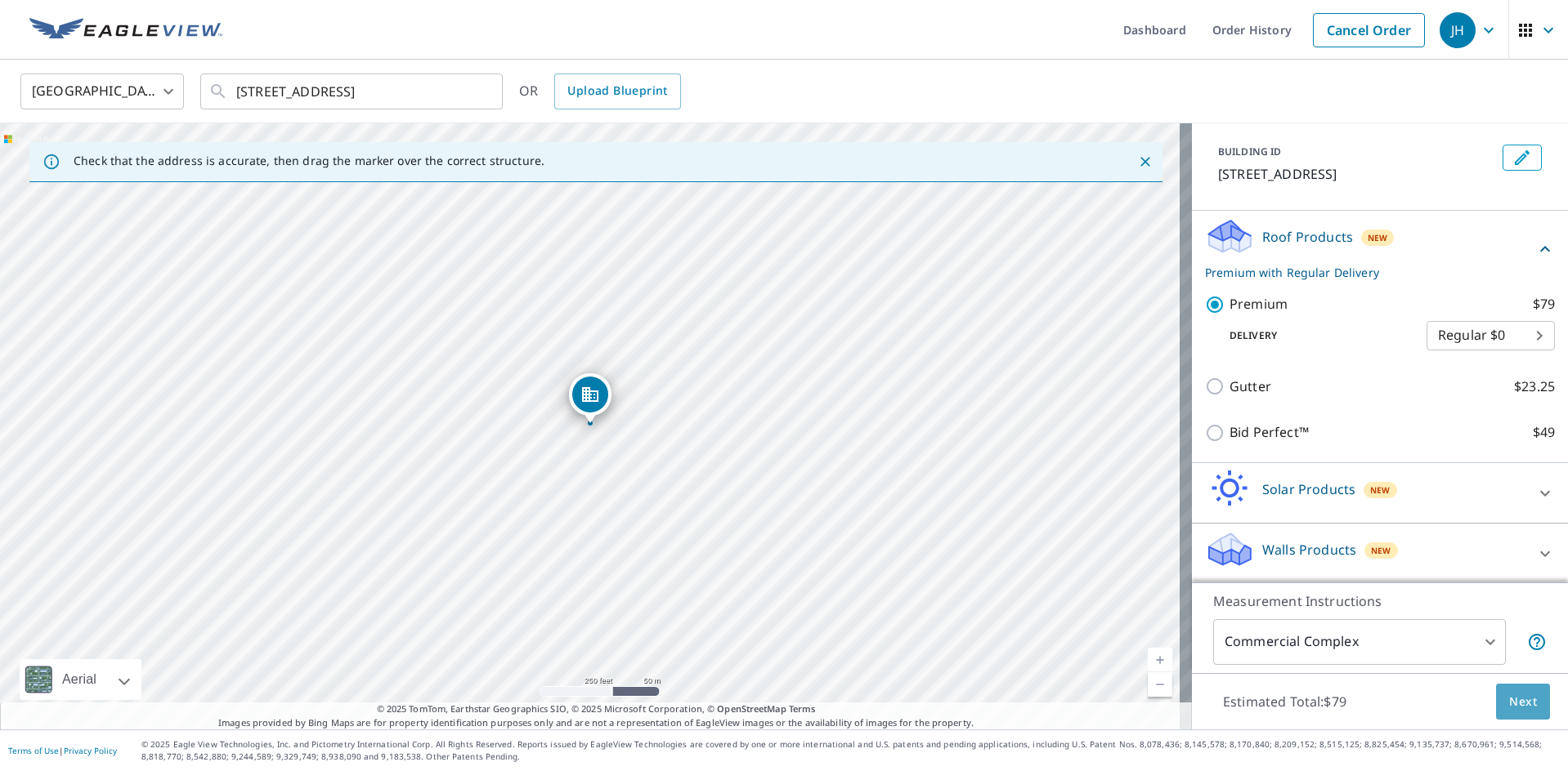
click at [1512, 702] on span "Next" at bounding box center [1523, 702] width 28 height 21
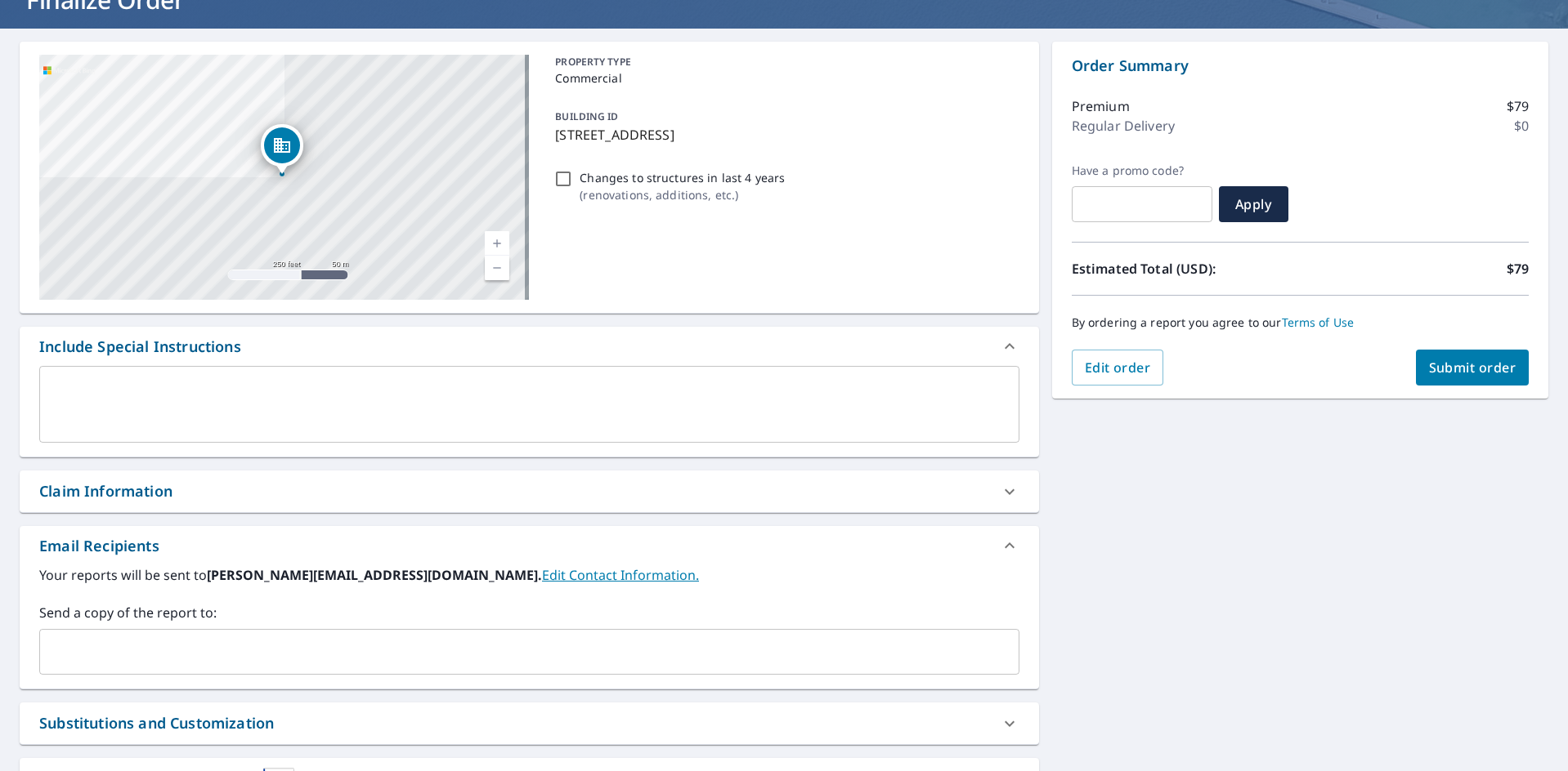
scroll to position [94, 0]
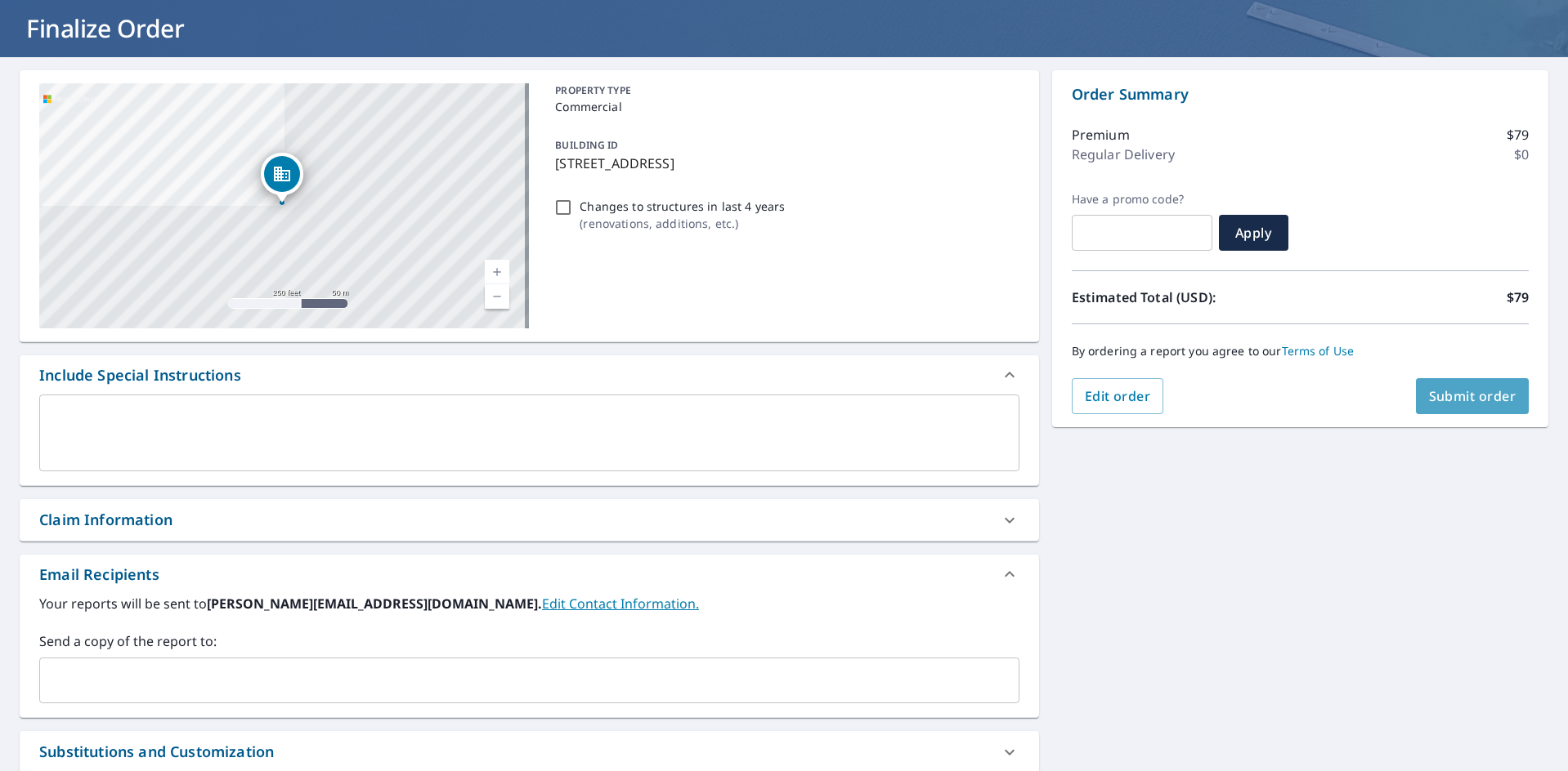
click at [1454, 400] on span "Submit order" at bounding box center [1472, 396] width 87 height 18
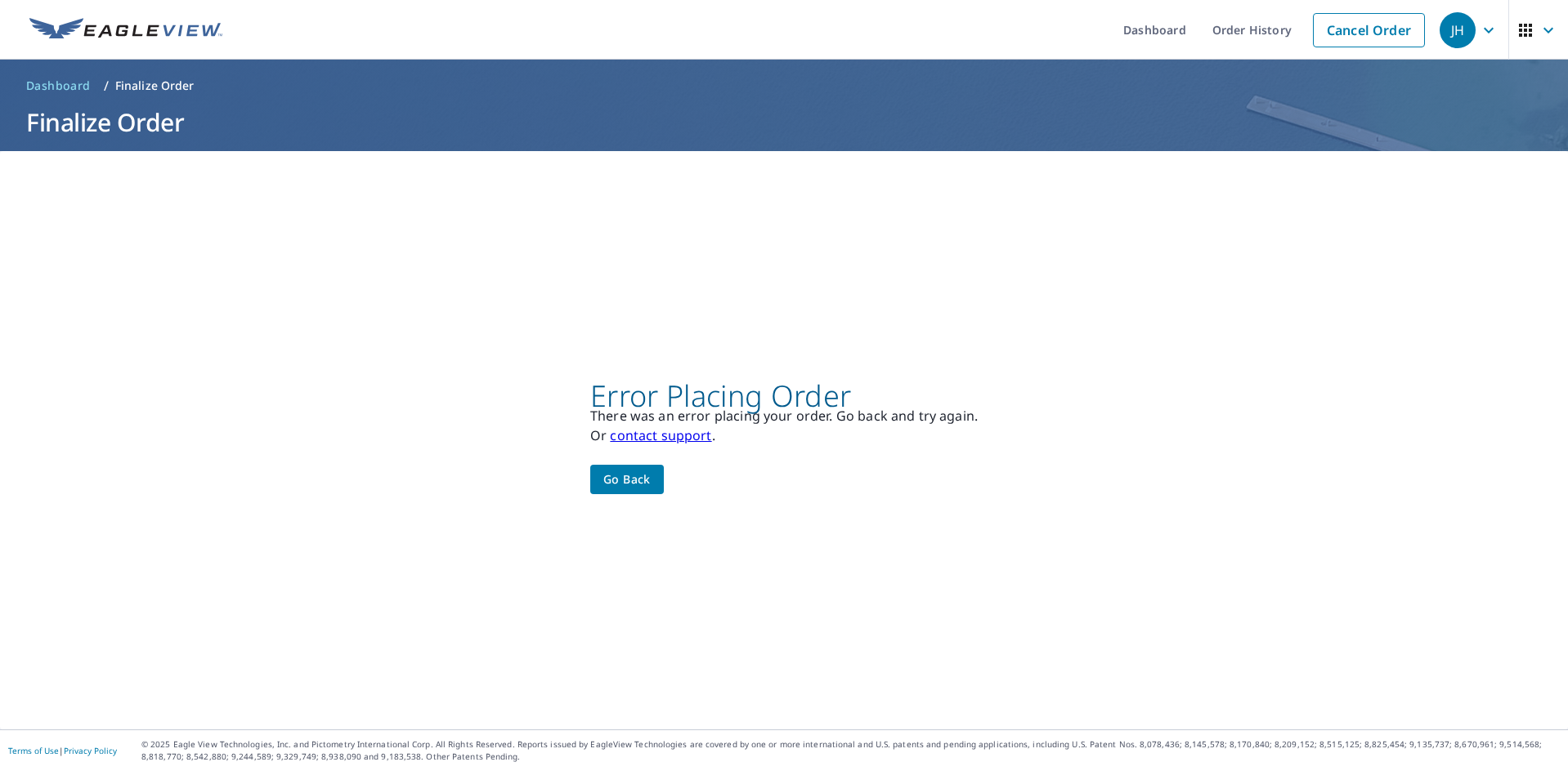
scroll to position [0, 0]
click at [641, 478] on span "Go back" at bounding box center [627, 479] width 47 height 21
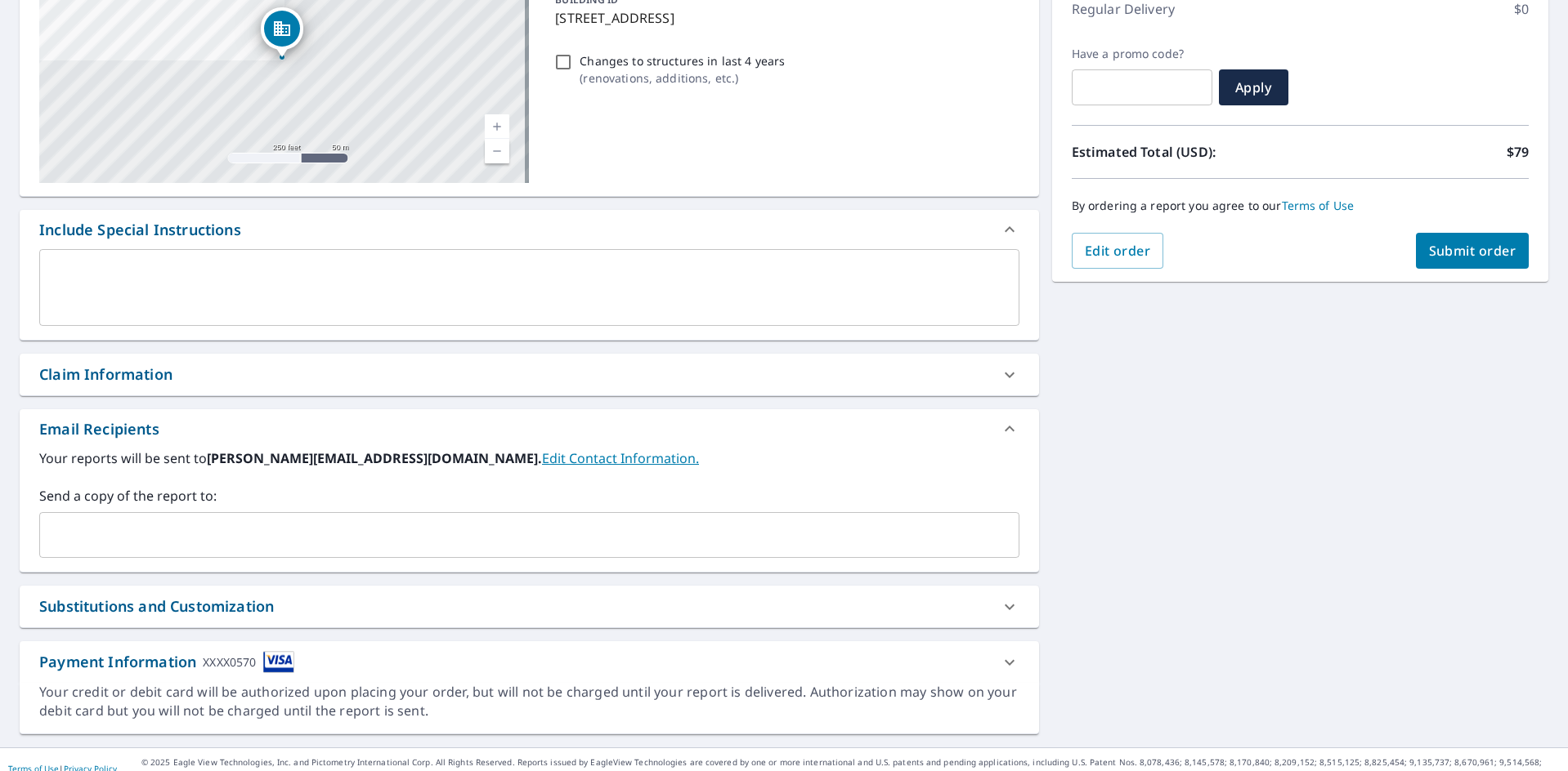
scroll to position [257, 0]
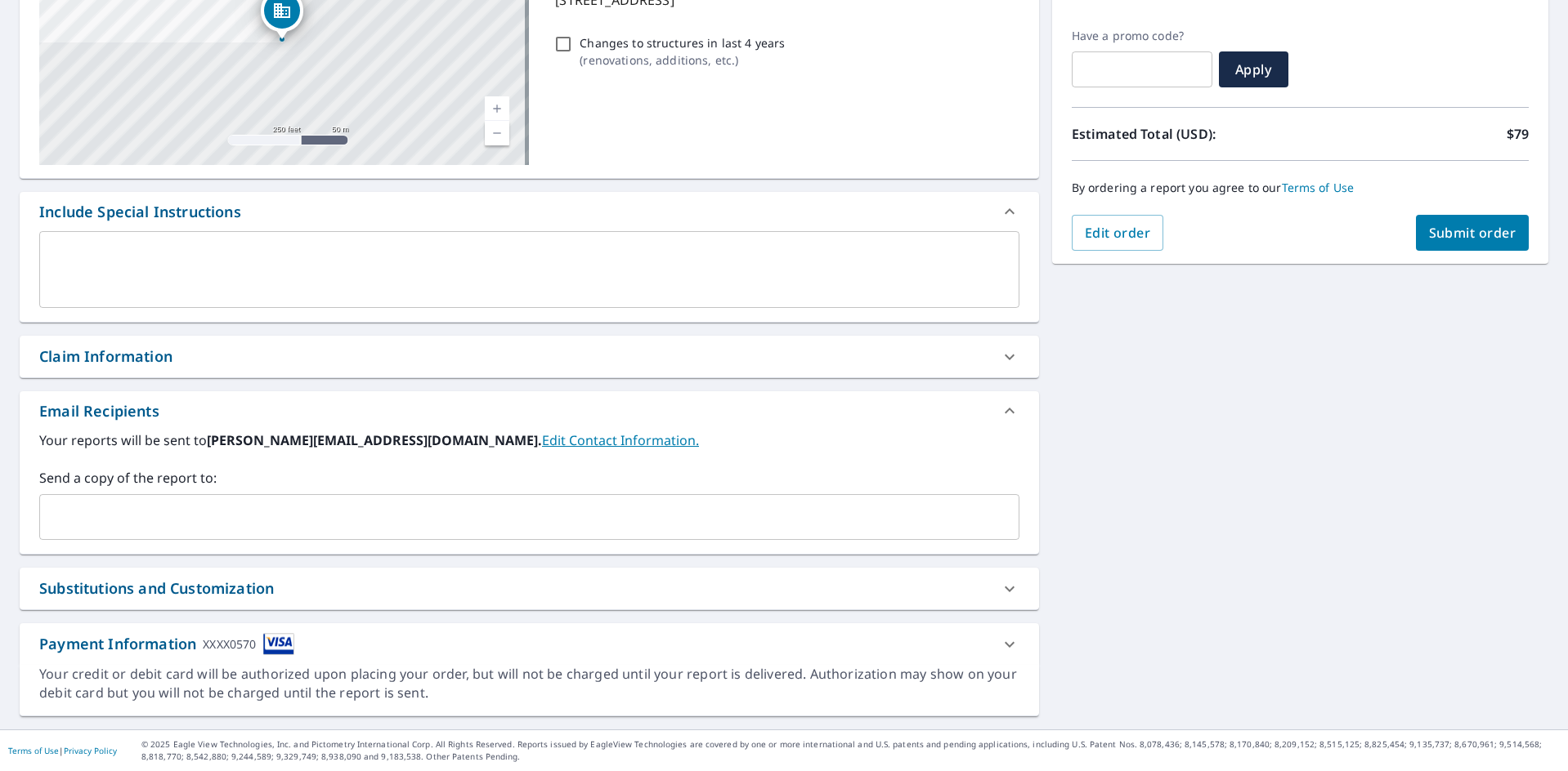
click at [1002, 641] on icon at bounding box center [1009, 644] width 20 height 20
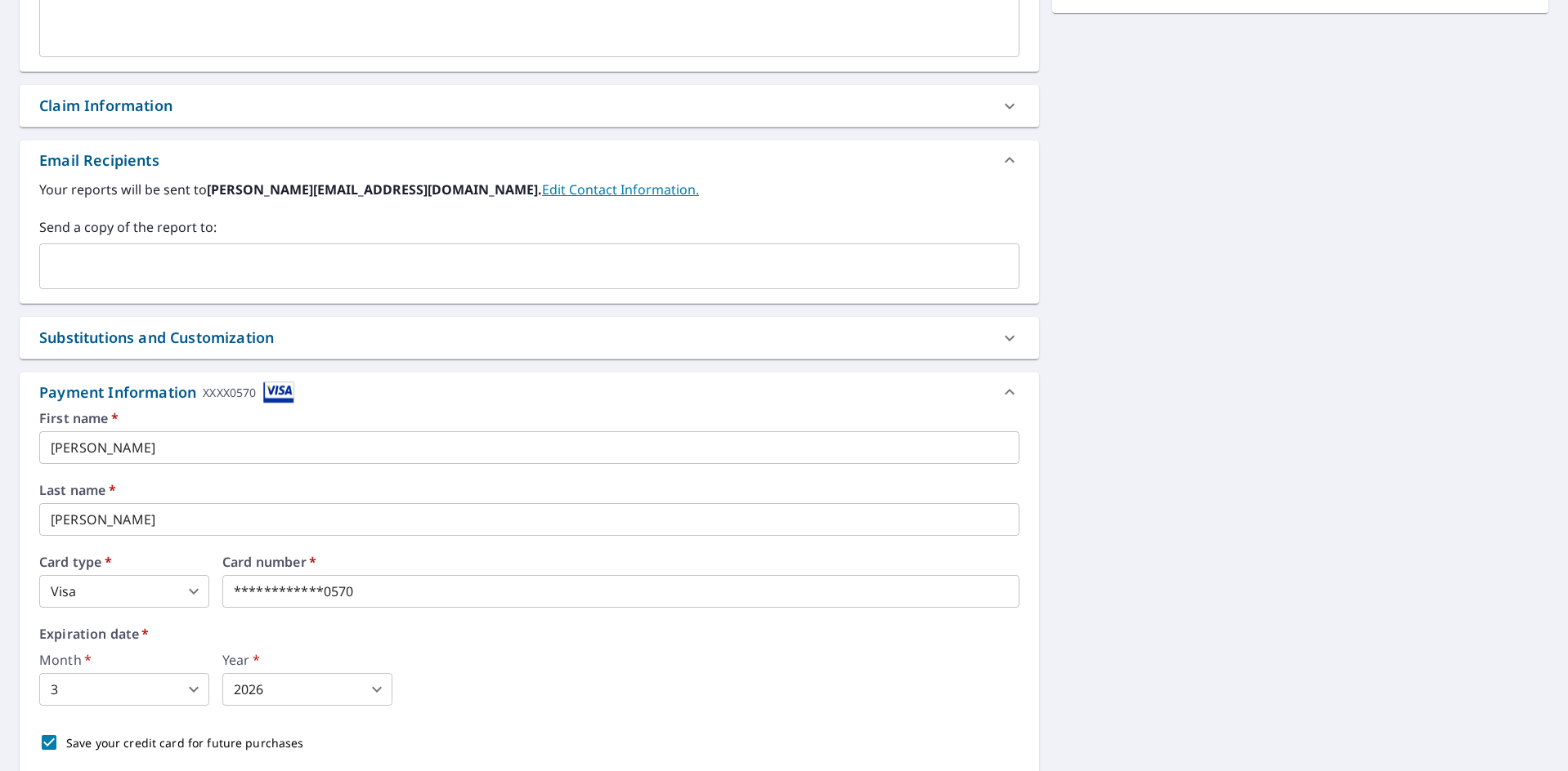
scroll to position [617, 0]
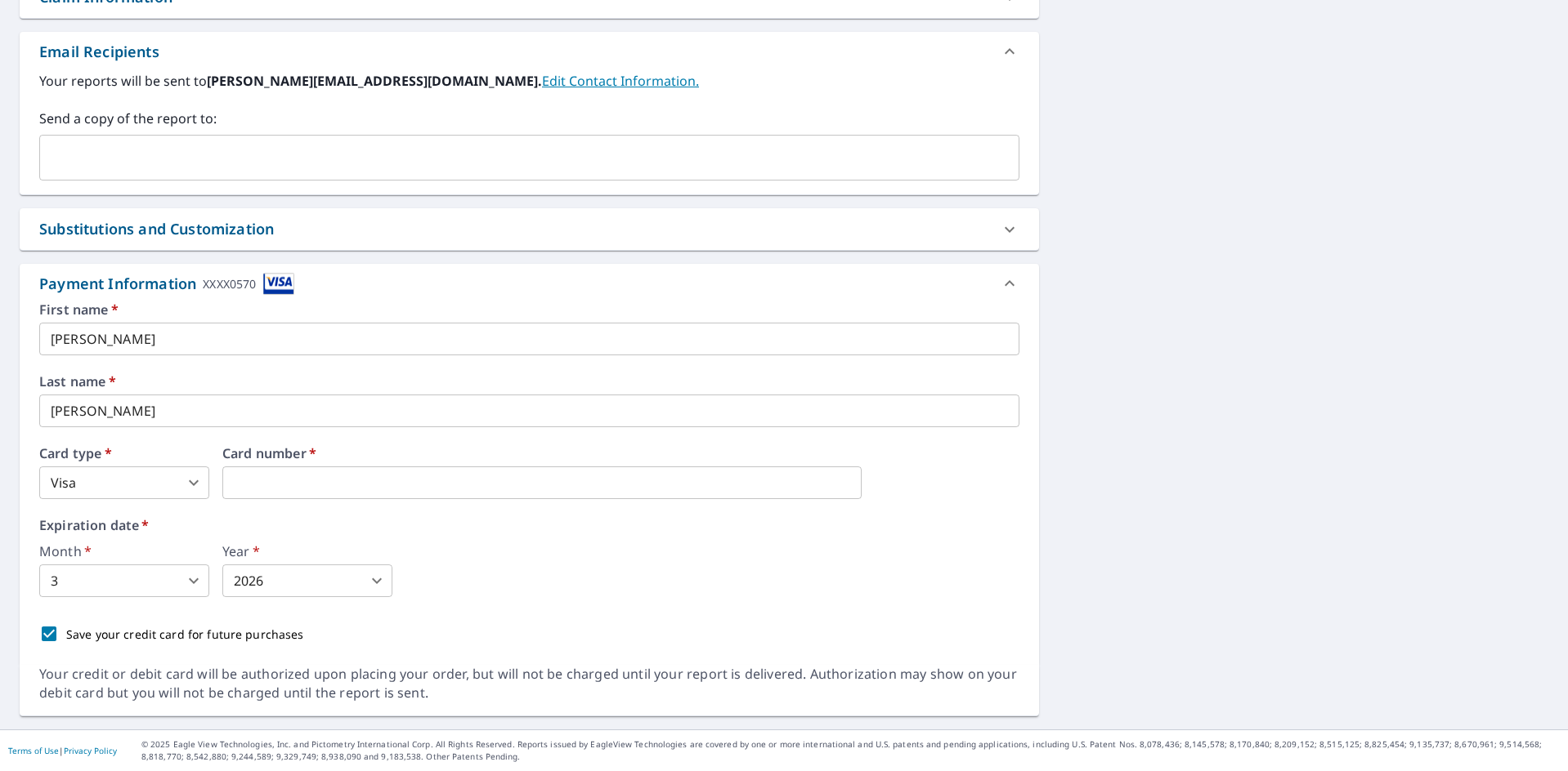
drag, startPoint x: 394, startPoint y: 493, endPoint x: 134, endPoint y: 560, distance: 268.5
click at [604, 530] on label "Expiration date   *" at bounding box center [529, 524] width 980 height 13
drag, startPoint x: 1106, startPoint y: 424, endPoint x: 1127, endPoint y: 425, distance: 21.0
click at [1107, 424] on div "[STREET_ADDRESS] Aerial Road A standard road map Aerial A detailed look from ab…" at bounding box center [784, 132] width 1568 height 1195
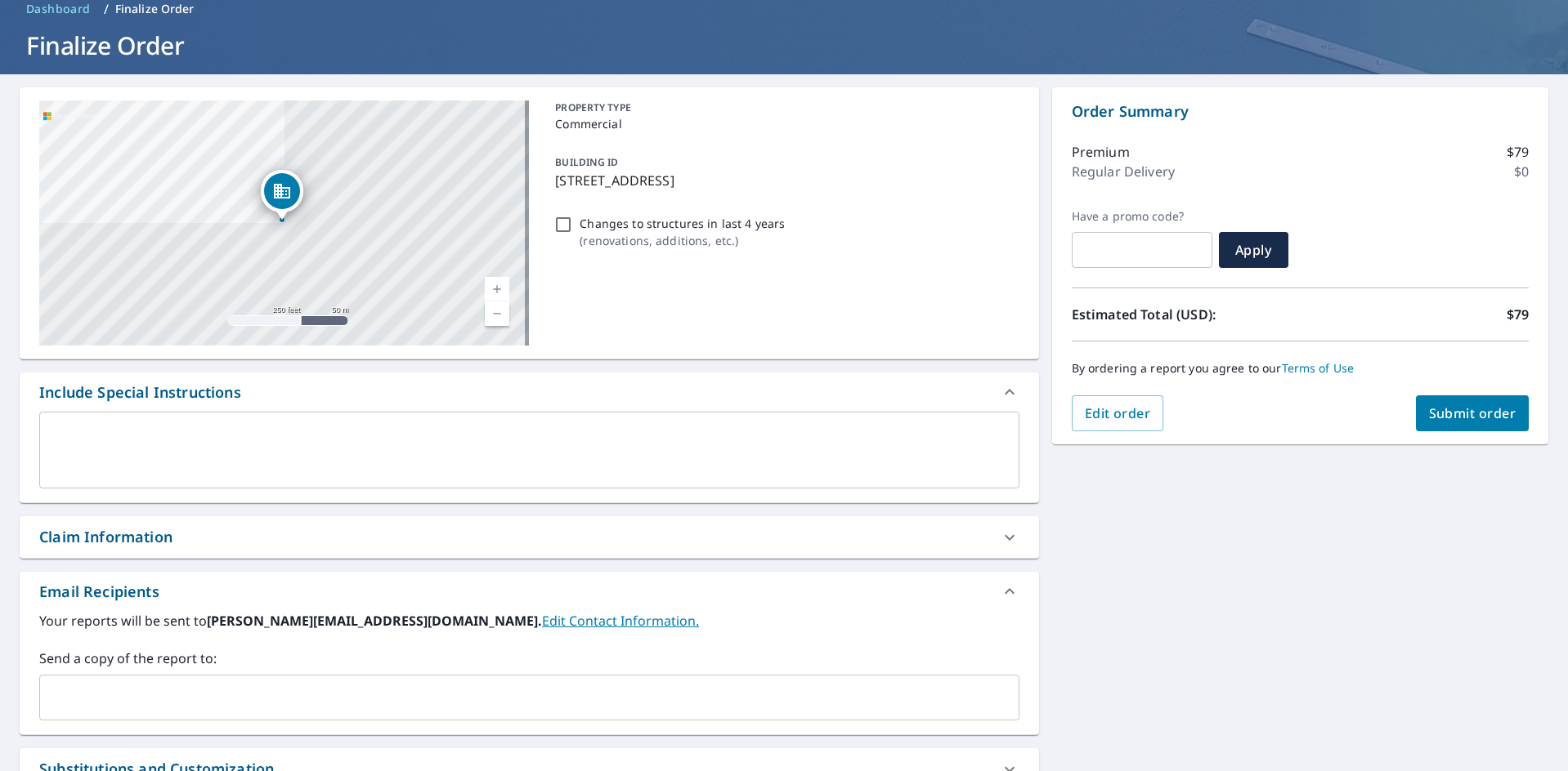
scroll to position [45, 0]
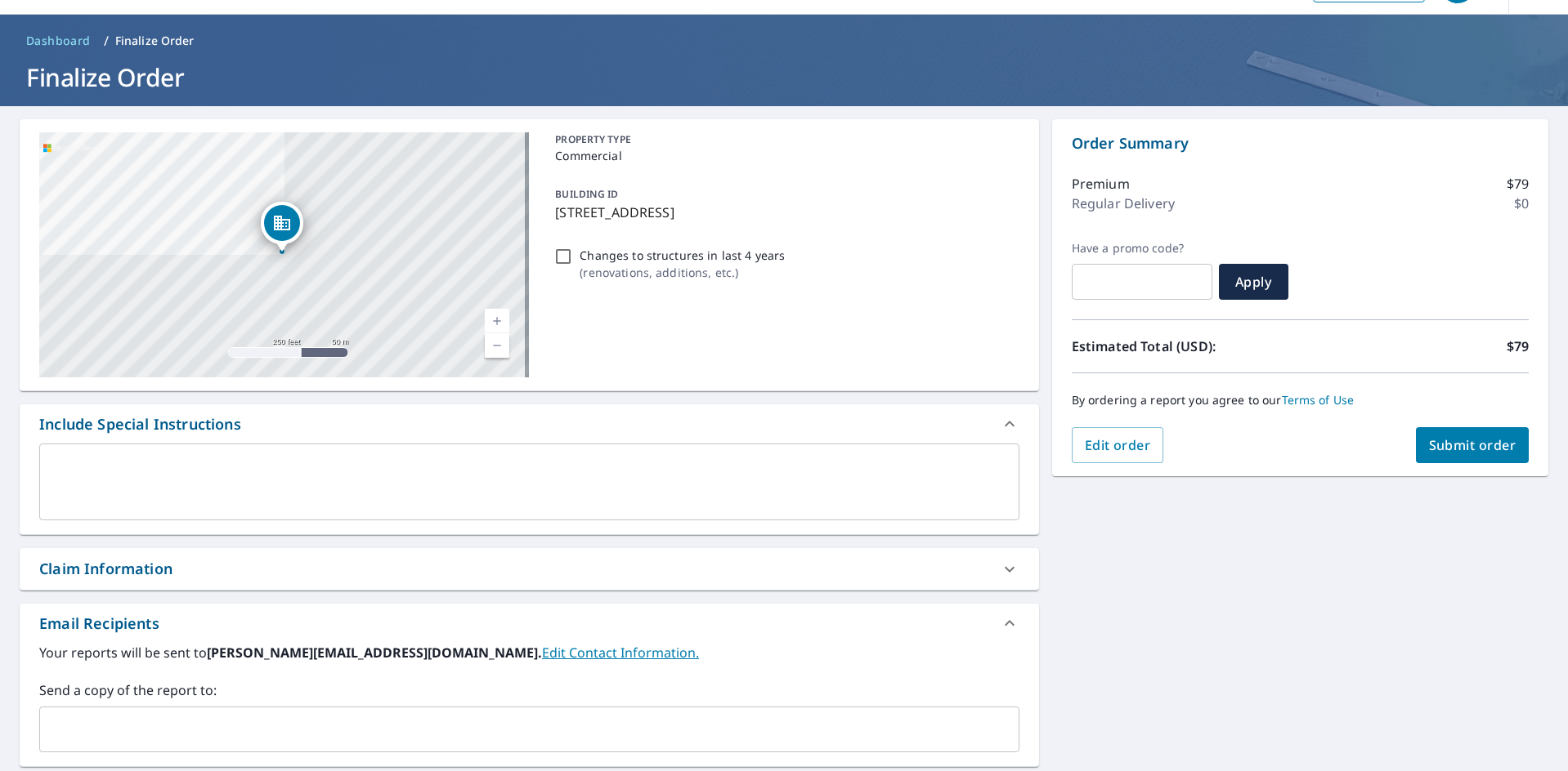
click at [1441, 440] on span "Submit order" at bounding box center [1472, 445] width 87 height 18
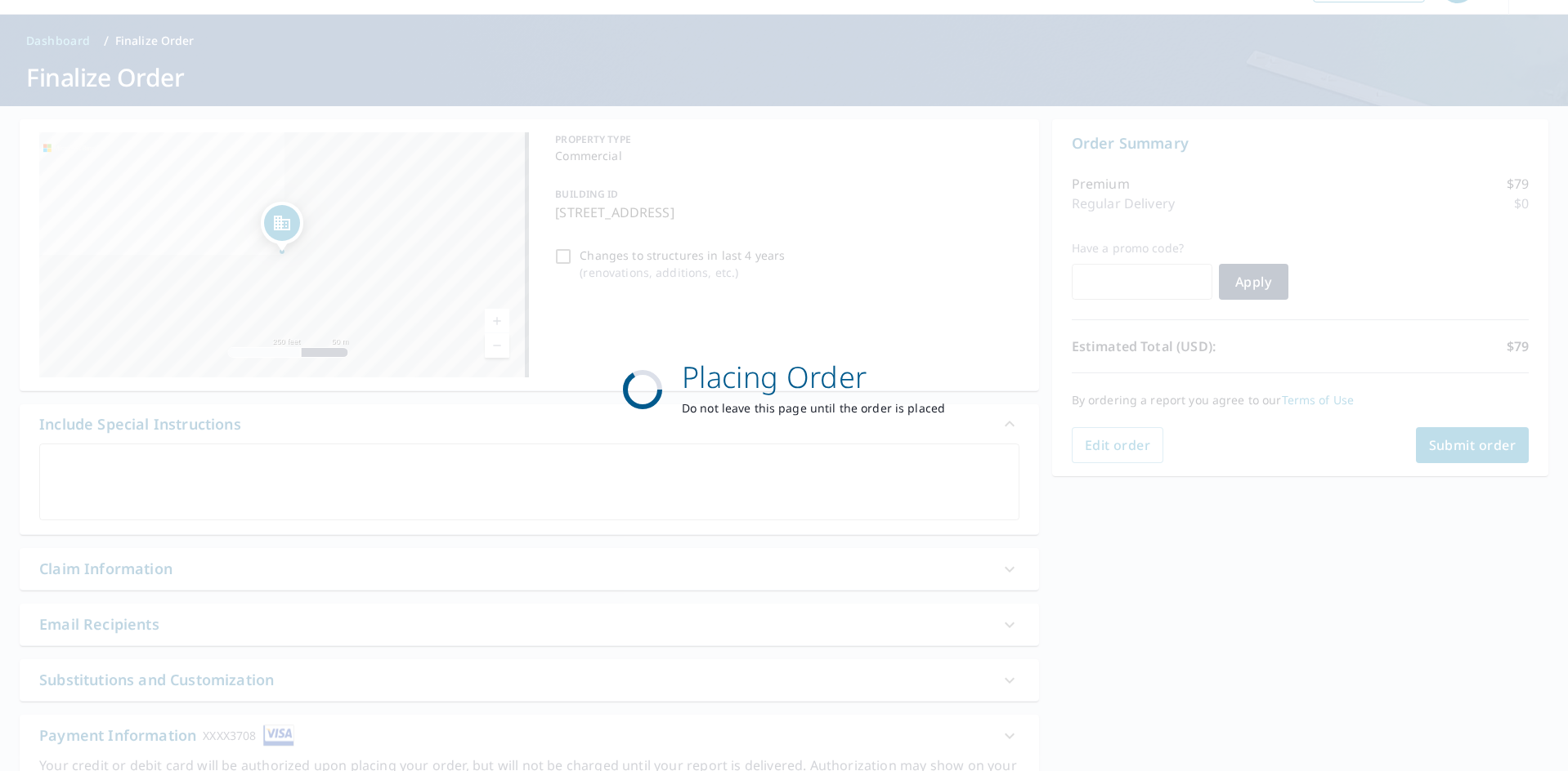
scroll to position [0, 0]
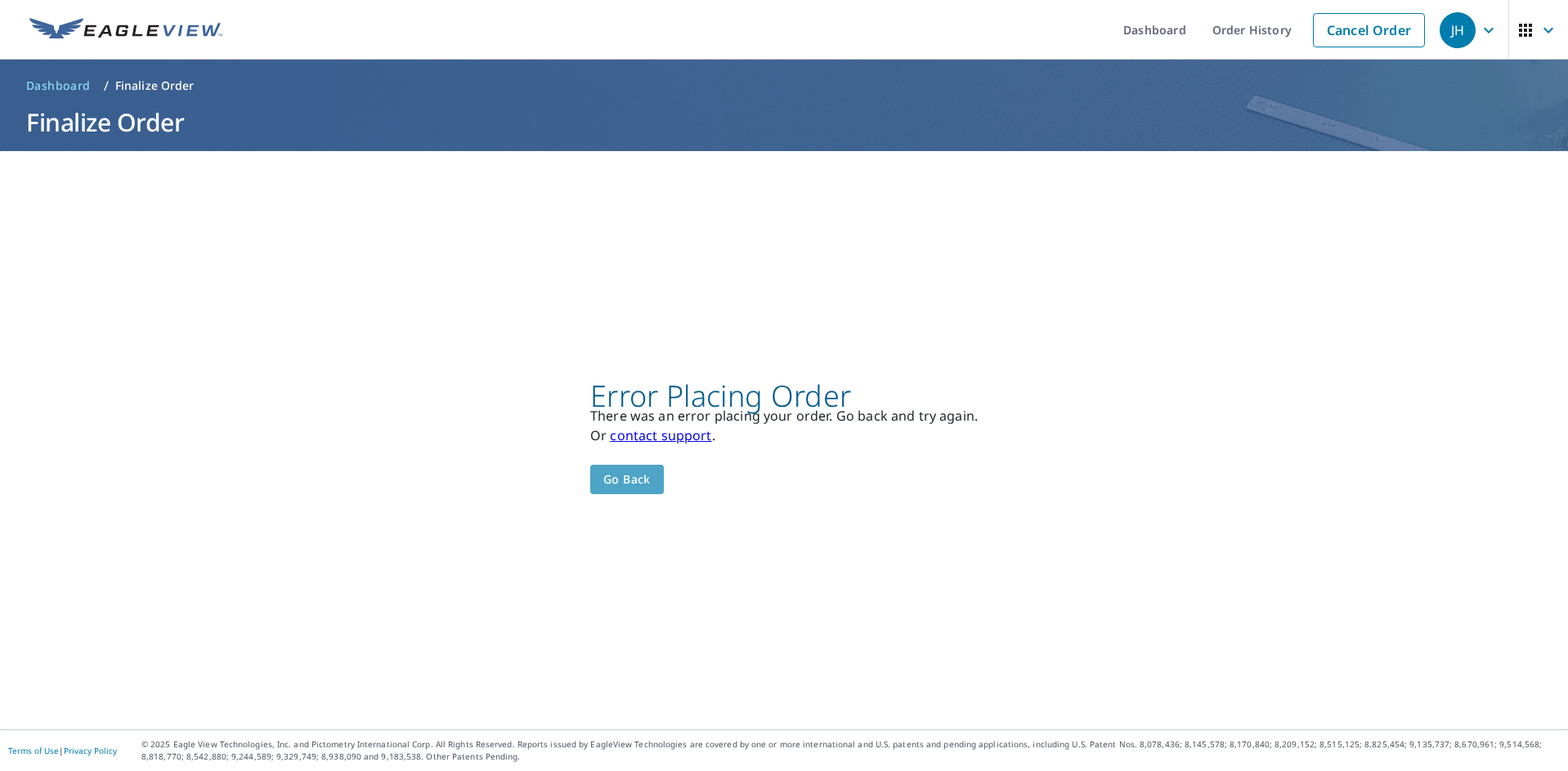
click at [656, 492] on button "Go back" at bounding box center [627, 479] width 74 height 30
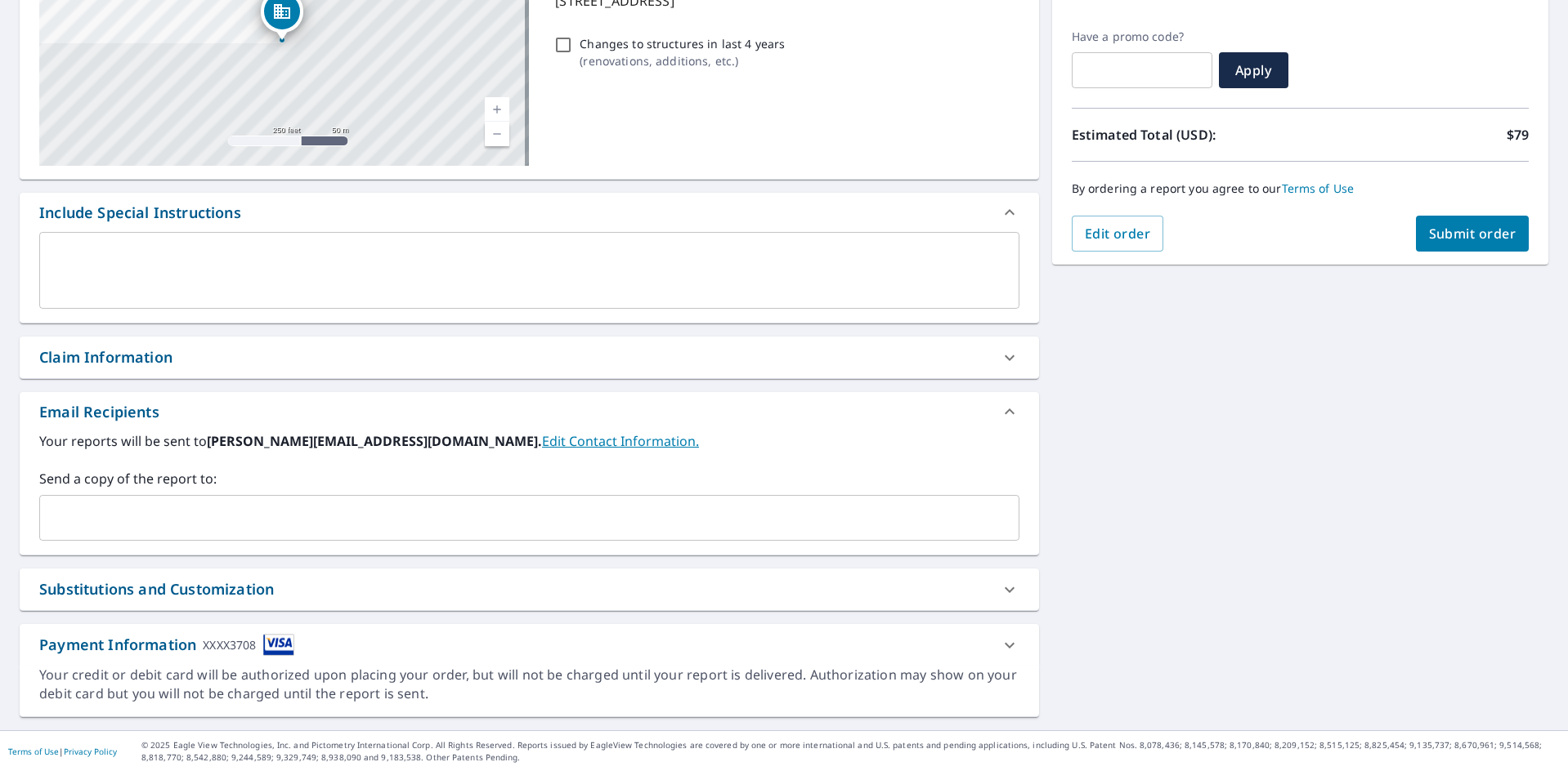
scroll to position [257, 0]
click at [542, 443] on link "Edit Contact Information." at bounding box center [621, 440] width 157 height 18
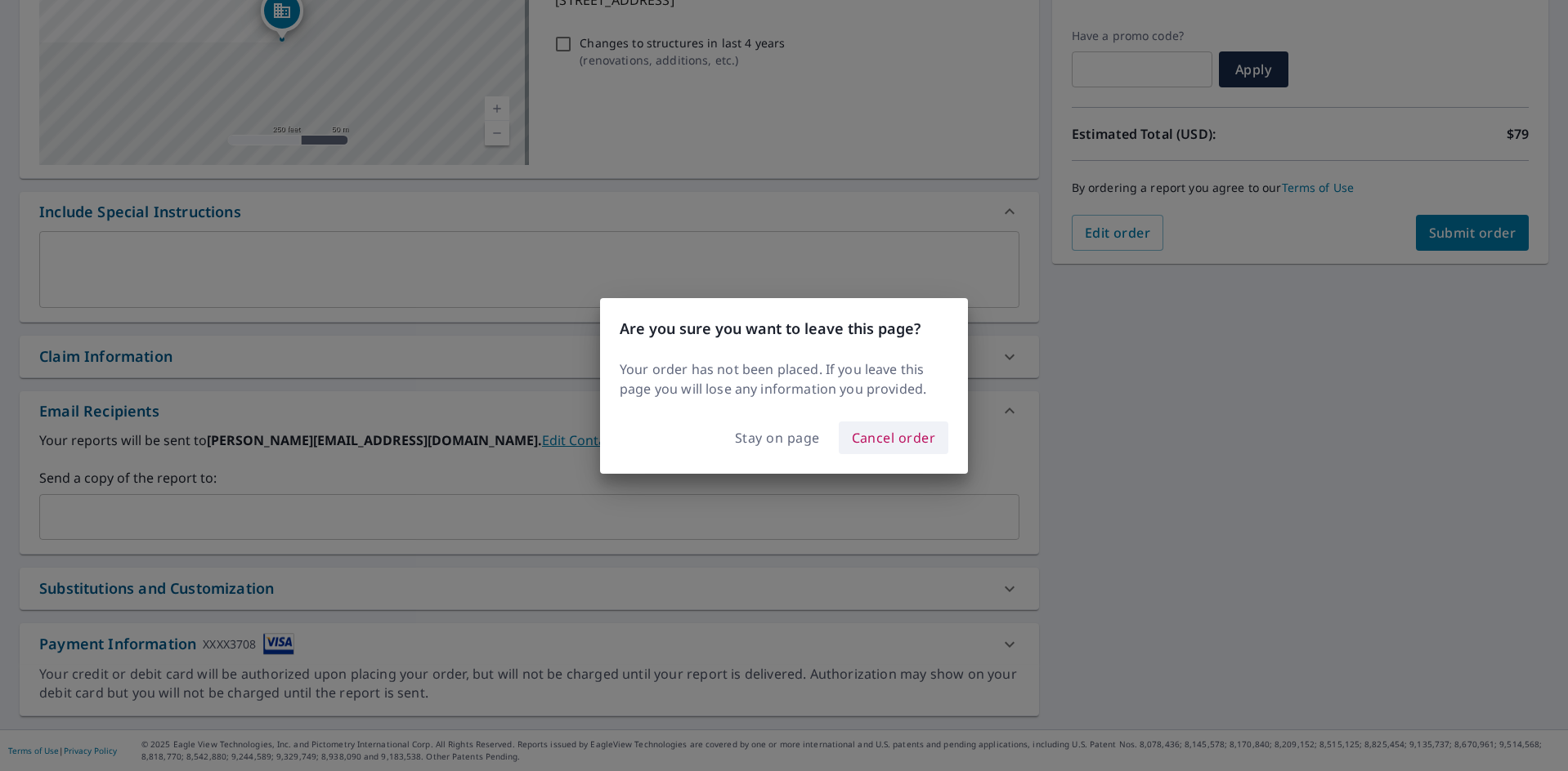
click at [897, 434] on span "Cancel order" at bounding box center [894, 437] width 84 height 23
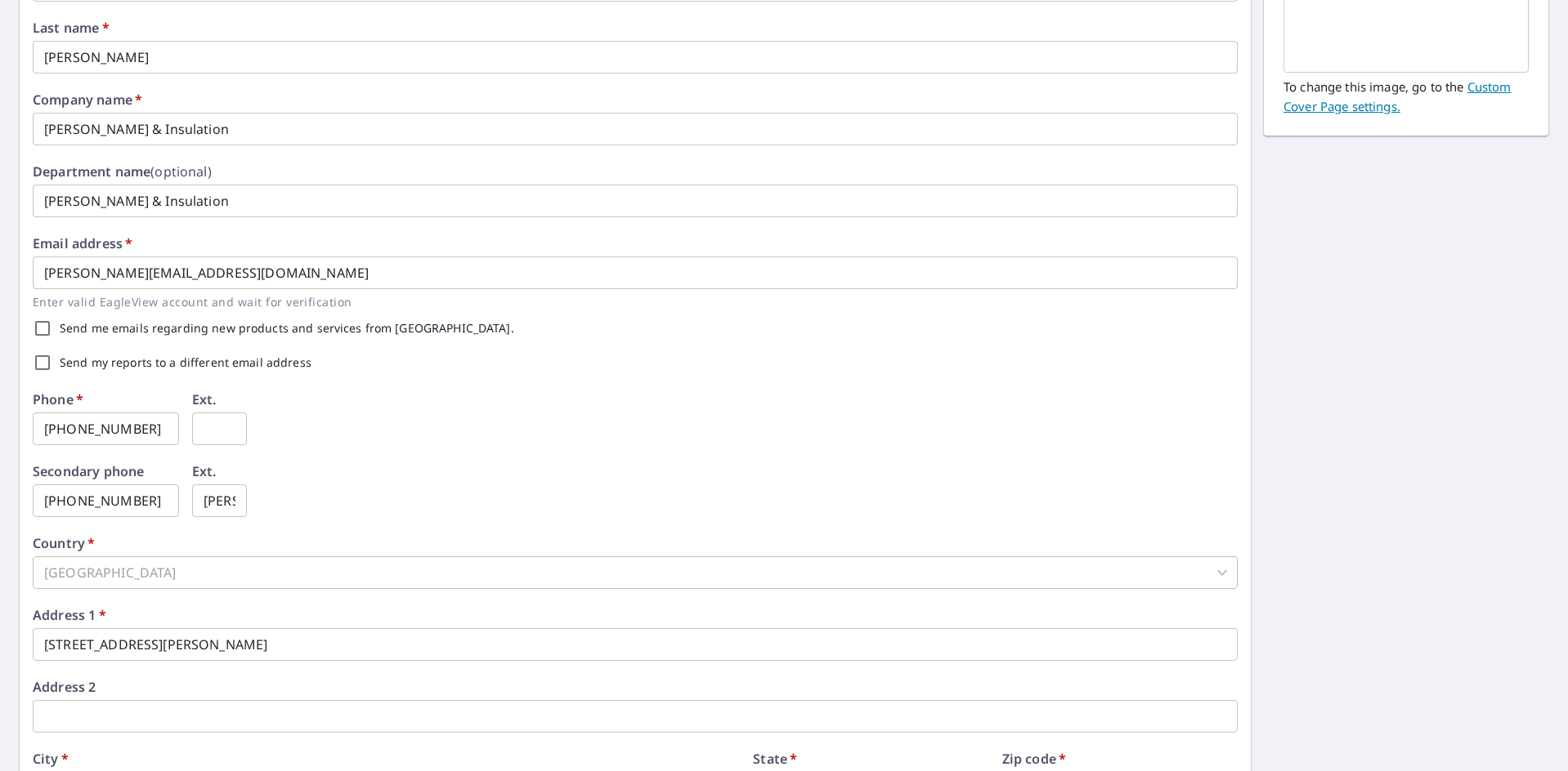
scroll to position [379, 0]
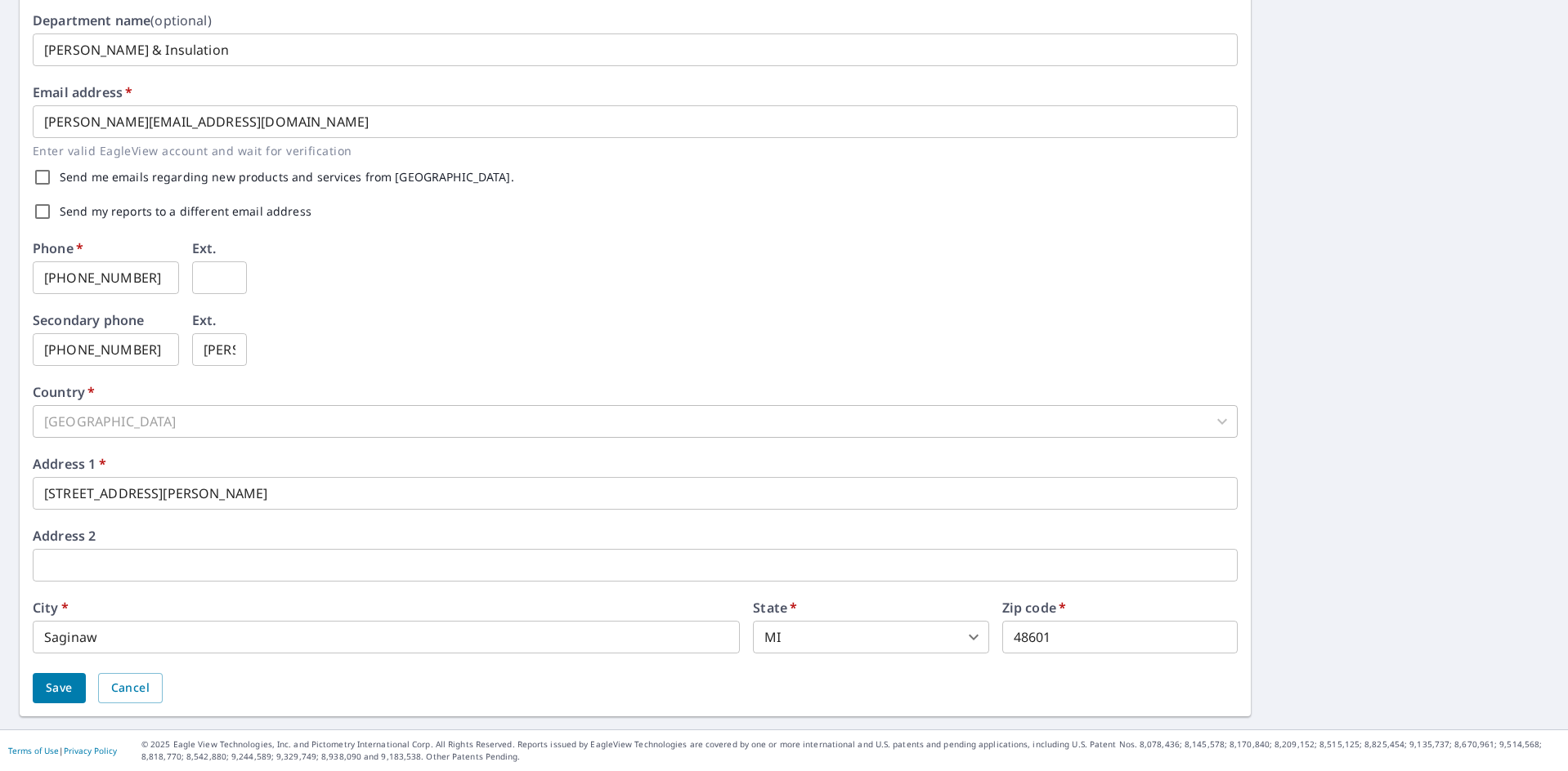
click at [51, 696] on span "Save" at bounding box center [59, 688] width 27 height 21
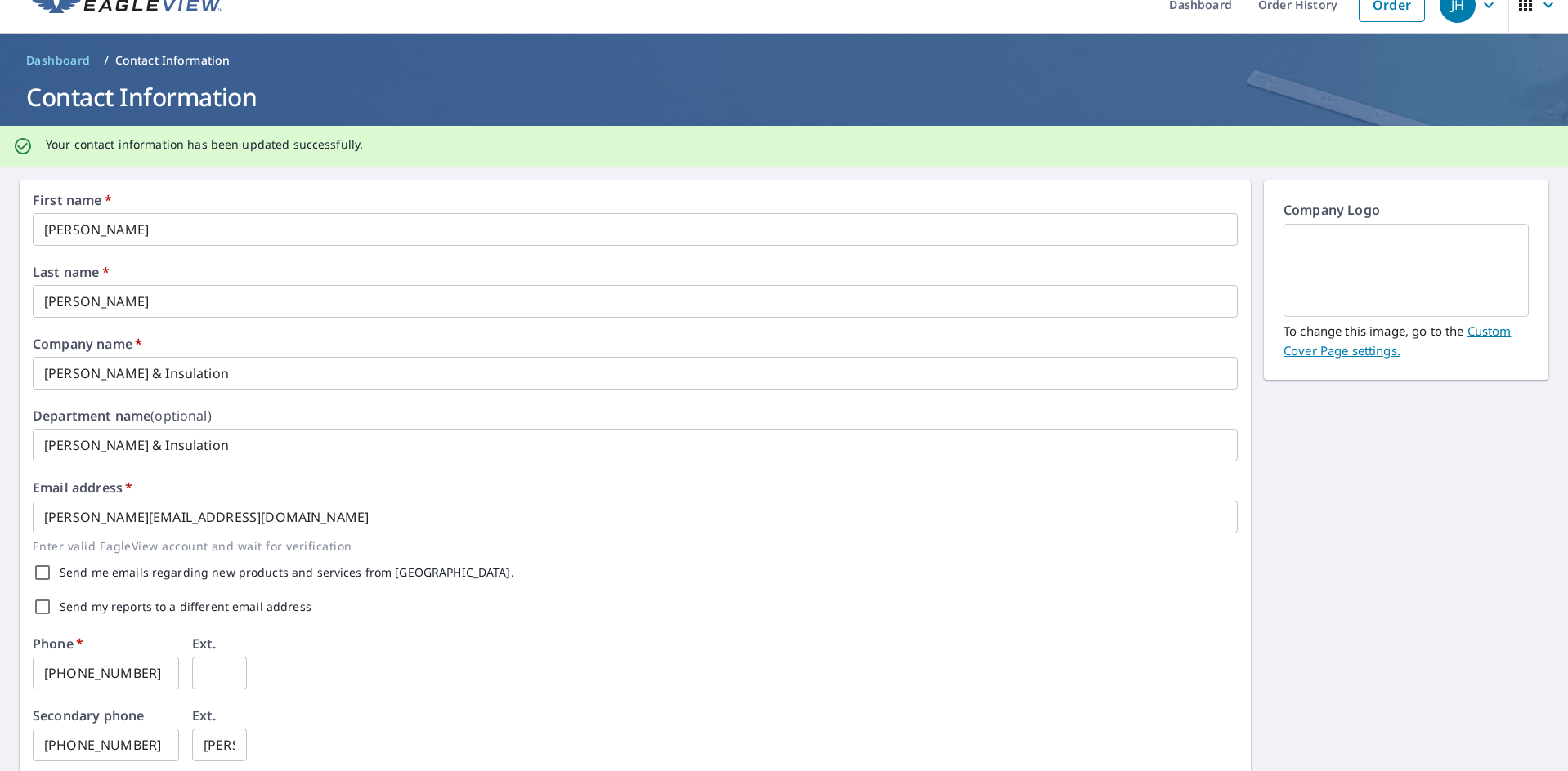
scroll to position [0, 0]
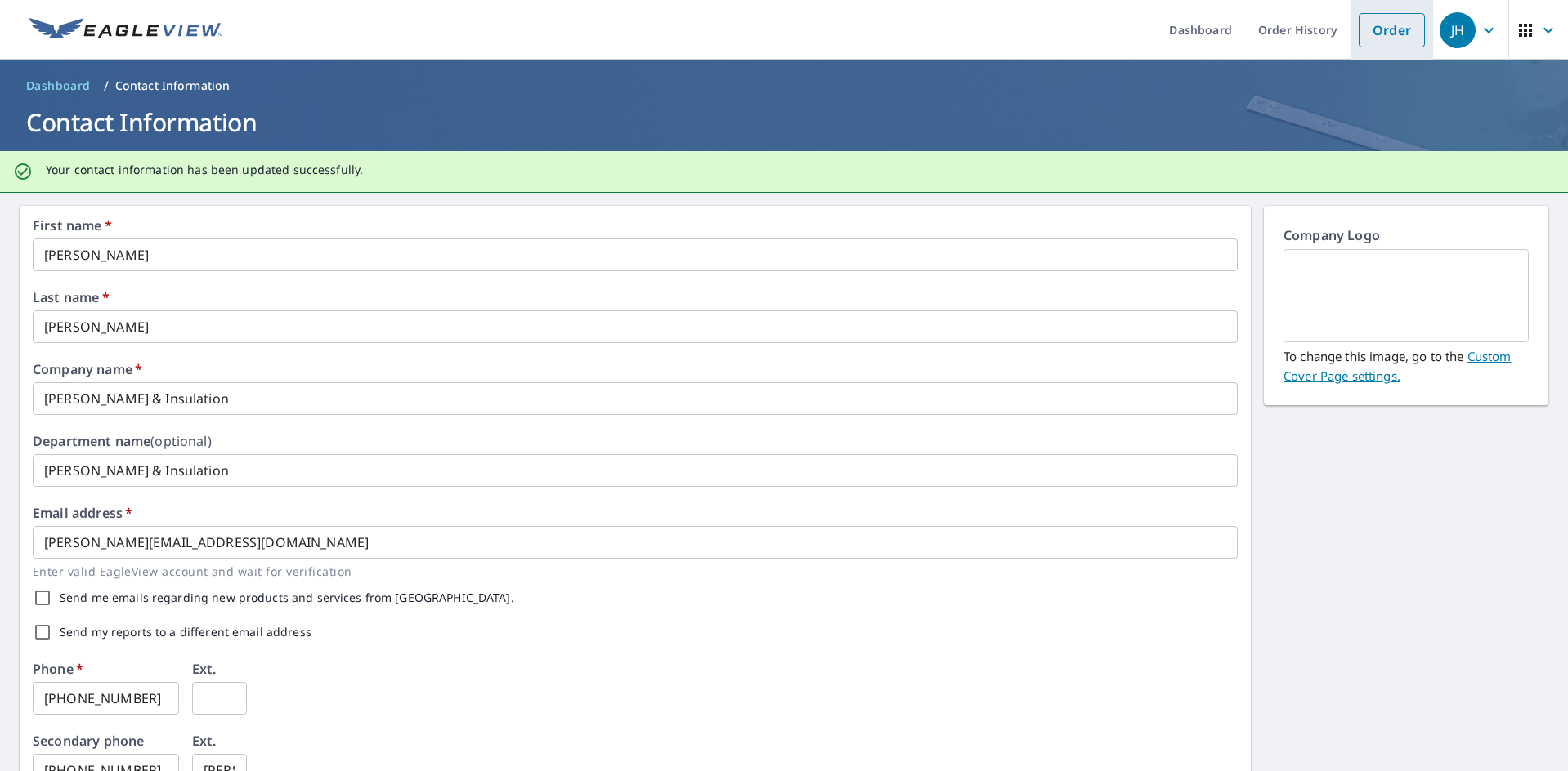
click at [1367, 14] on link "Order" at bounding box center [1391, 29] width 66 height 34
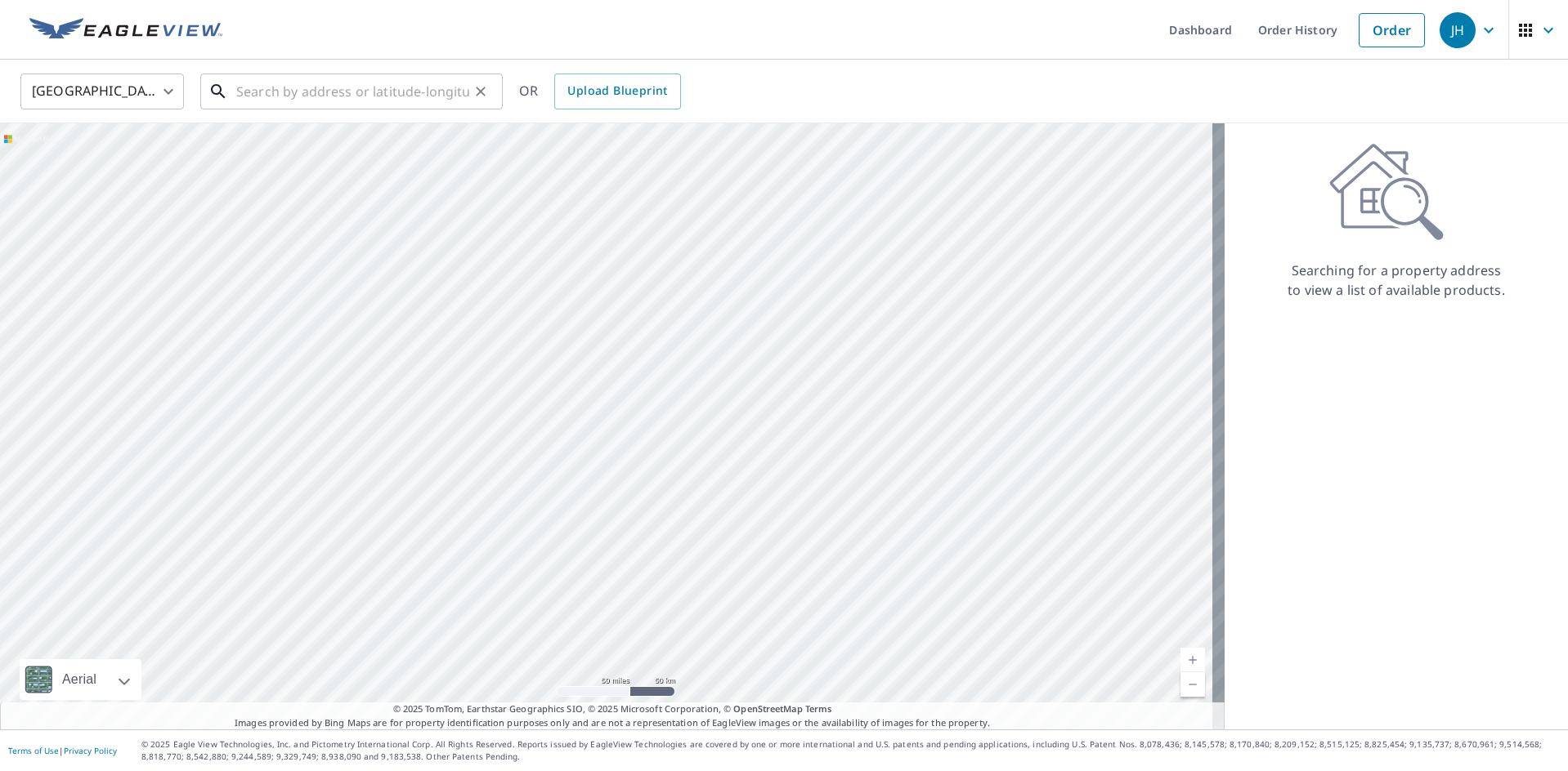
click at [251, 89] on input "text" at bounding box center [352, 91] width 233 height 46
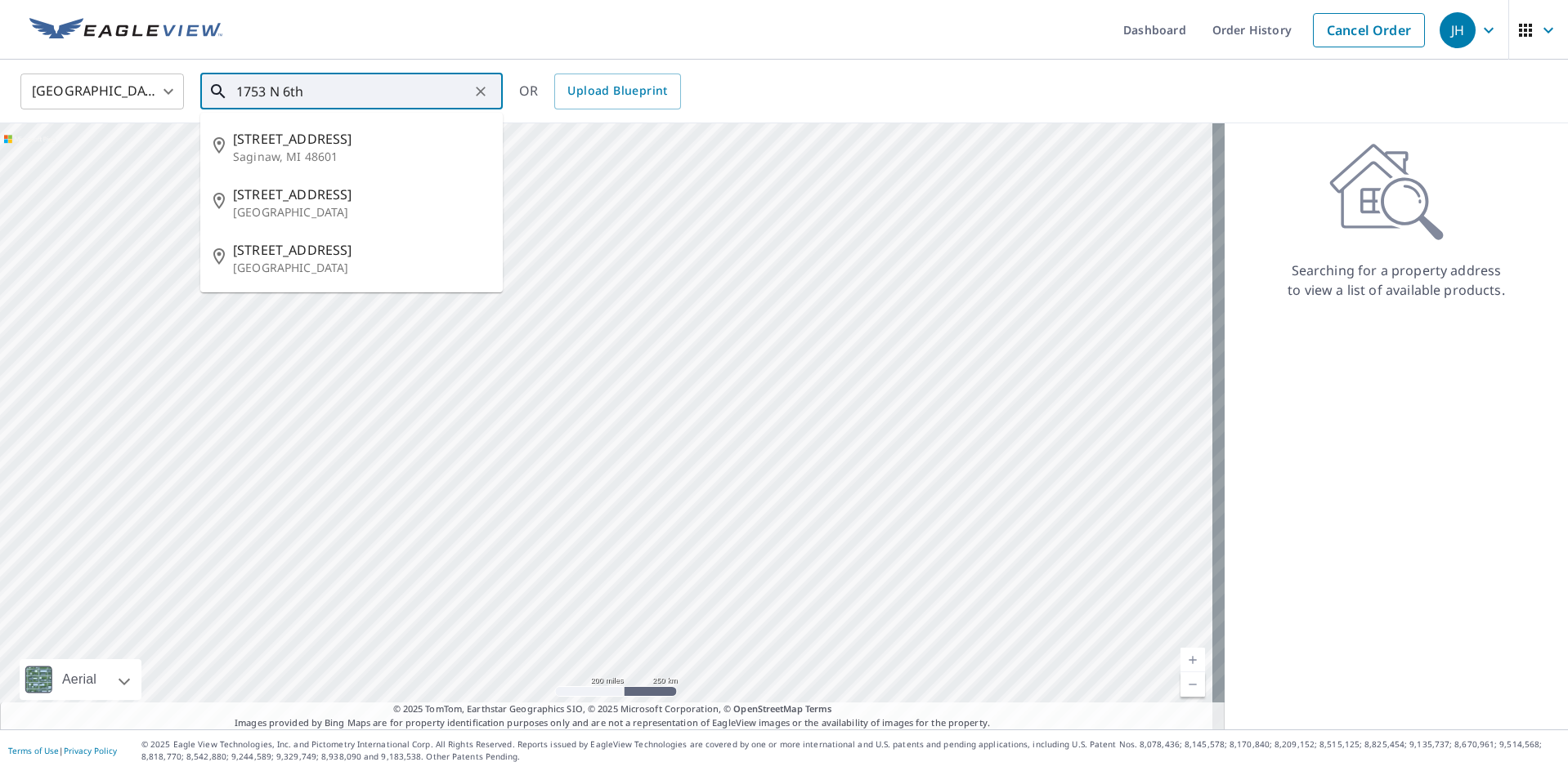
click at [333, 87] on input "1753 N 6th" at bounding box center [352, 91] width 233 height 46
click at [321, 138] on span "[STREET_ADDRESS]" at bounding box center [361, 138] width 256 height 20
type input "[STREET_ADDRESS]"
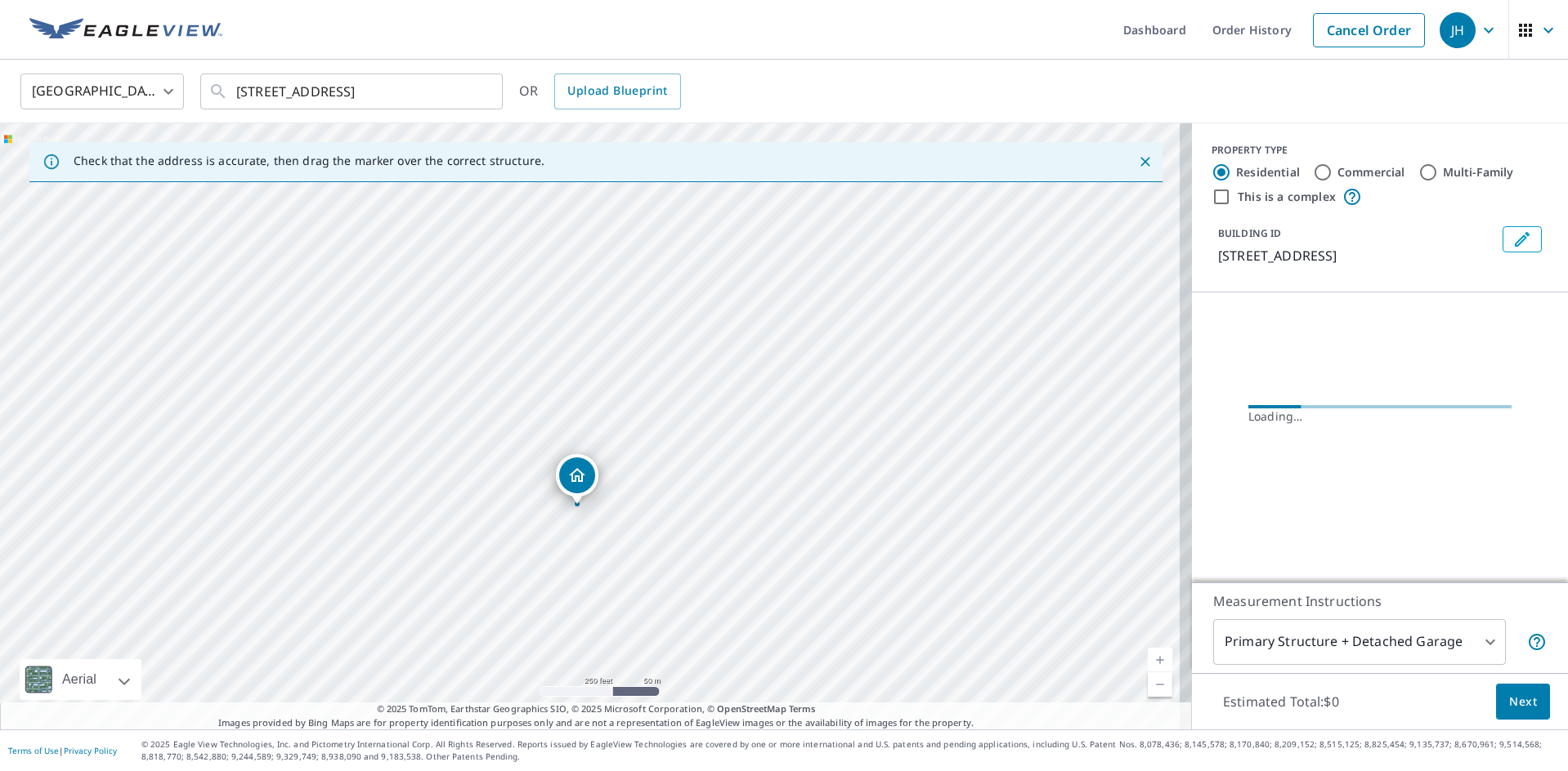
drag, startPoint x: 594, startPoint y: 440, endPoint x: 577, endPoint y: 484, distance: 47.2
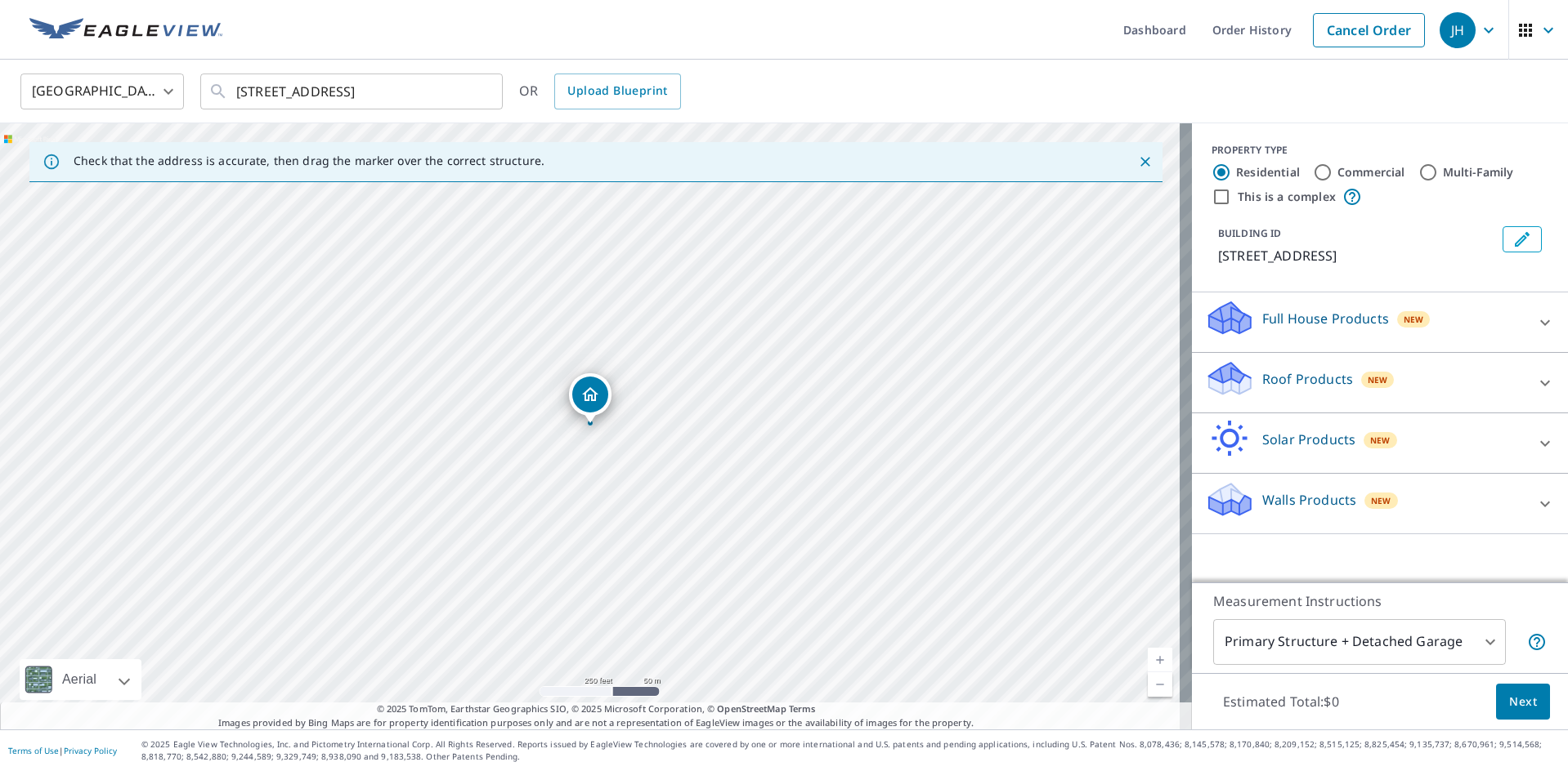
click at [1313, 176] on input "Commercial" at bounding box center [1322, 173] width 20 height 20
radio input "true"
type input "4"
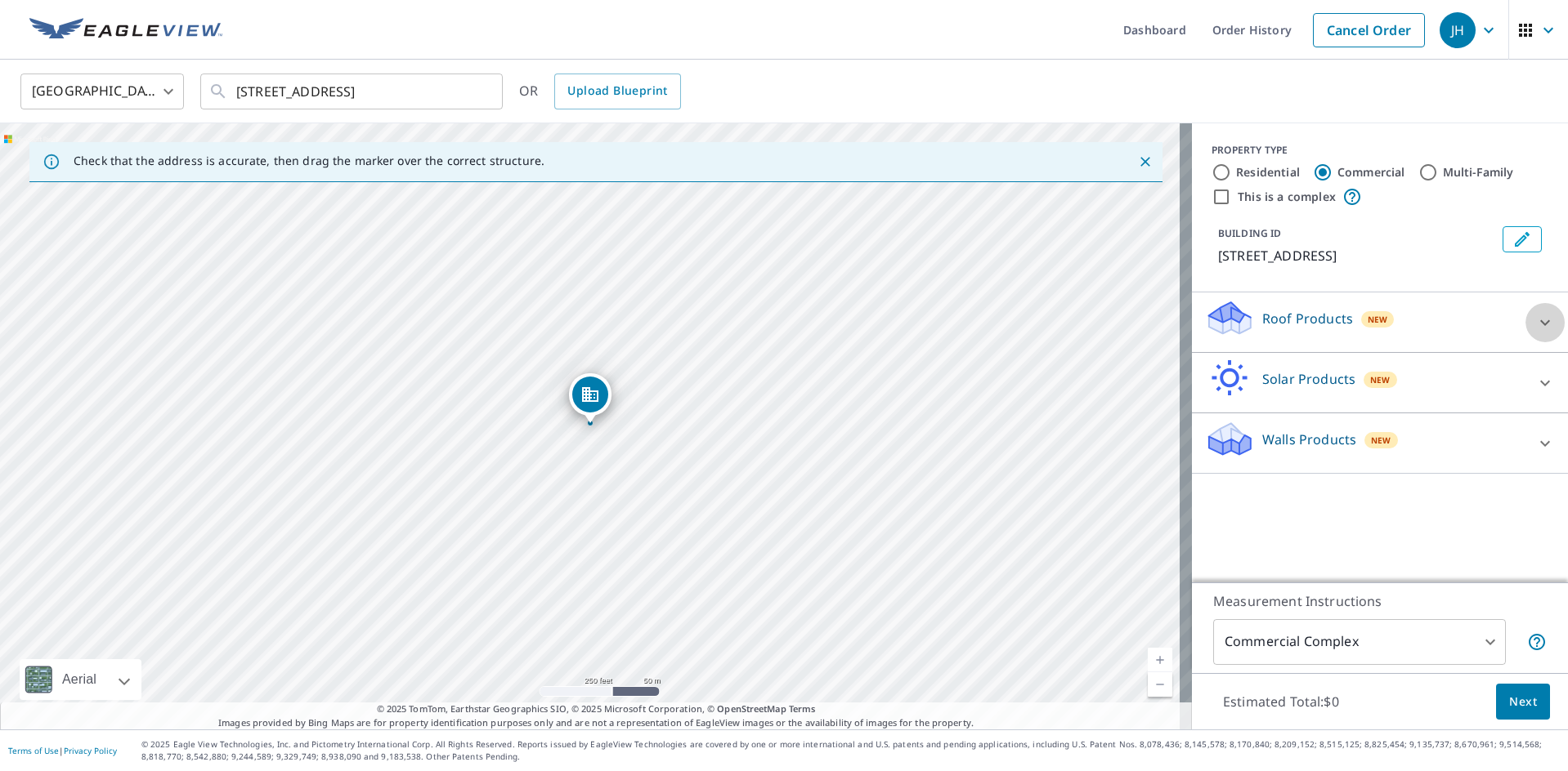
click at [1525, 319] on div at bounding box center [1544, 323] width 39 height 39
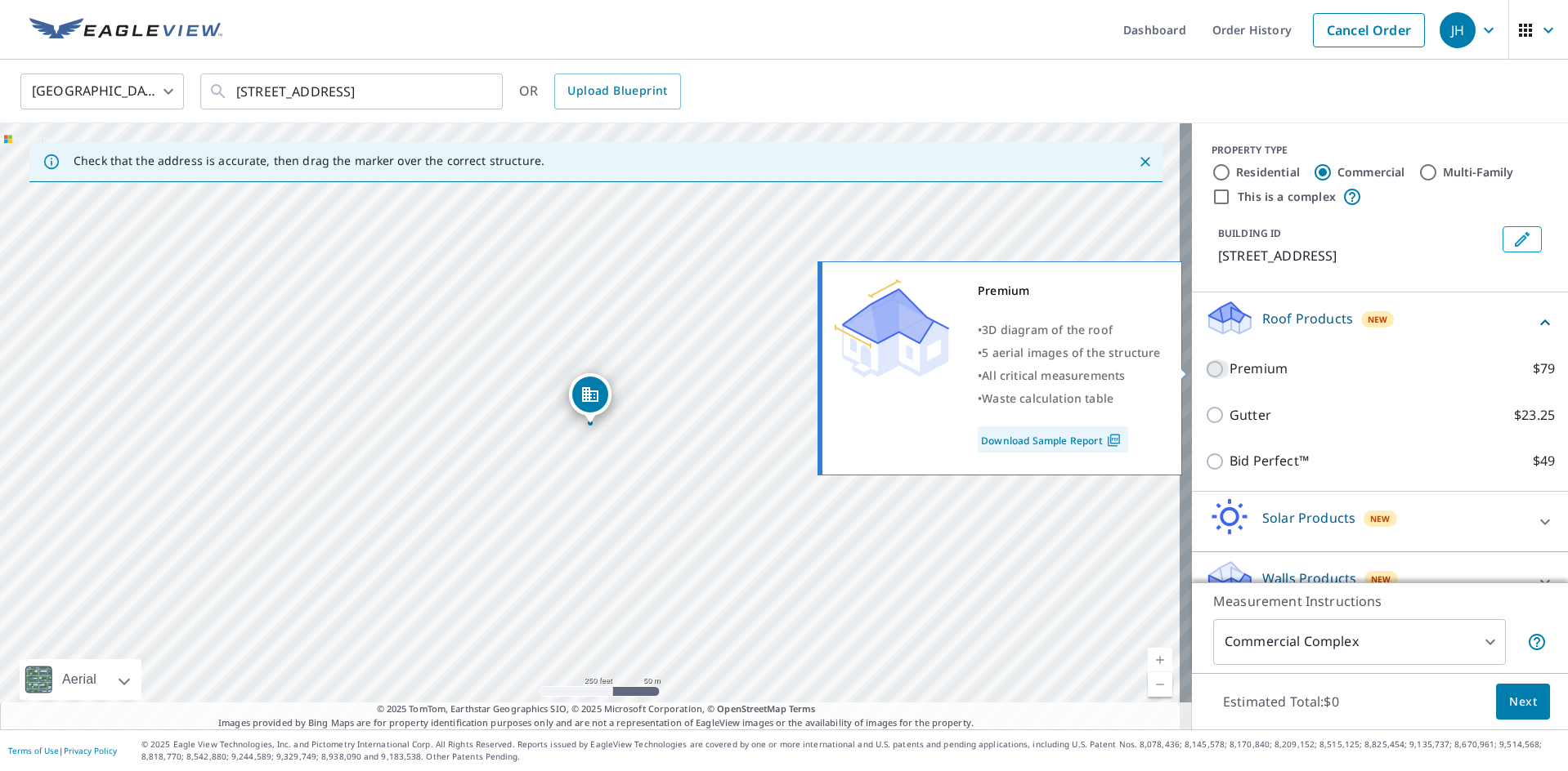
click at [1204, 373] on input "Premium $79" at bounding box center [1216, 369] width 25 height 20
checkbox input "true"
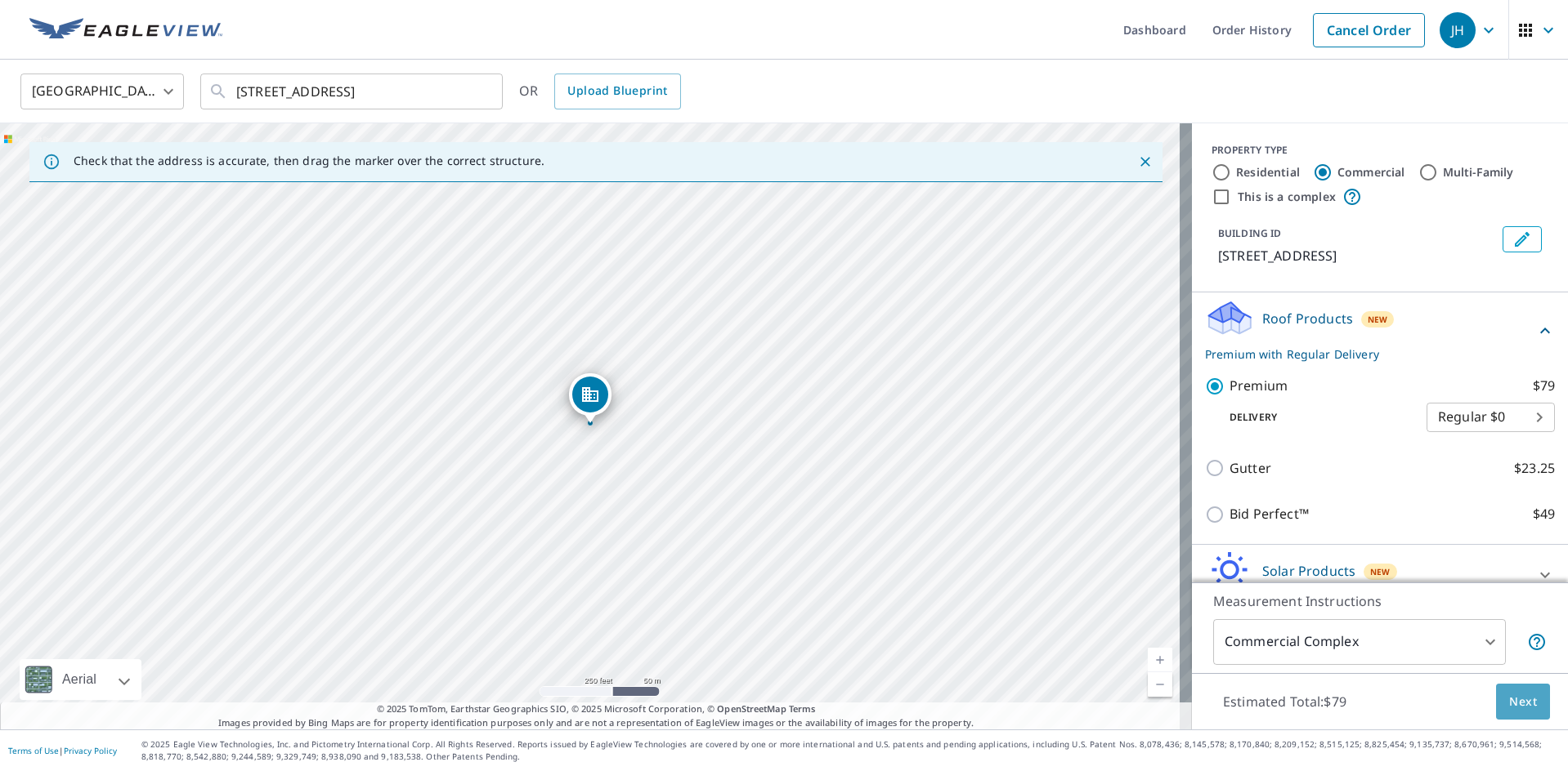
click at [1524, 693] on button "Next" at bounding box center [1522, 701] width 54 height 36
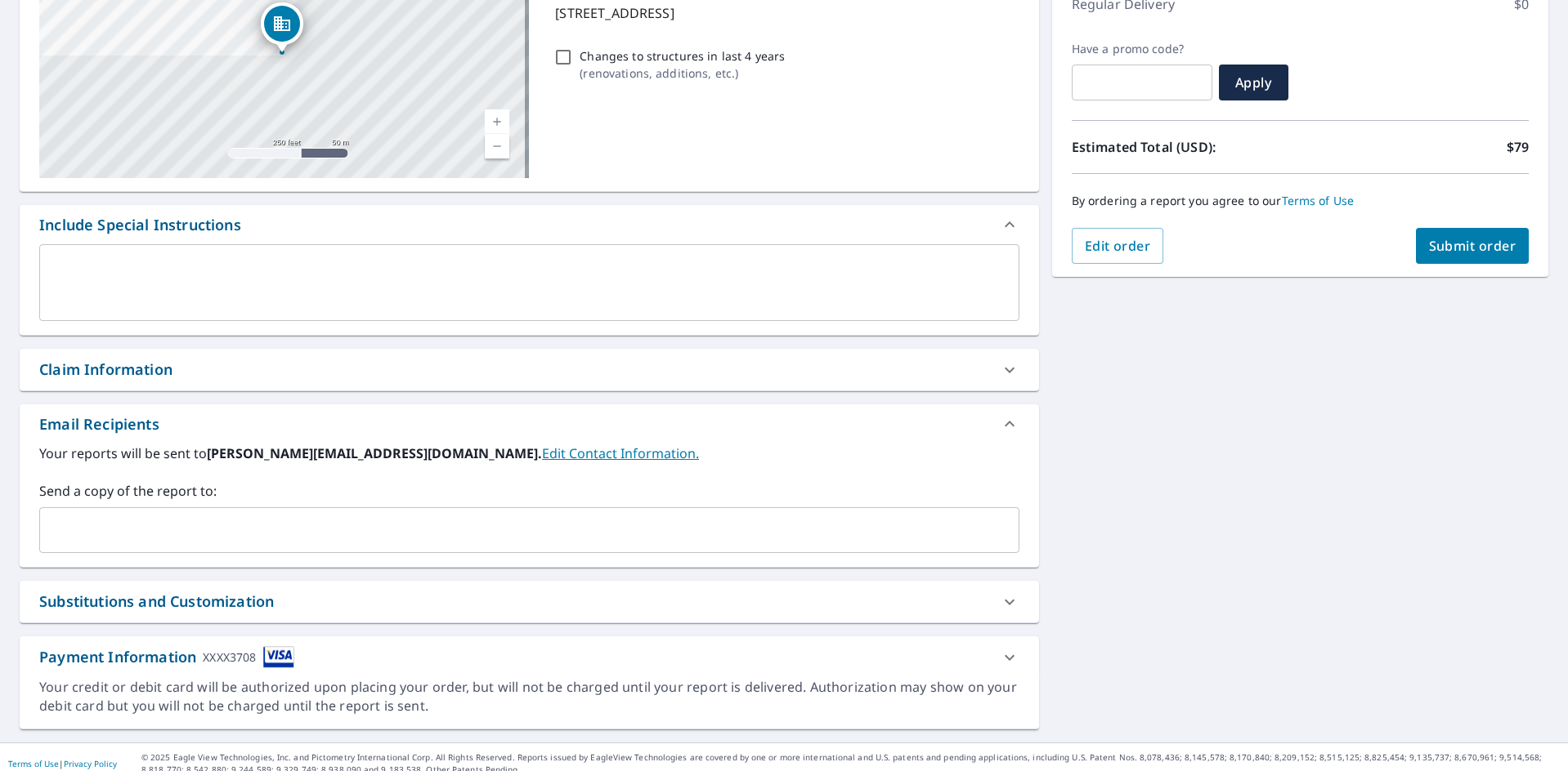
scroll to position [257, 0]
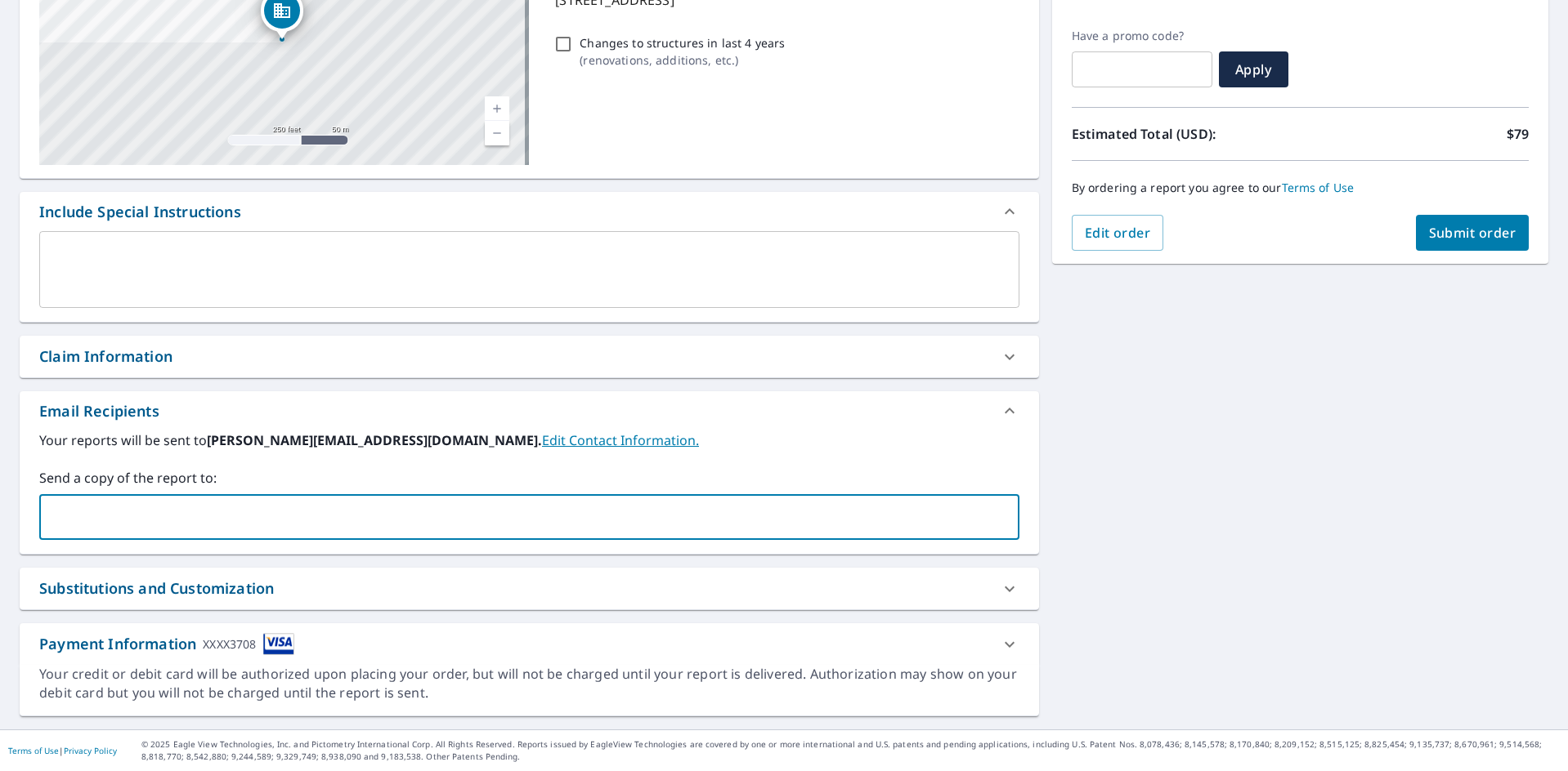
click at [116, 517] on input "text" at bounding box center [516, 518] width 940 height 31
type input "[PERSON_NAME][EMAIL_ADDRESS][DOMAIN_NAME]"
click at [1001, 644] on icon at bounding box center [1009, 644] width 20 height 20
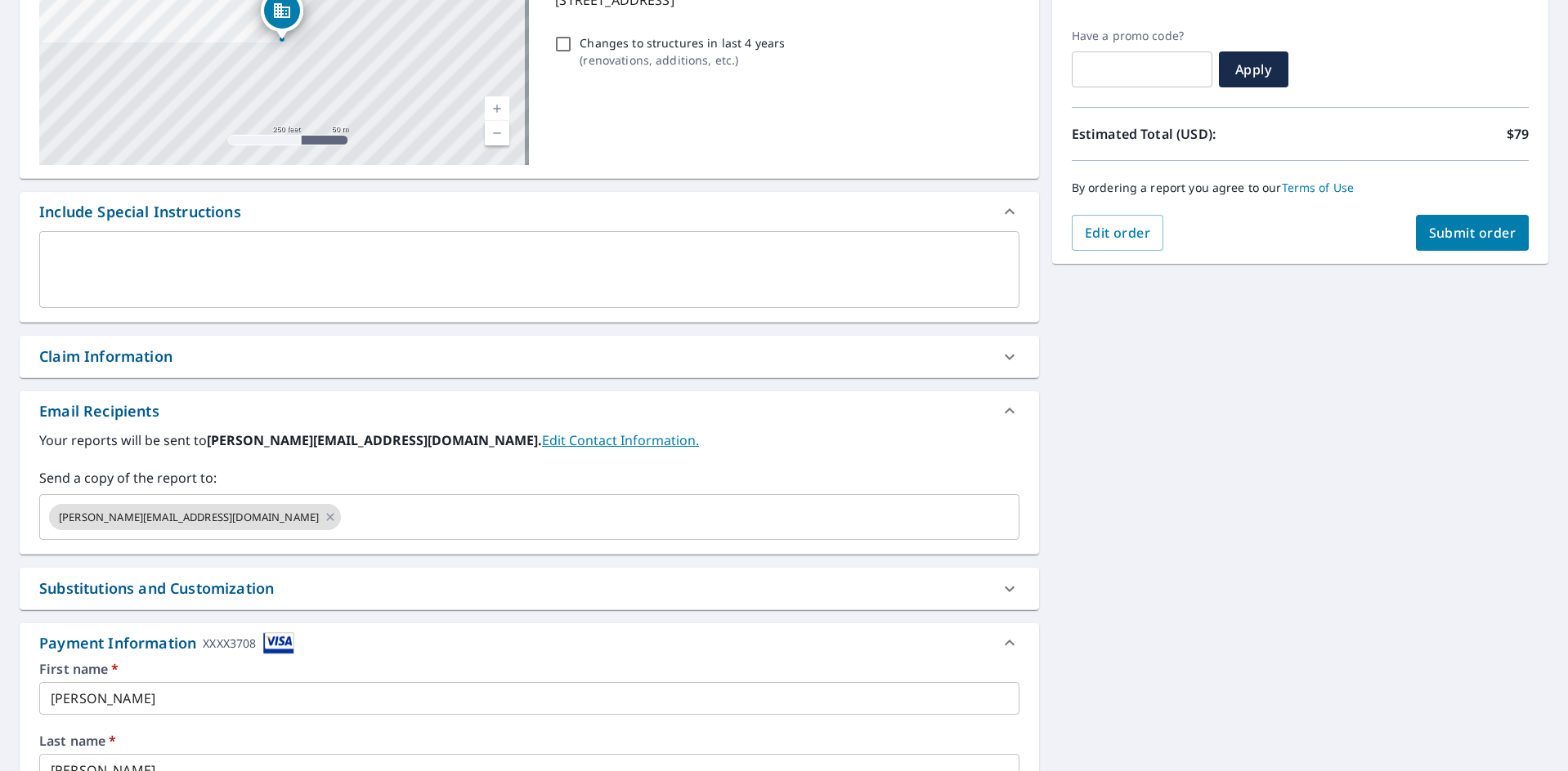
click at [1006, 639] on icon at bounding box center [1009, 643] width 20 height 20
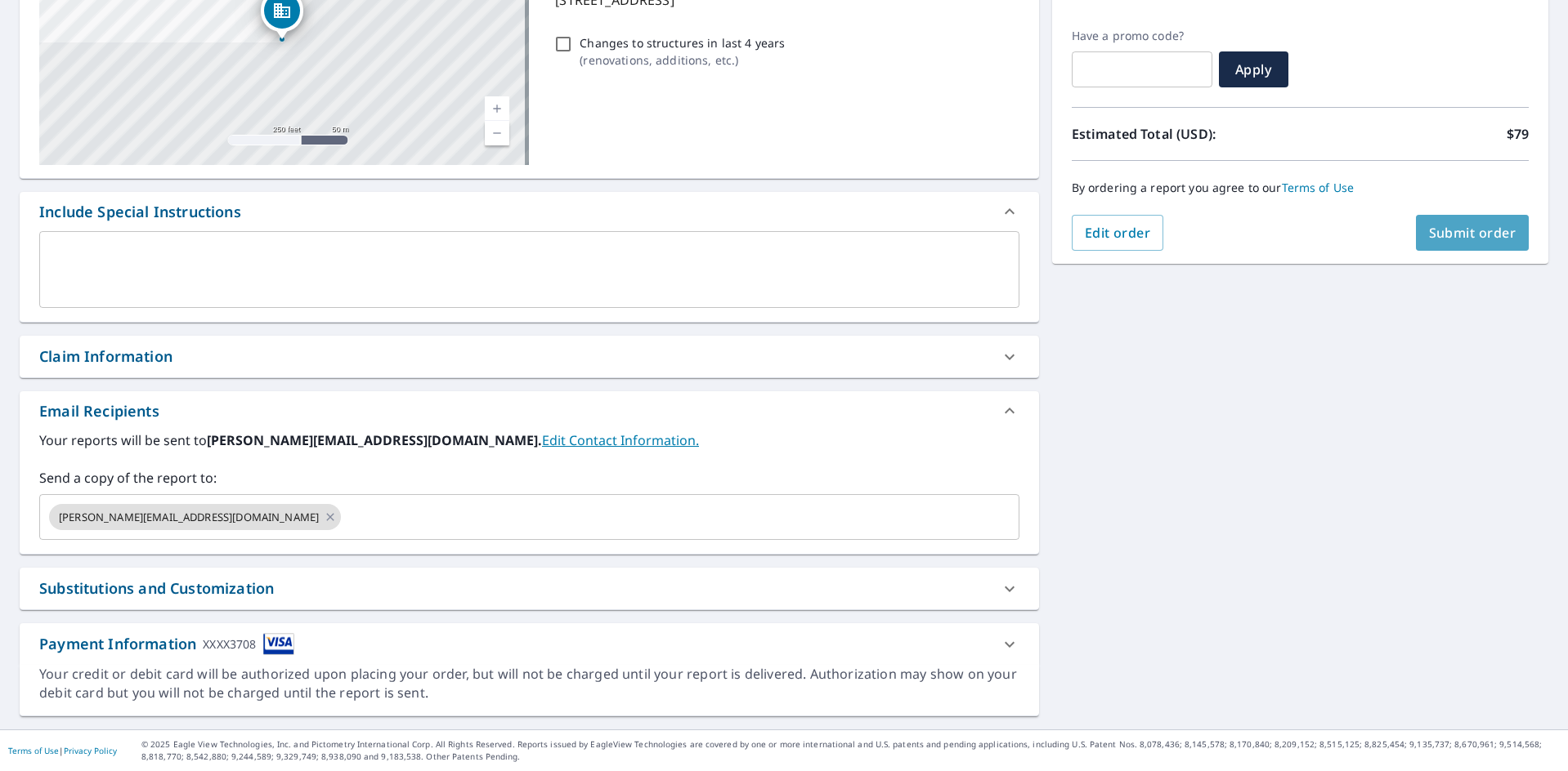
click at [1484, 226] on span "Submit order" at bounding box center [1472, 233] width 87 height 18
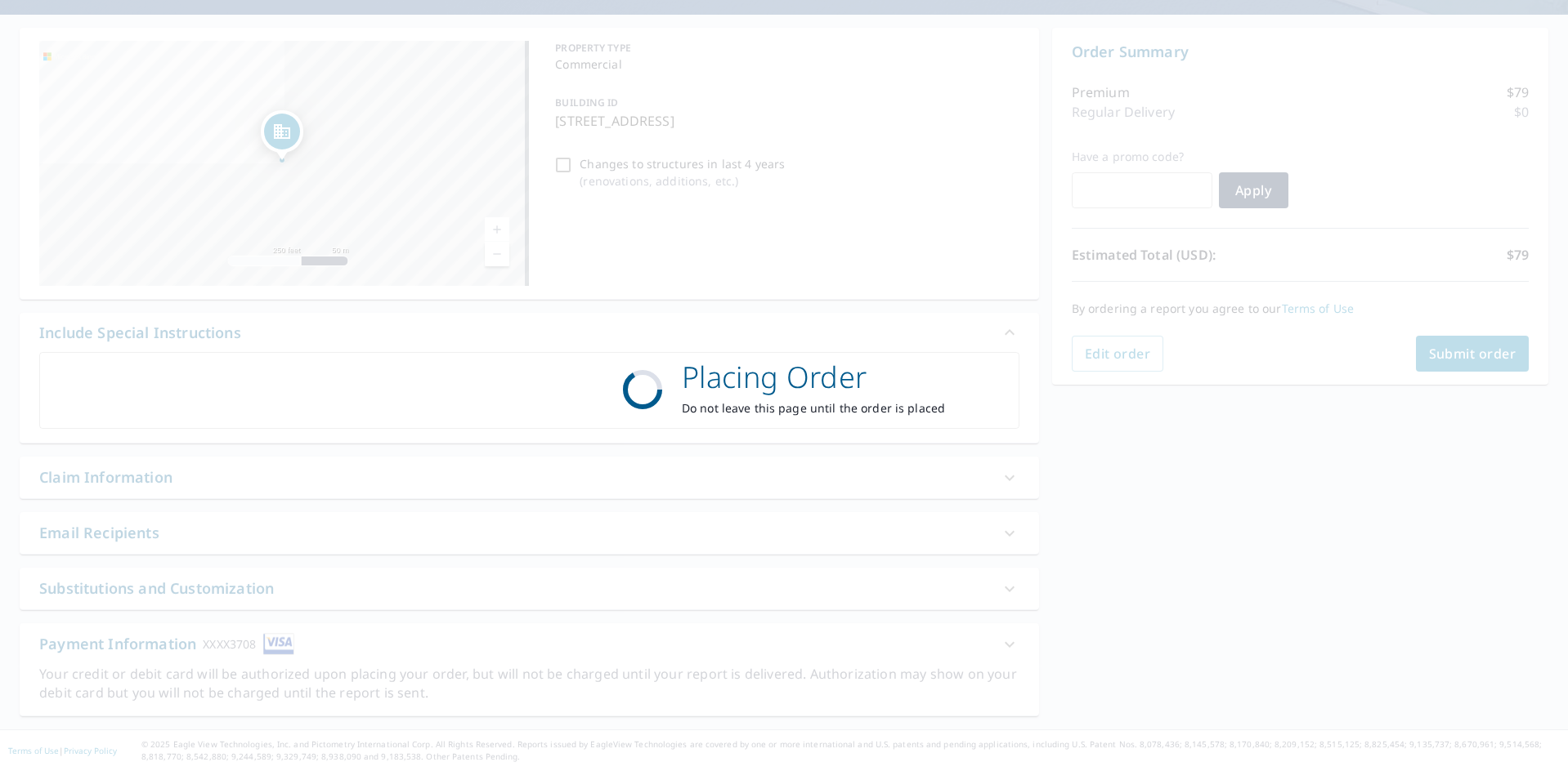
scroll to position [0, 0]
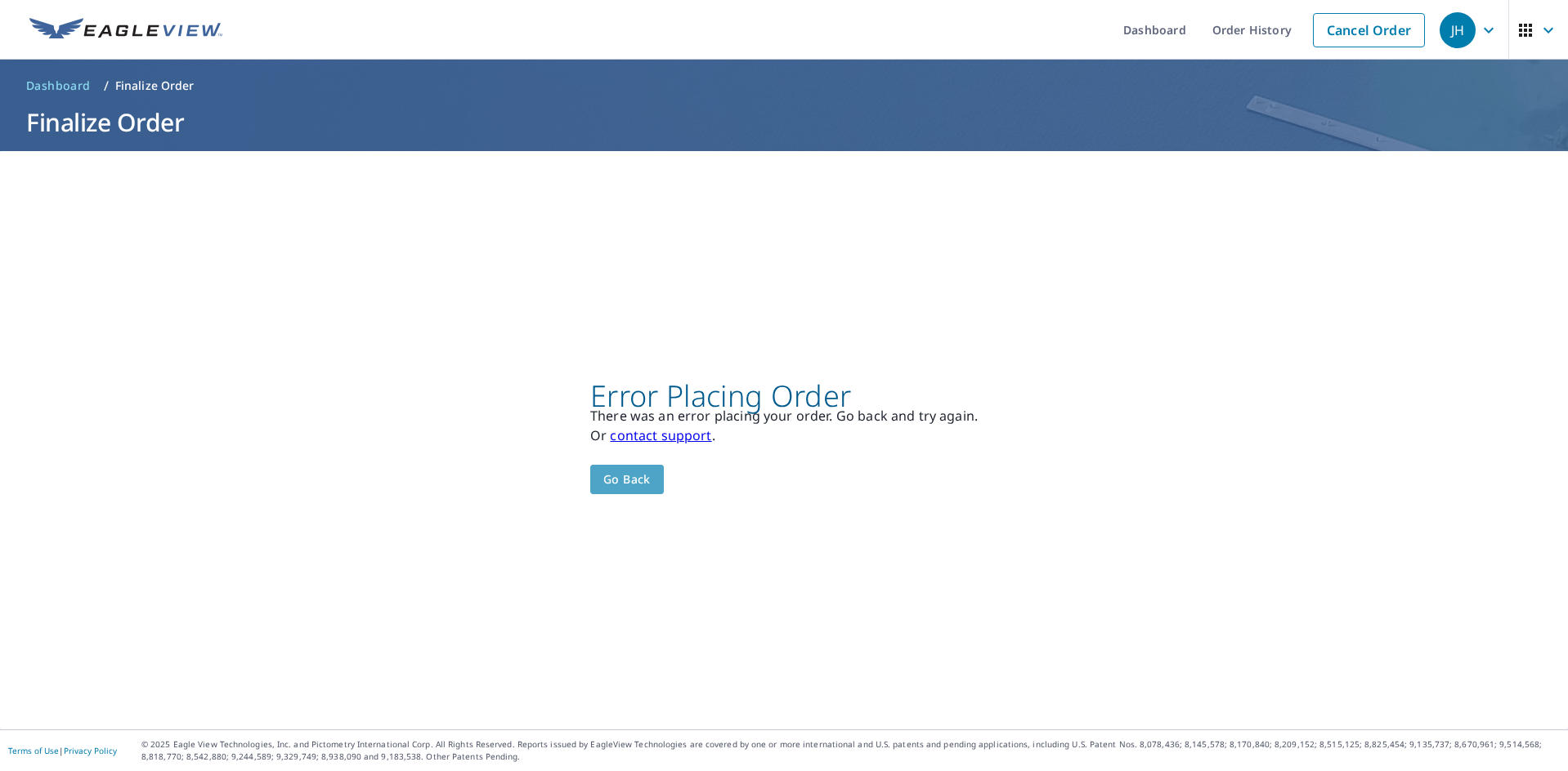
click at [622, 479] on span "Go back" at bounding box center [627, 479] width 47 height 21
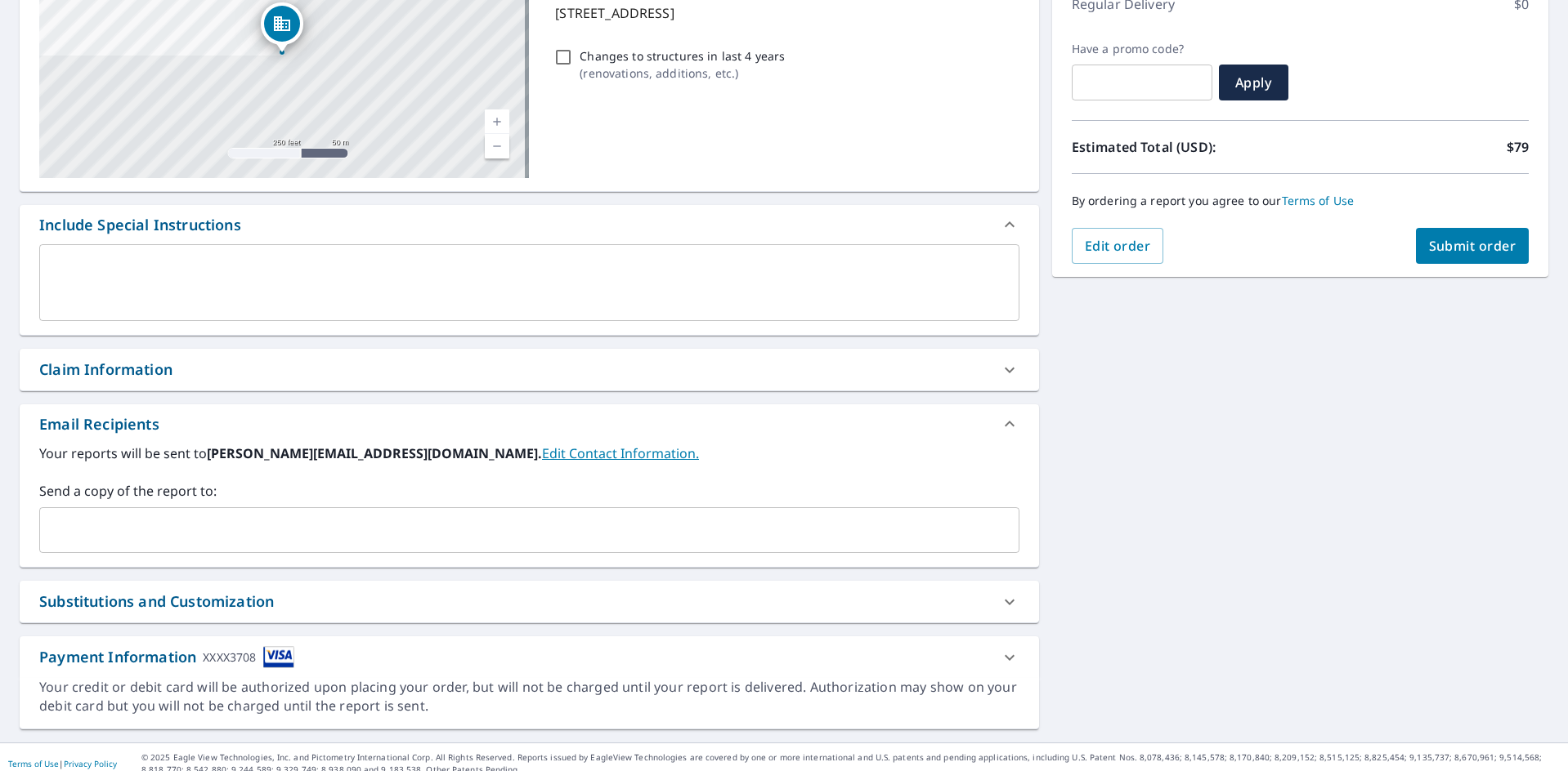
scroll to position [257, 0]
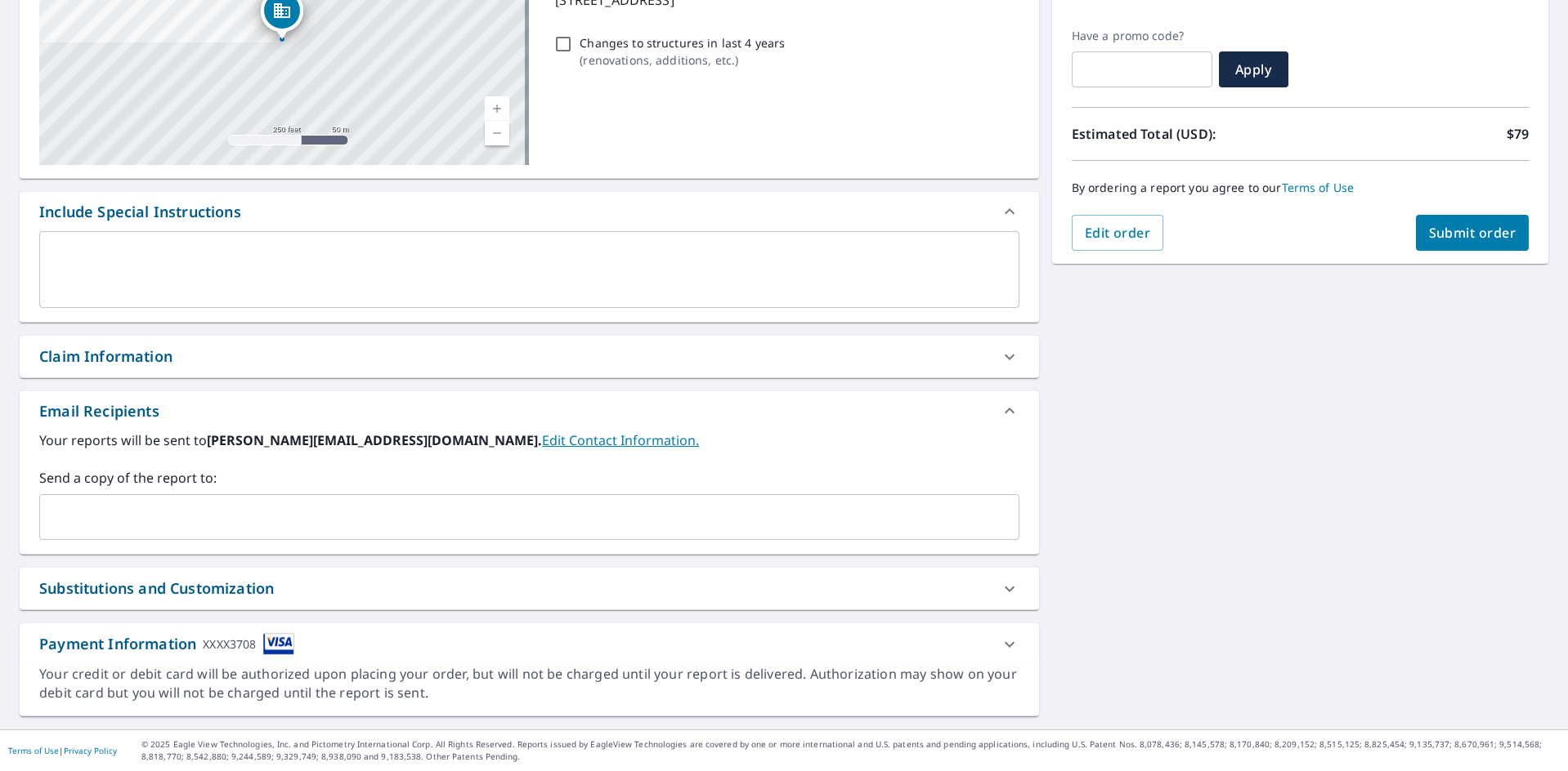
click at [542, 443] on link "Edit Contact Information." at bounding box center [621, 440] width 157 height 18
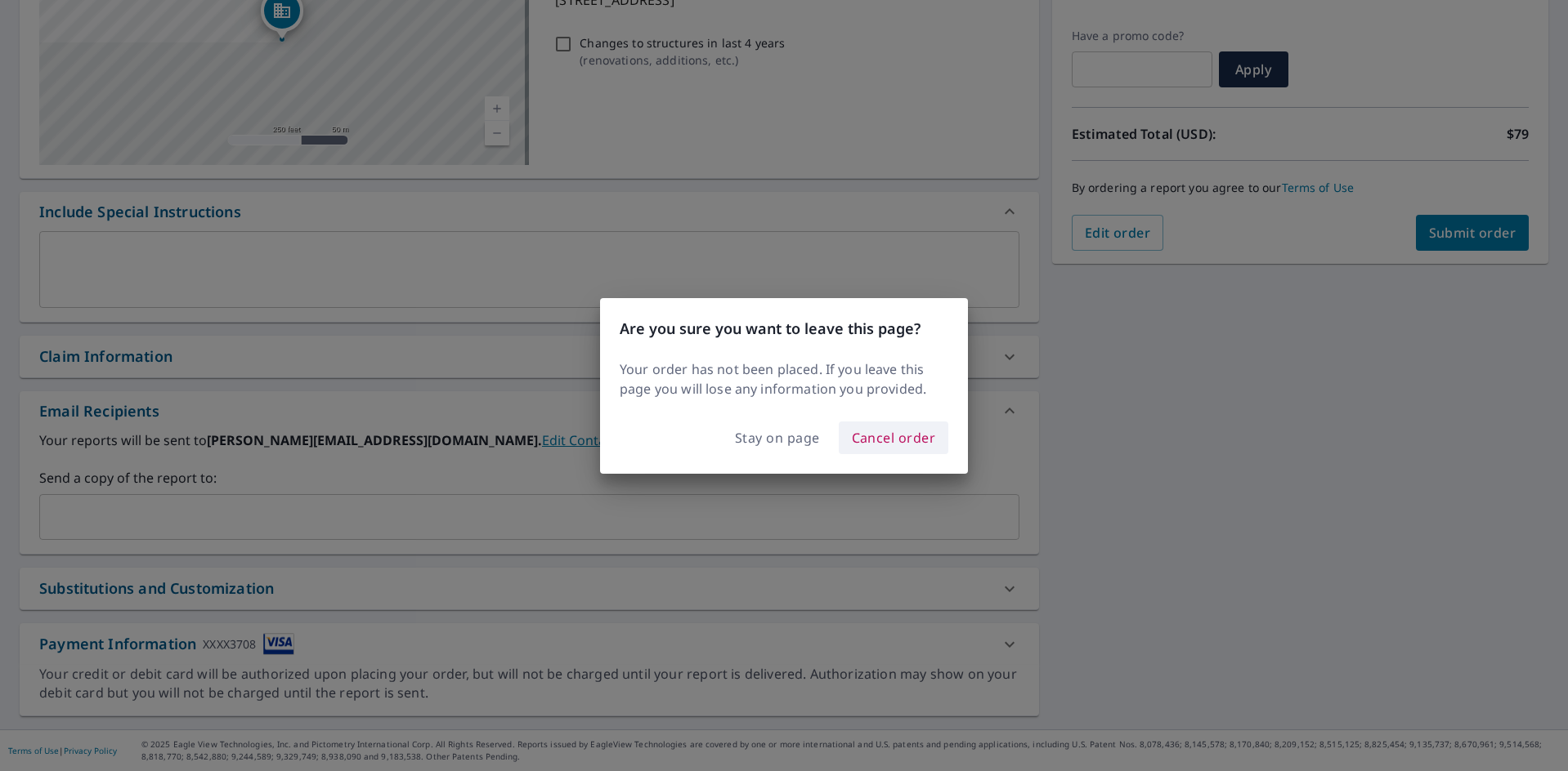
click at [894, 444] on span "Cancel order" at bounding box center [894, 437] width 84 height 23
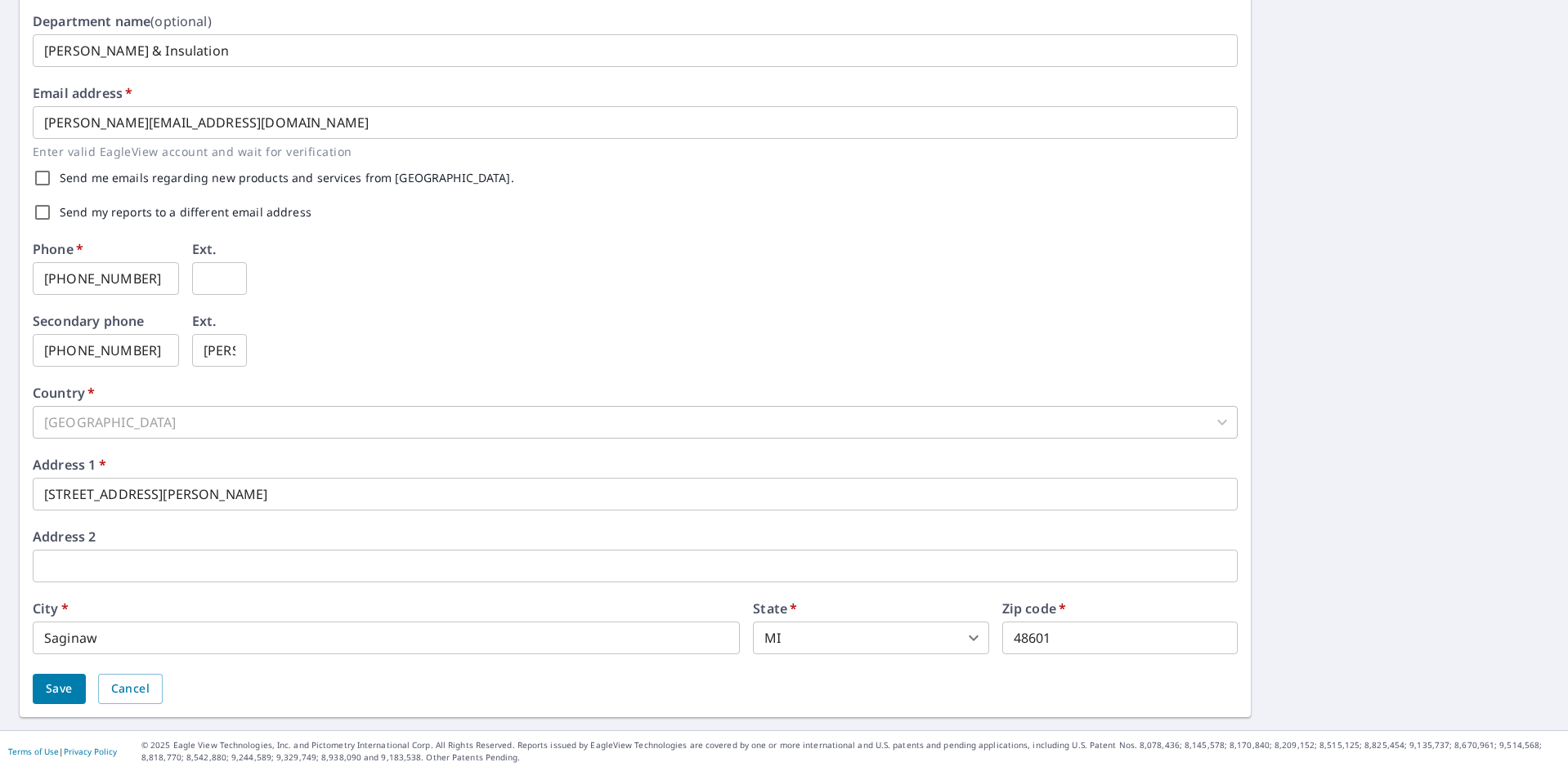
scroll to position [379, 0]
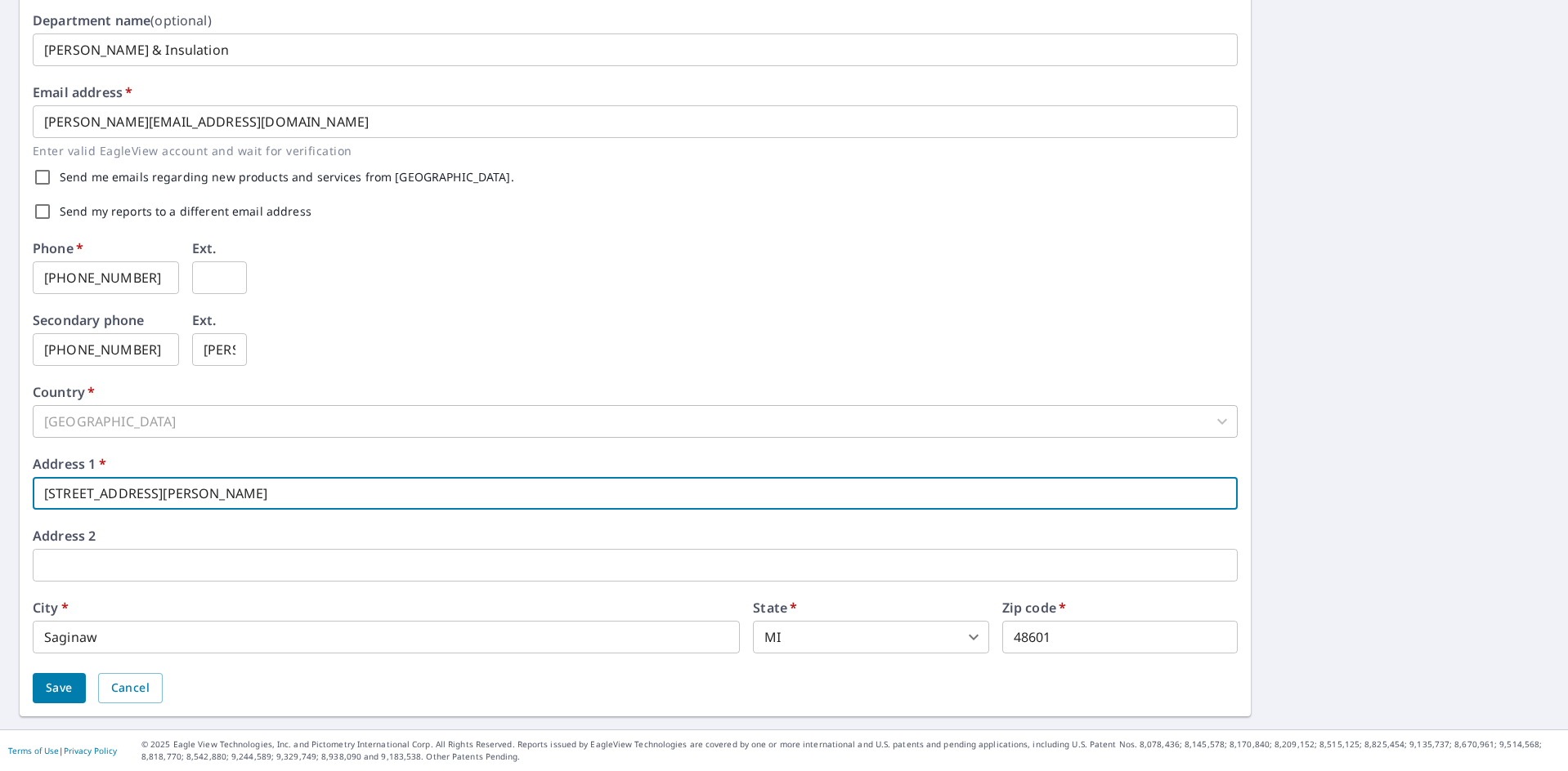
drag, startPoint x: 180, startPoint y: 492, endPoint x: -46, endPoint y: 560, distance: 236.0
click at [0, 560] on html "JH JH Dashboard Order History Order JH Dashboard / Contact Information Contact …" at bounding box center [784, 385] width 1568 height 771
type input "[STREET_ADDRESS]"
click at [1076, 641] on input "48601" at bounding box center [1120, 636] width 236 height 32
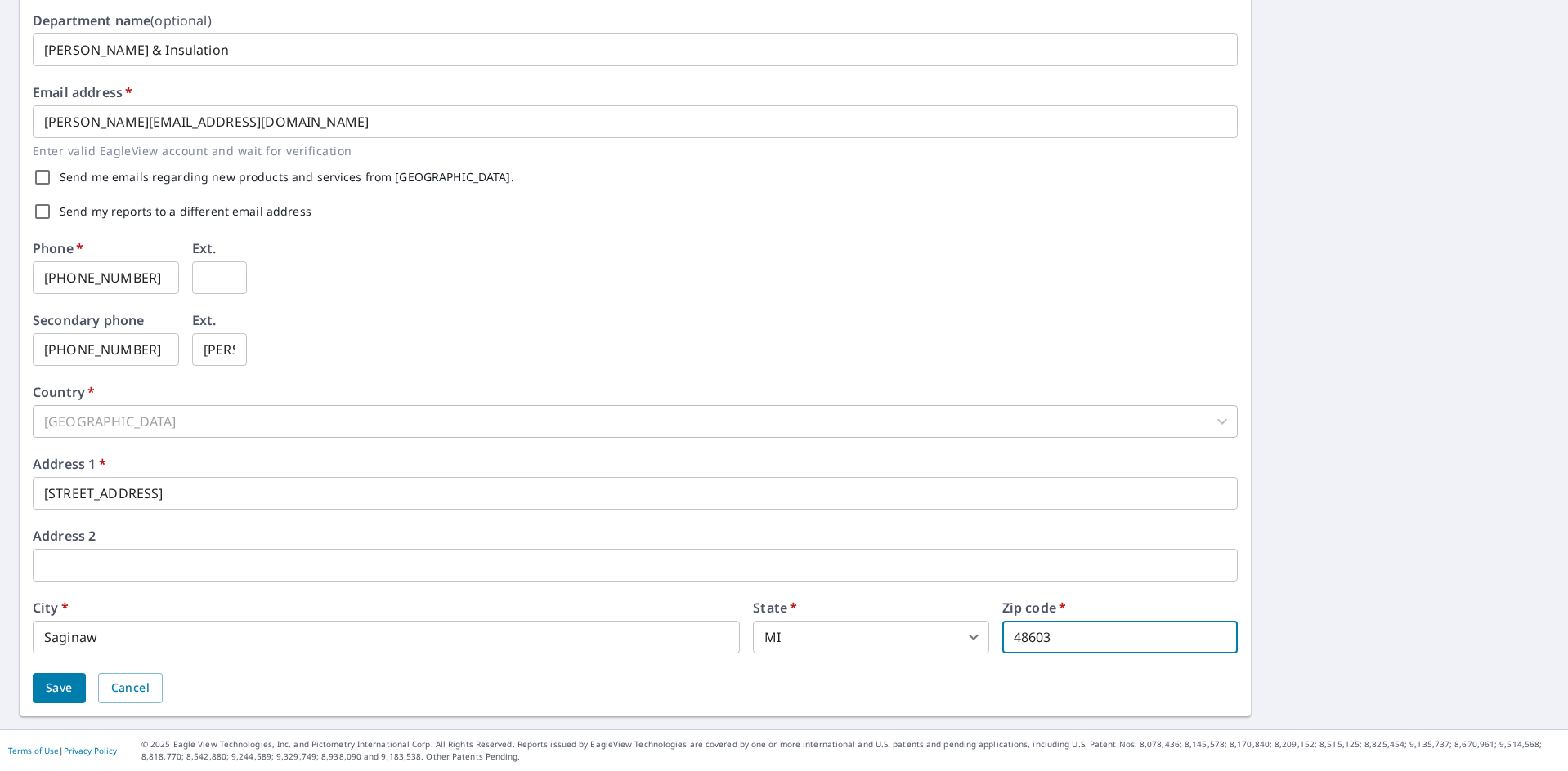
type input "48603"
click at [149, 278] on input "[PHONE_NUMBER]" at bounding box center [105, 277] width 146 height 32
type input "[PHONE_NUMBER]"
drag, startPoint x: 130, startPoint y: 358, endPoint x: 22, endPoint y: 389, distance: 112.4
click at [22, 389] on div "First name   * [PERSON_NAME] ​ Last name   * [PERSON_NAME] ​ Company name   * […" at bounding box center [635, 250] width 1231 height 931
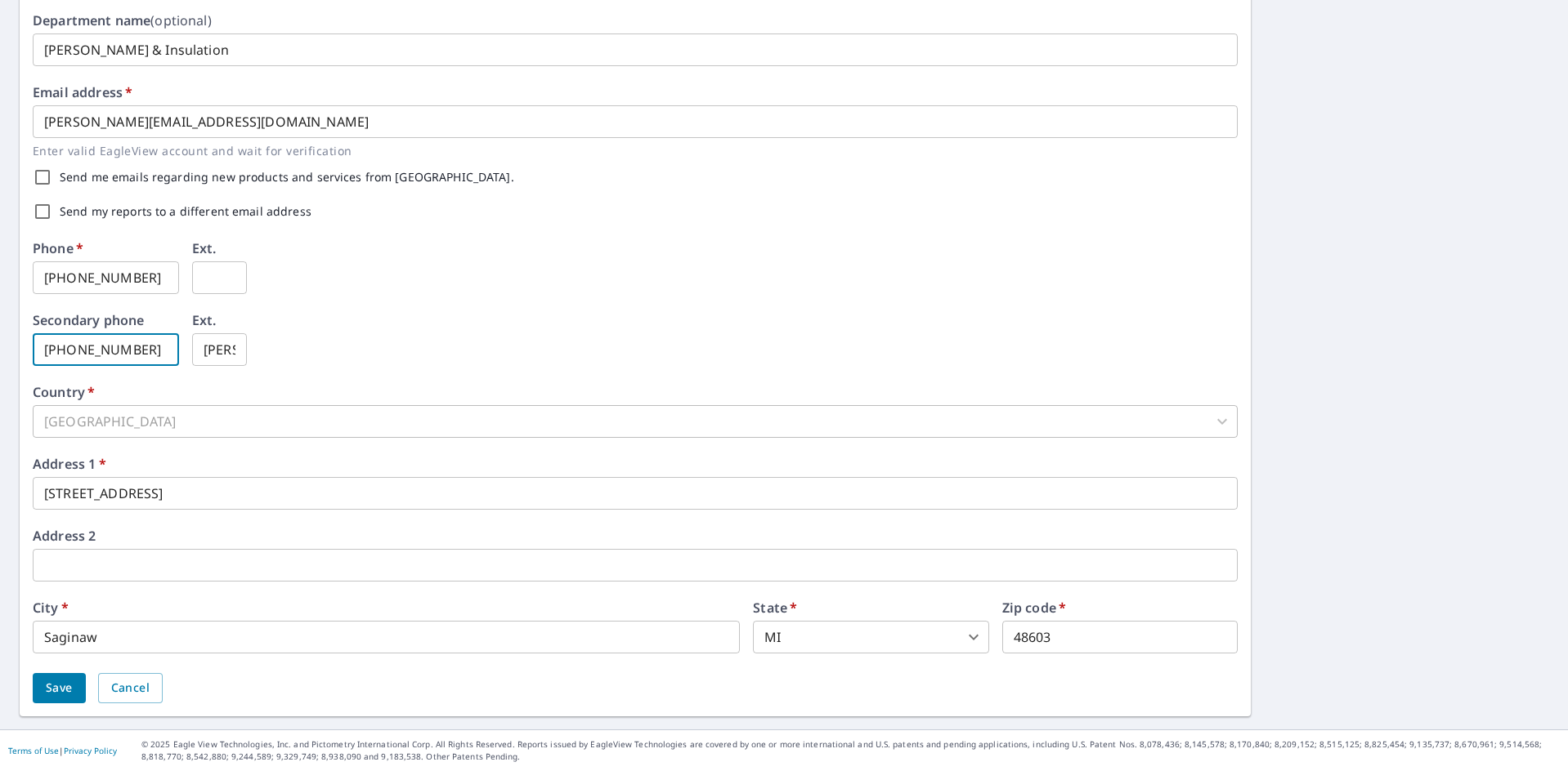
type input "[PHONE_NUMBER]"
click at [59, 691] on span "Save" at bounding box center [59, 688] width 27 height 21
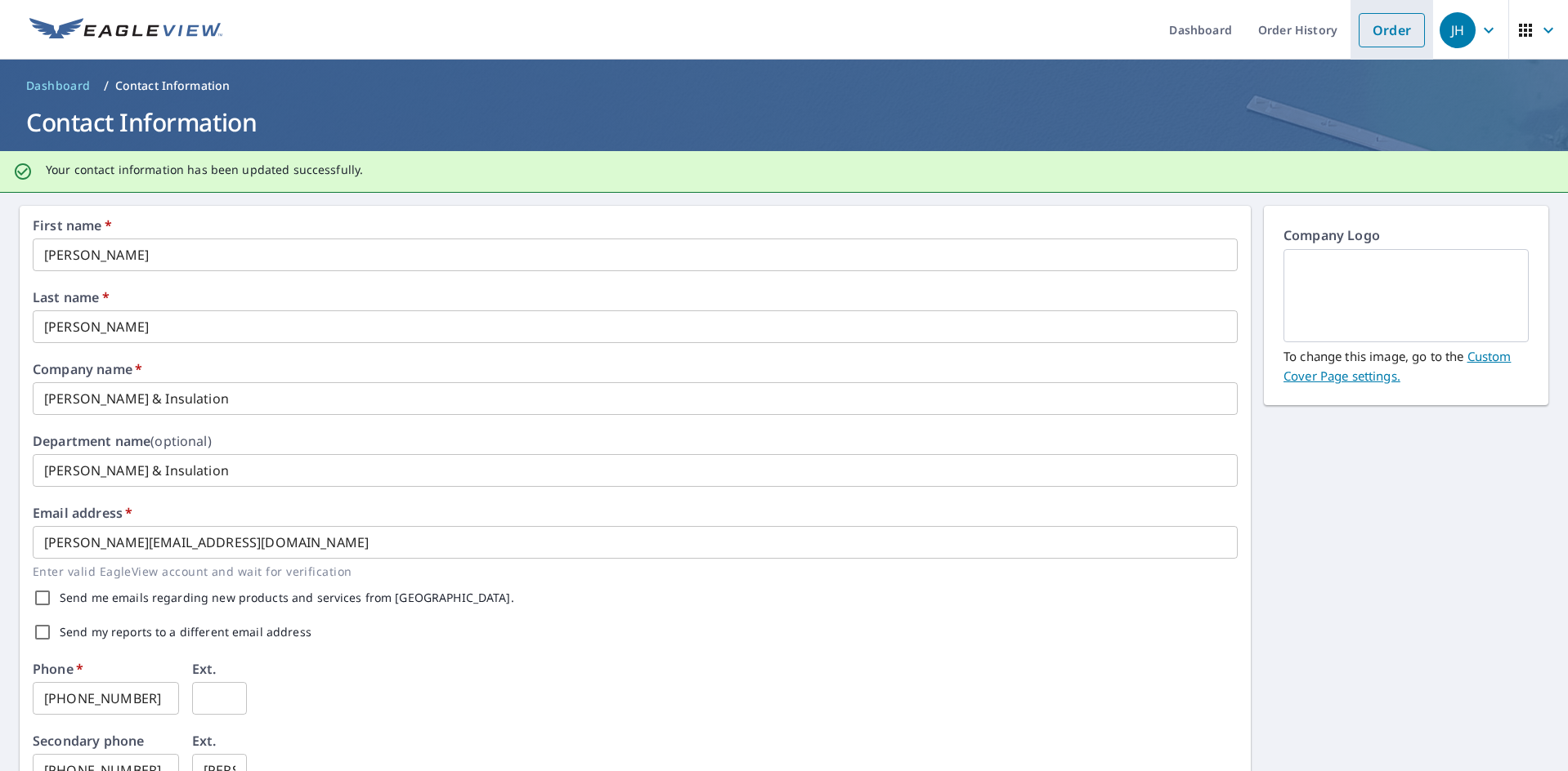
click at [1363, 32] on link "Order" at bounding box center [1391, 29] width 66 height 34
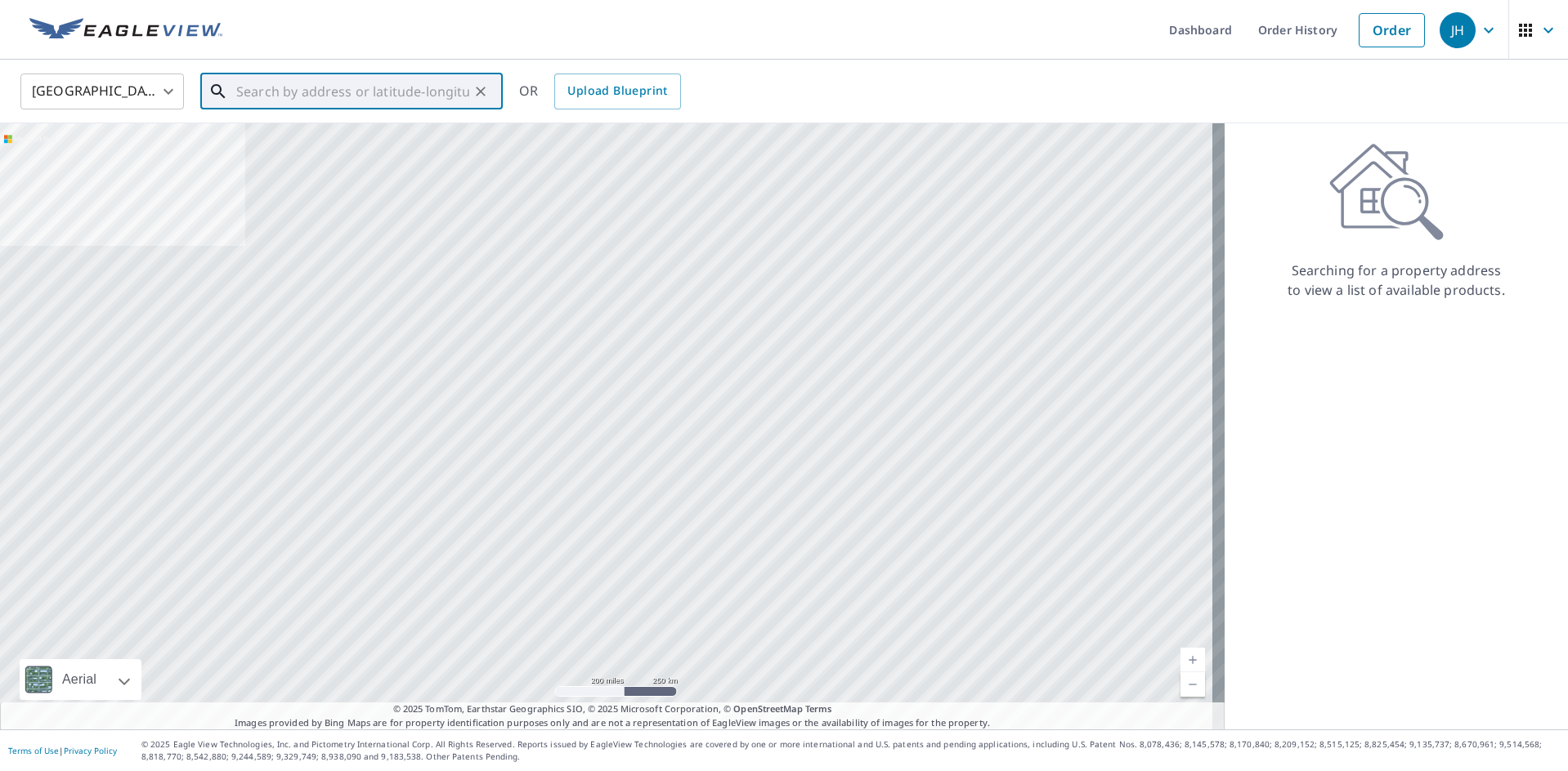
click at [275, 99] on input "text" at bounding box center [352, 91] width 233 height 46
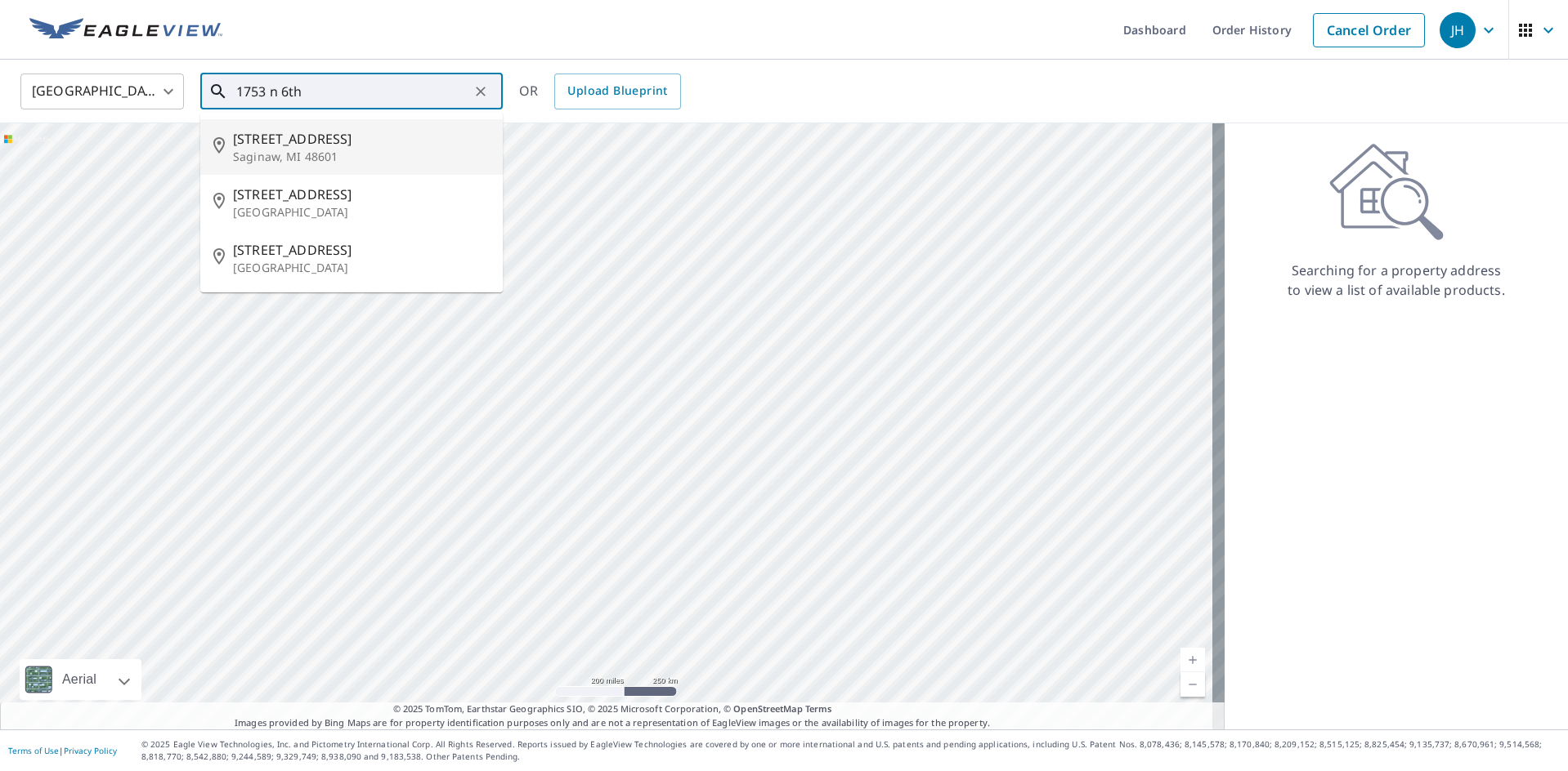
click at [355, 132] on span "[STREET_ADDRESS]" at bounding box center [361, 138] width 256 height 20
type input "[STREET_ADDRESS]"
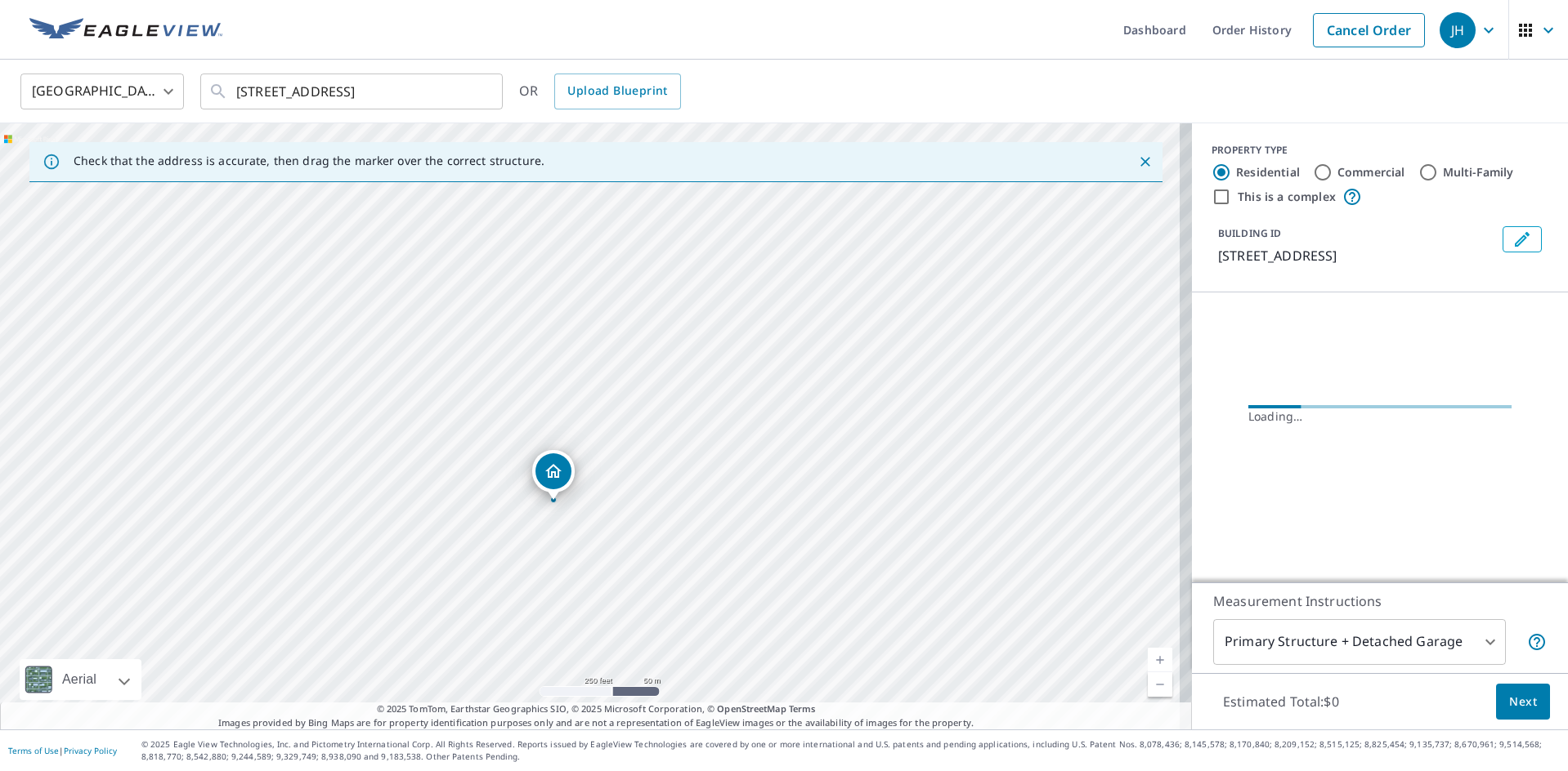
drag, startPoint x: 618, startPoint y: 408, endPoint x: 565, endPoint y: 484, distance: 92.7
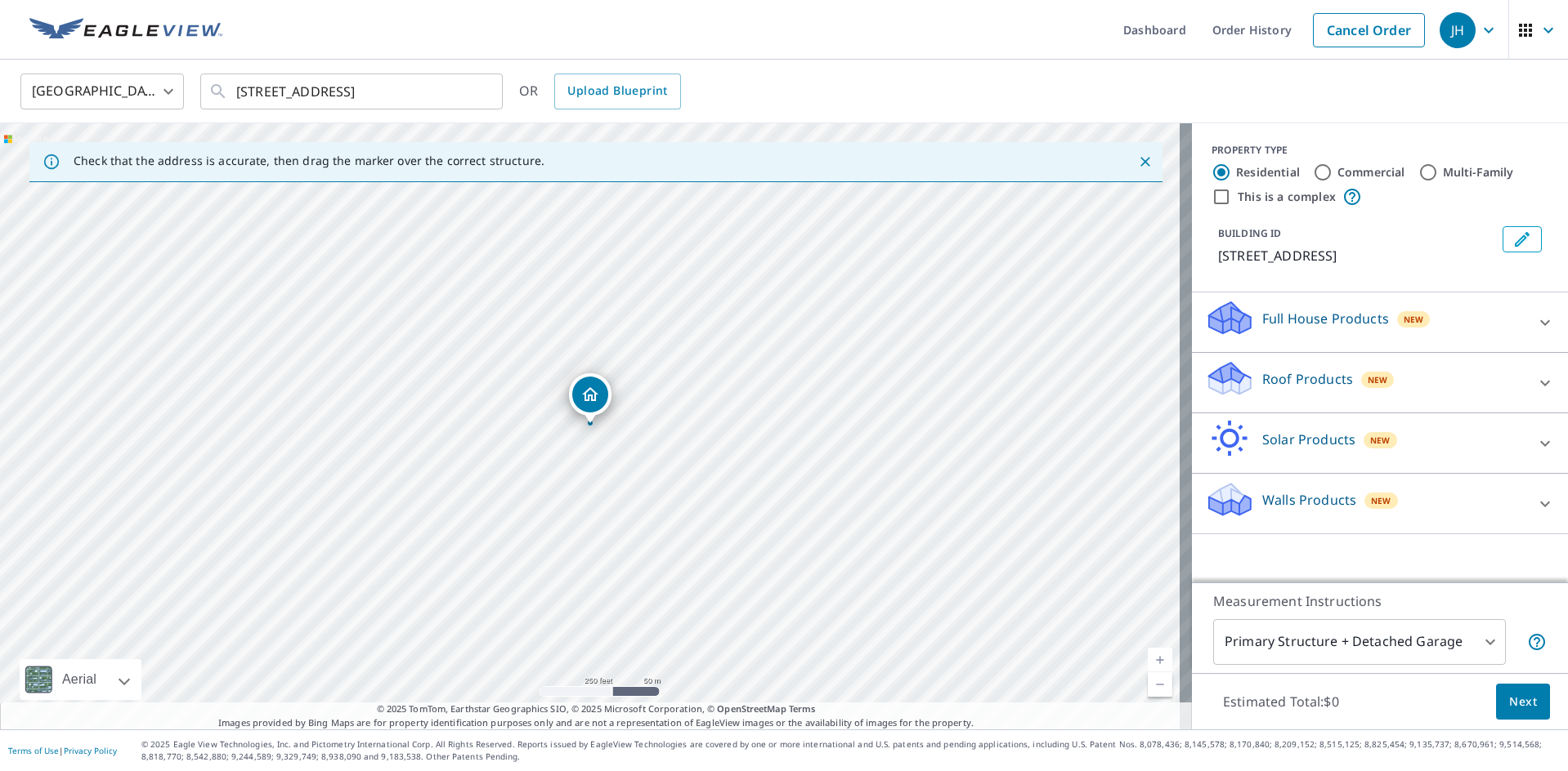
click at [1315, 168] on input "Commercial" at bounding box center [1322, 173] width 20 height 20
radio input "true"
type input "4"
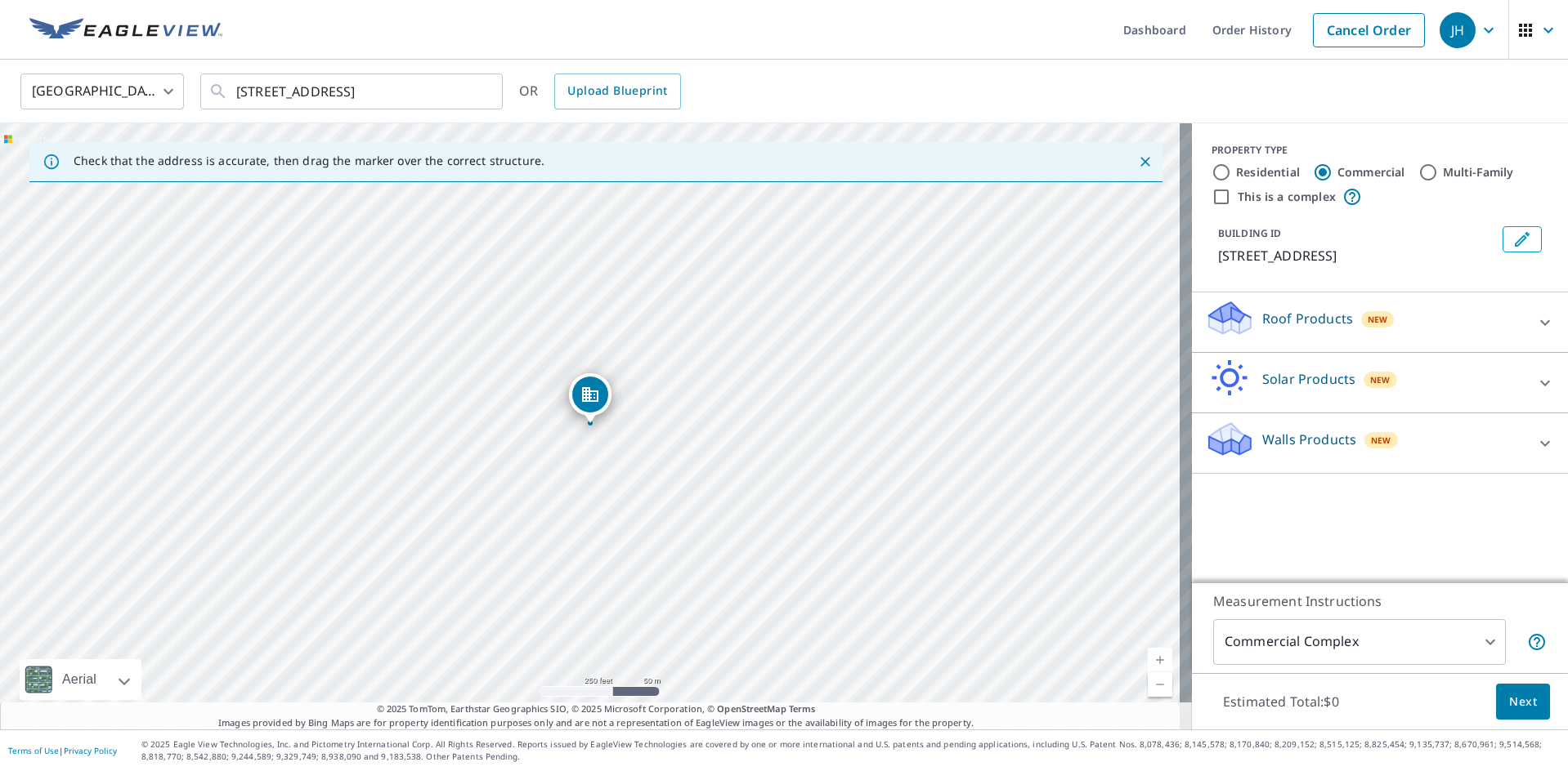
click at [1539, 328] on icon at bounding box center [1544, 323] width 20 height 20
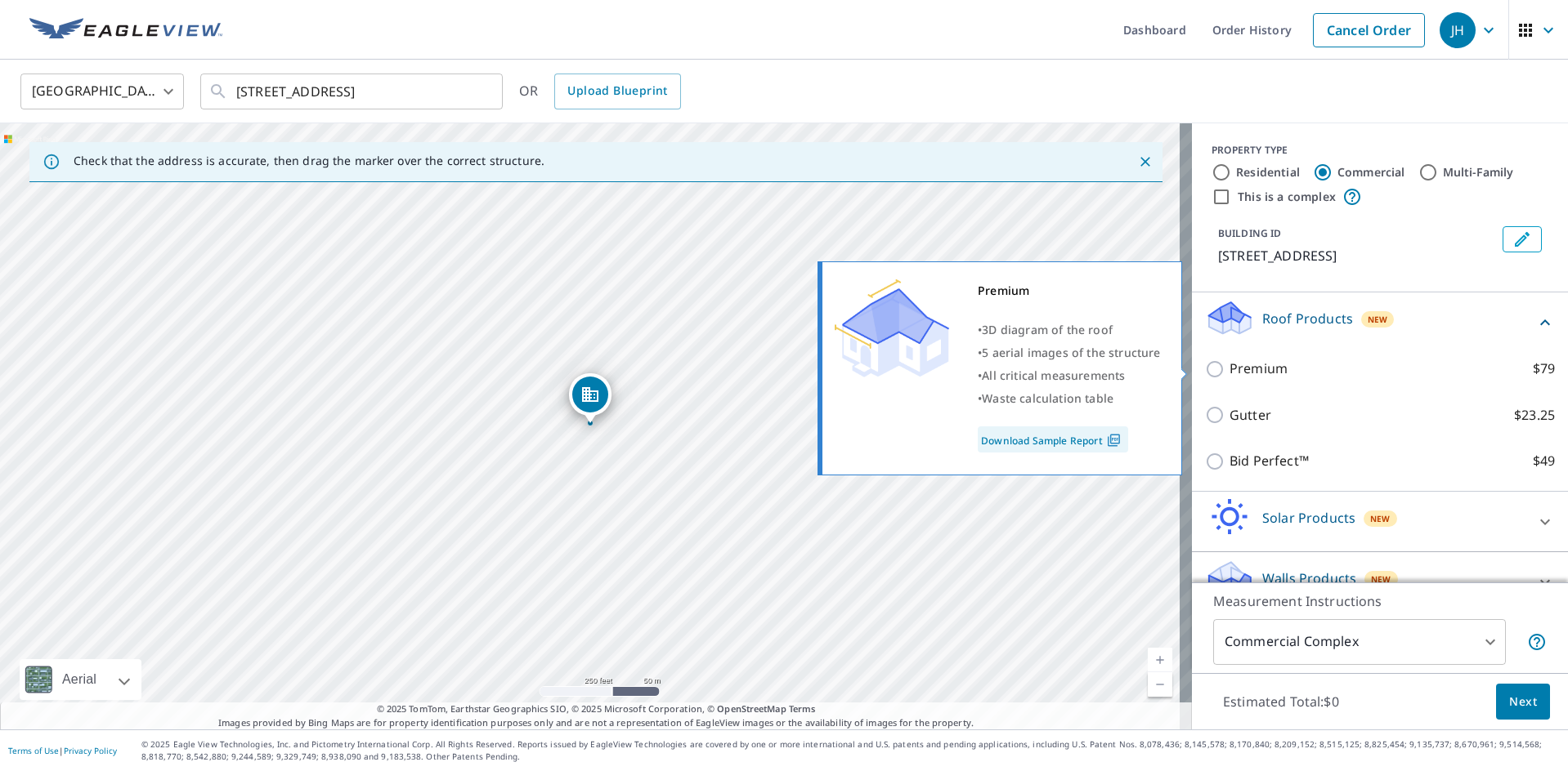
click at [1204, 368] on input "Premium $79" at bounding box center [1216, 369] width 25 height 20
checkbox input "true"
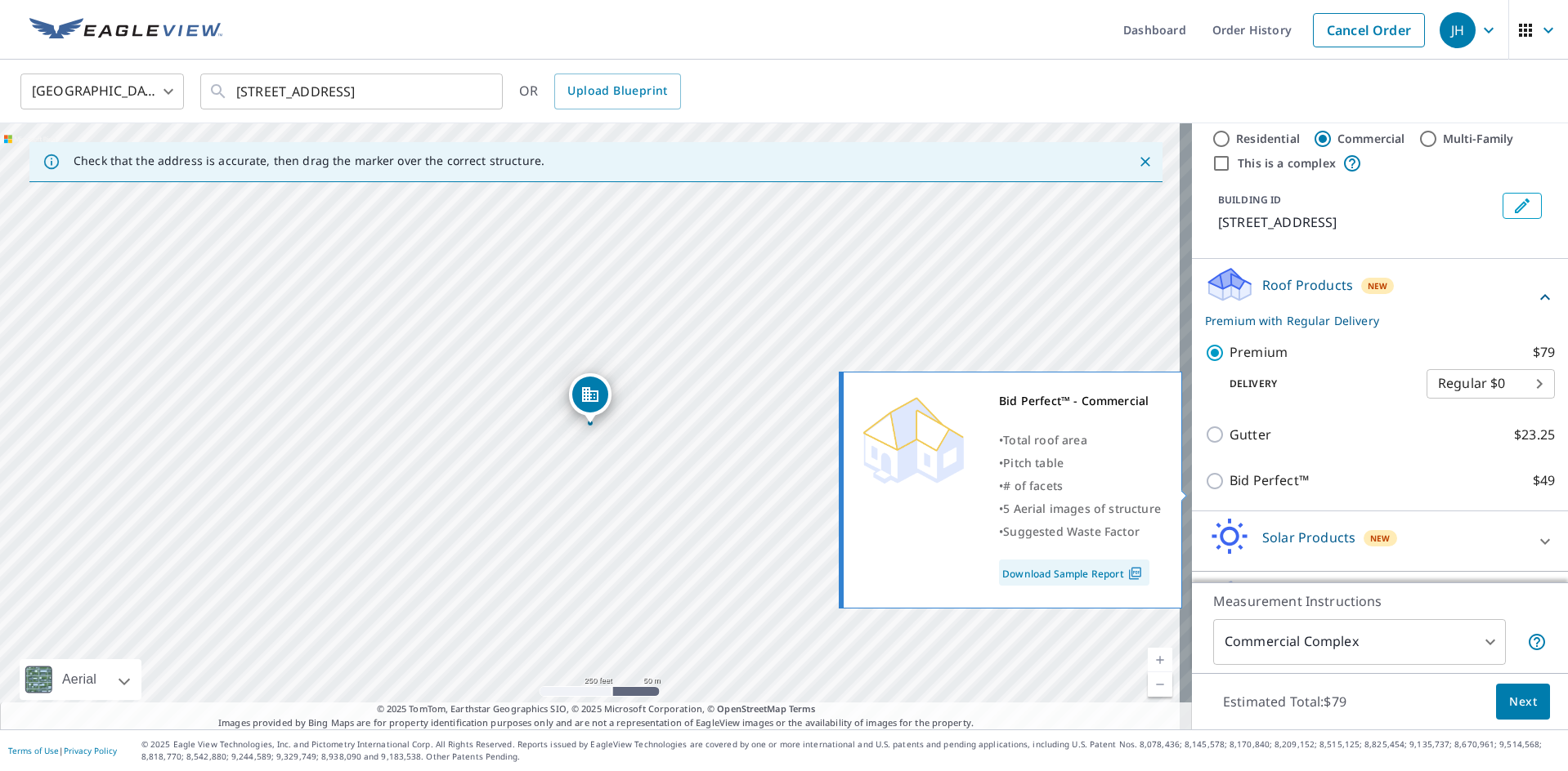
scroll to position [83, 0]
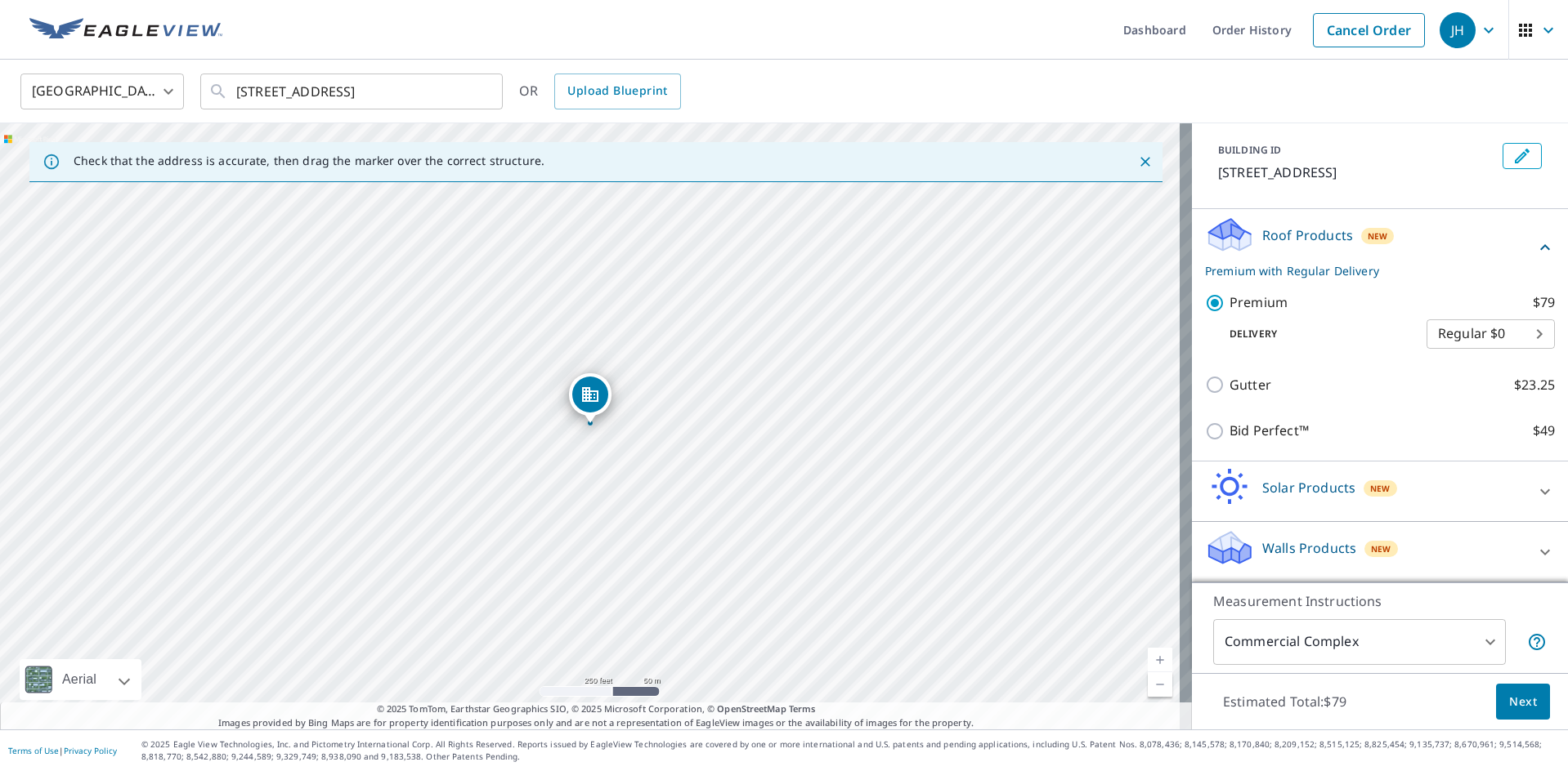
click at [1519, 708] on span "Next" at bounding box center [1523, 702] width 28 height 21
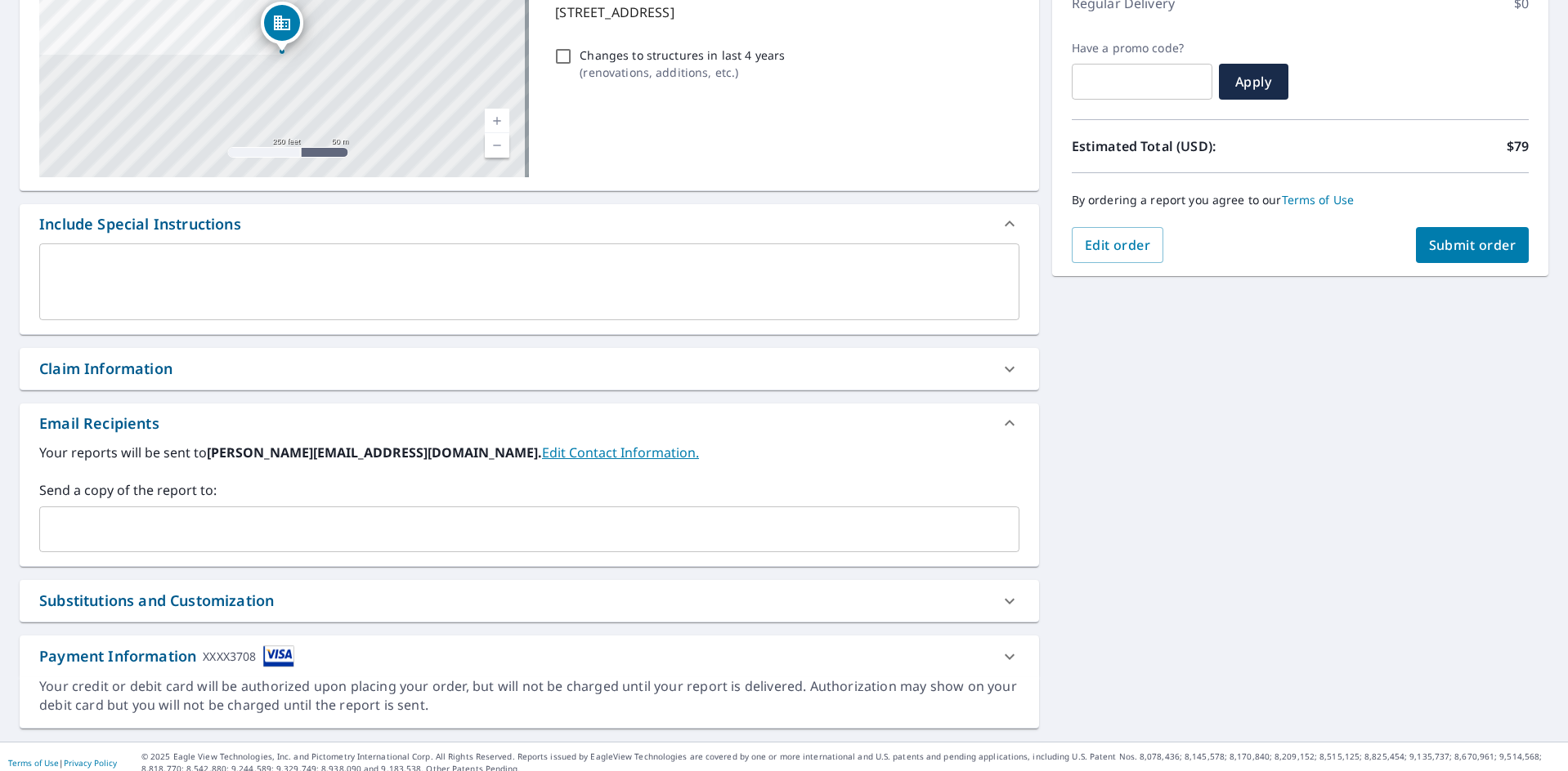
scroll to position [257, 0]
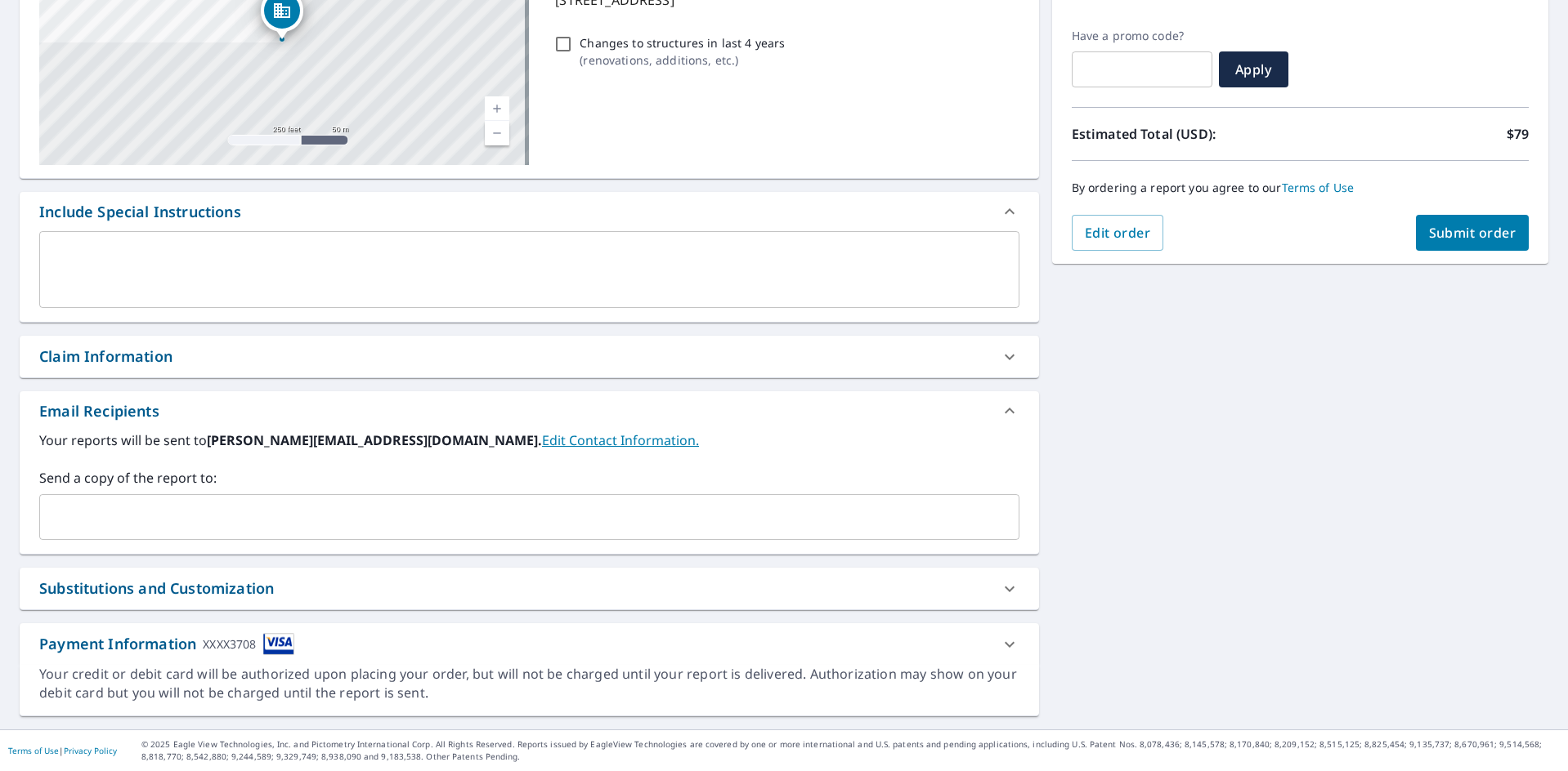
click at [1489, 223] on button "Submit order" at bounding box center [1473, 233] width 114 height 36
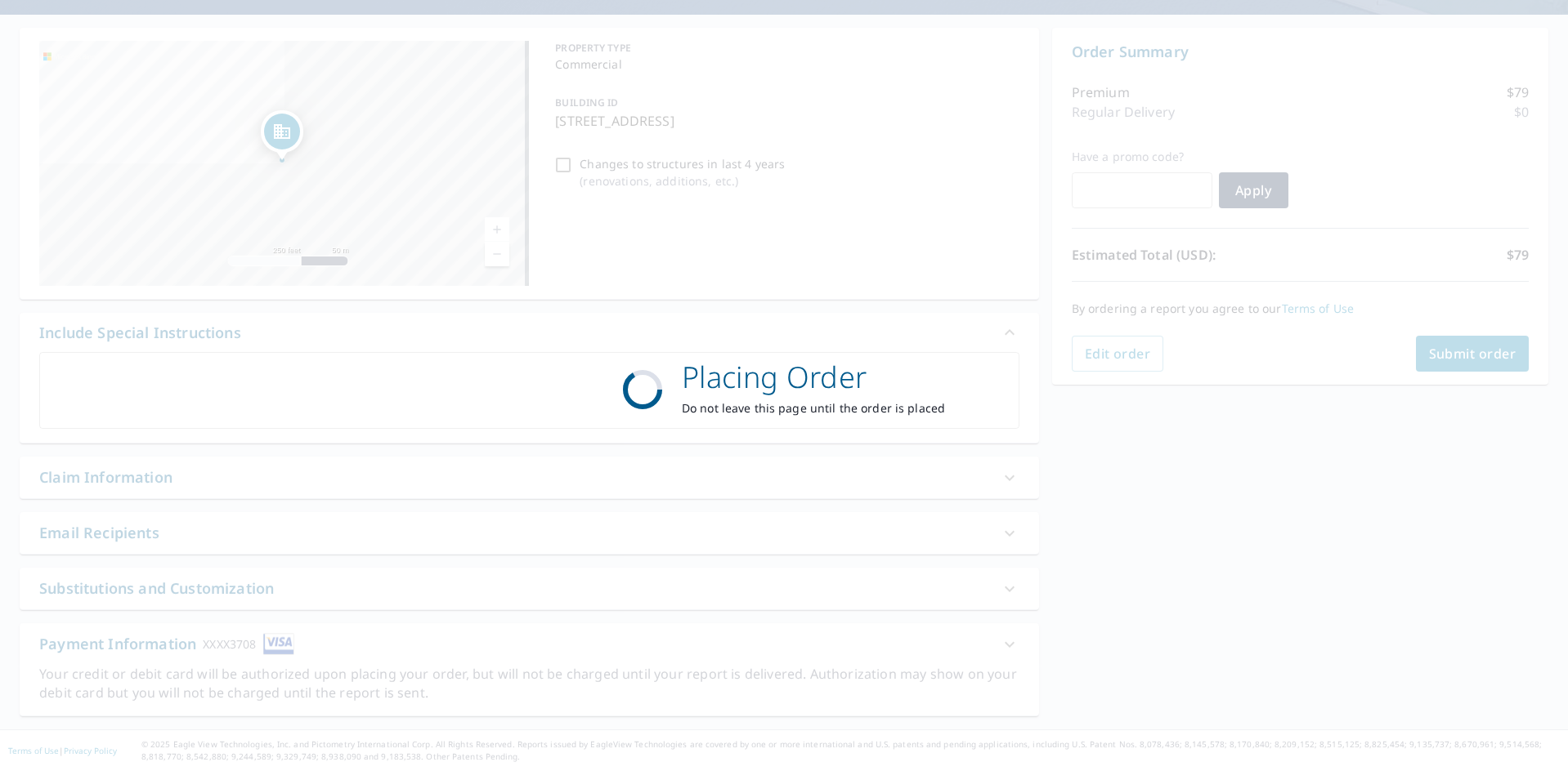
scroll to position [0, 0]
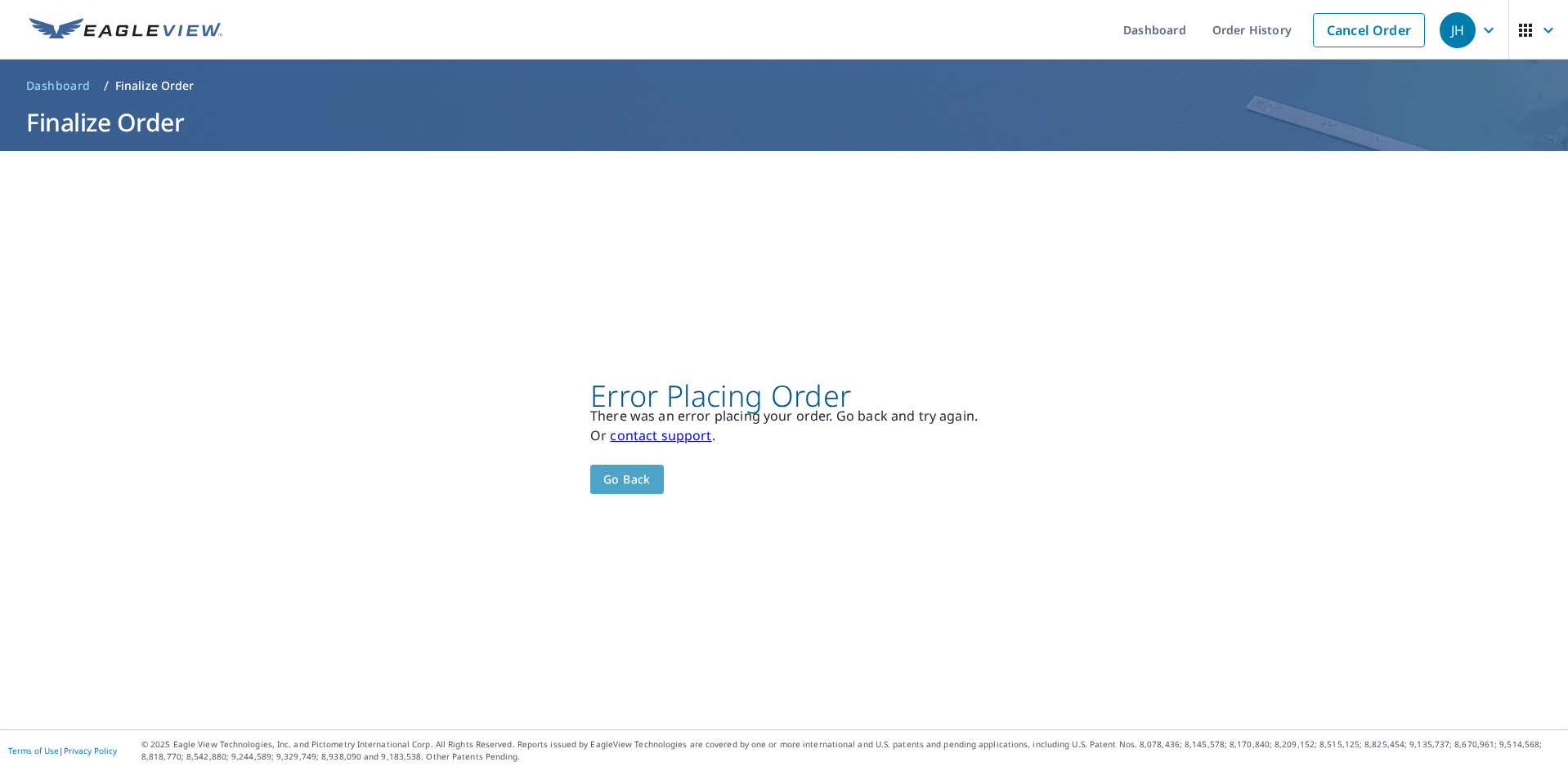
click at [624, 478] on span "Go back" at bounding box center [627, 479] width 47 height 21
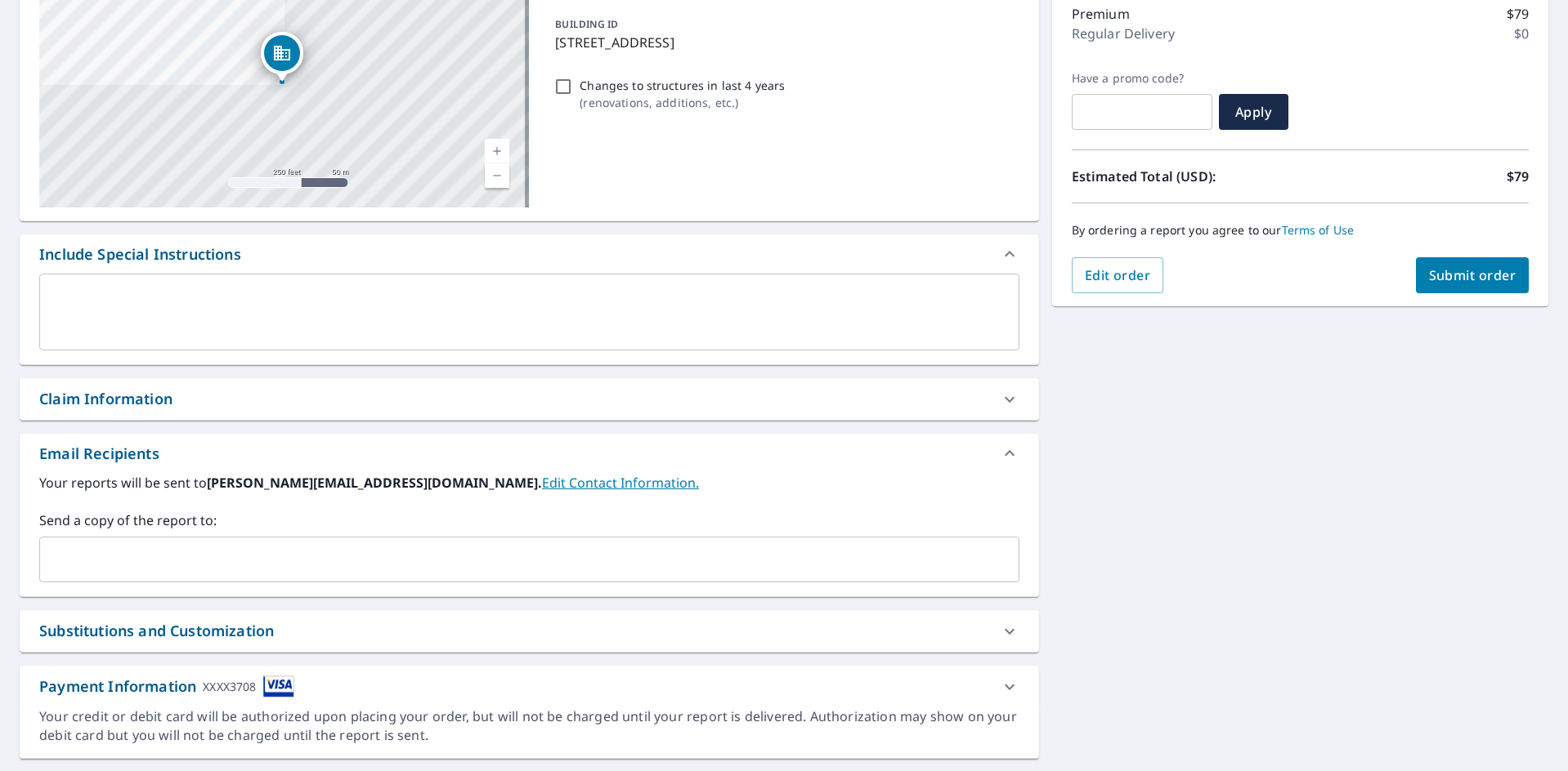
scroll to position [257, 0]
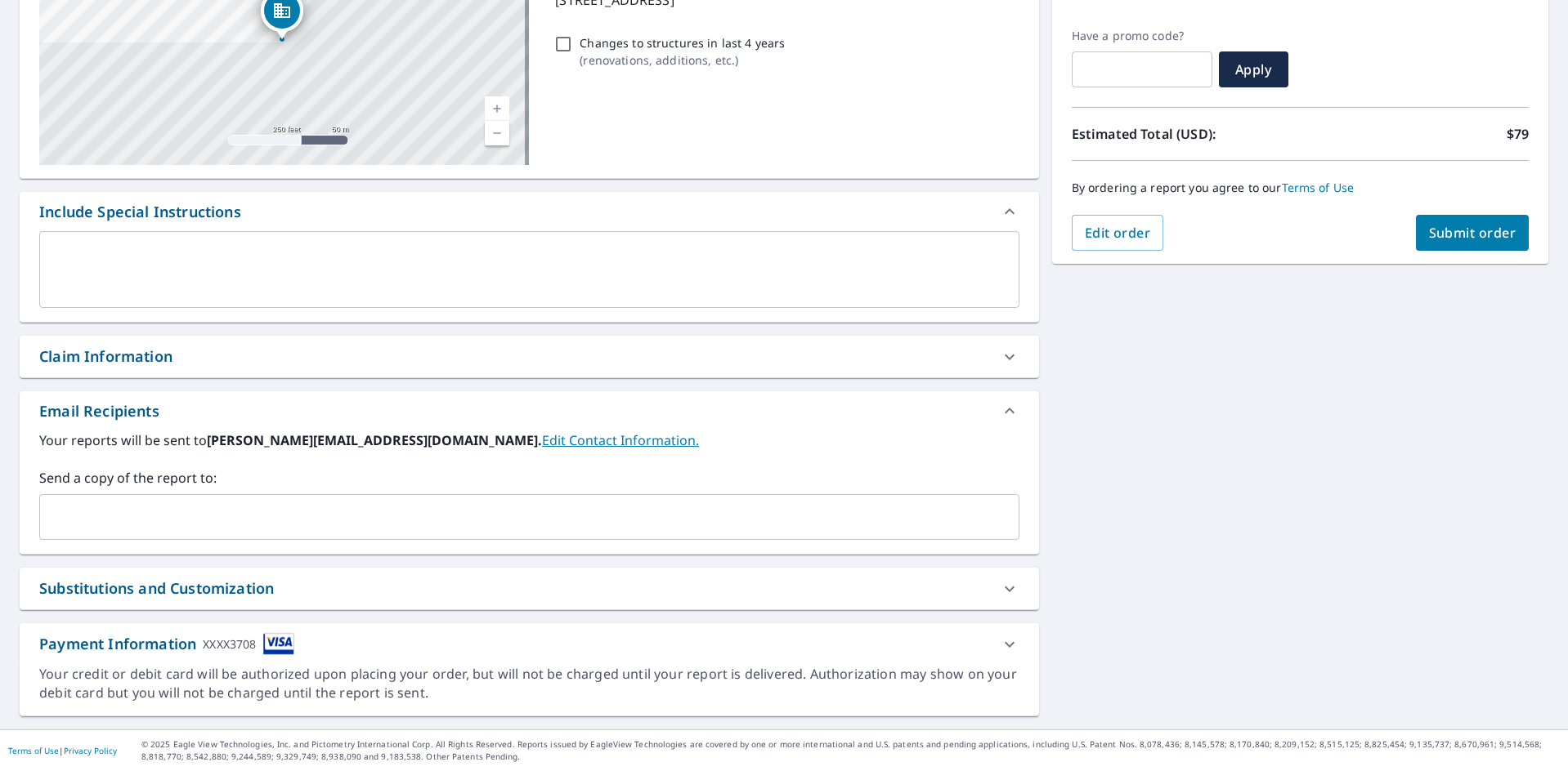
click at [135, 532] on div "​" at bounding box center [529, 517] width 980 height 46
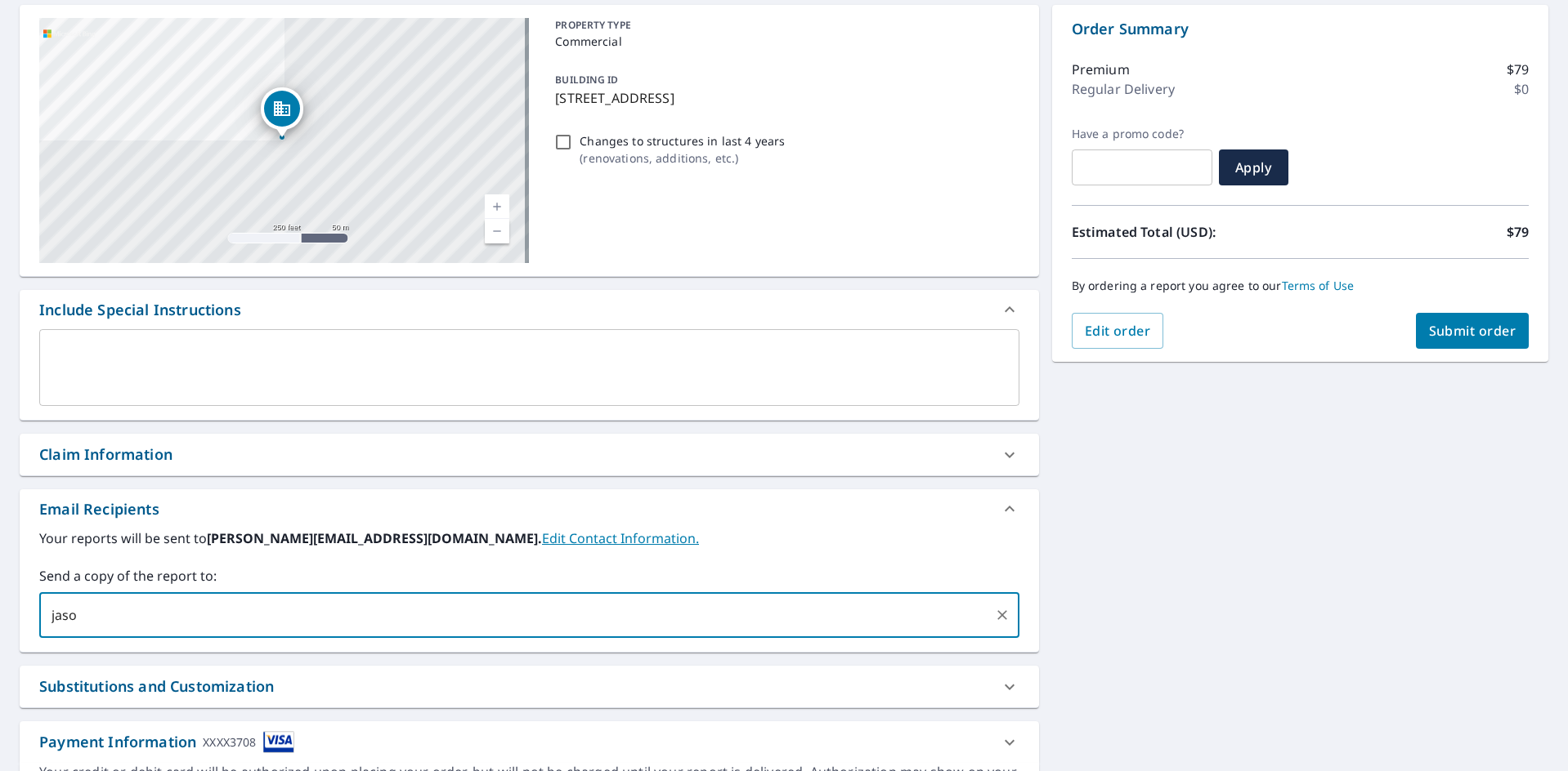
scroll to position [0, 0]
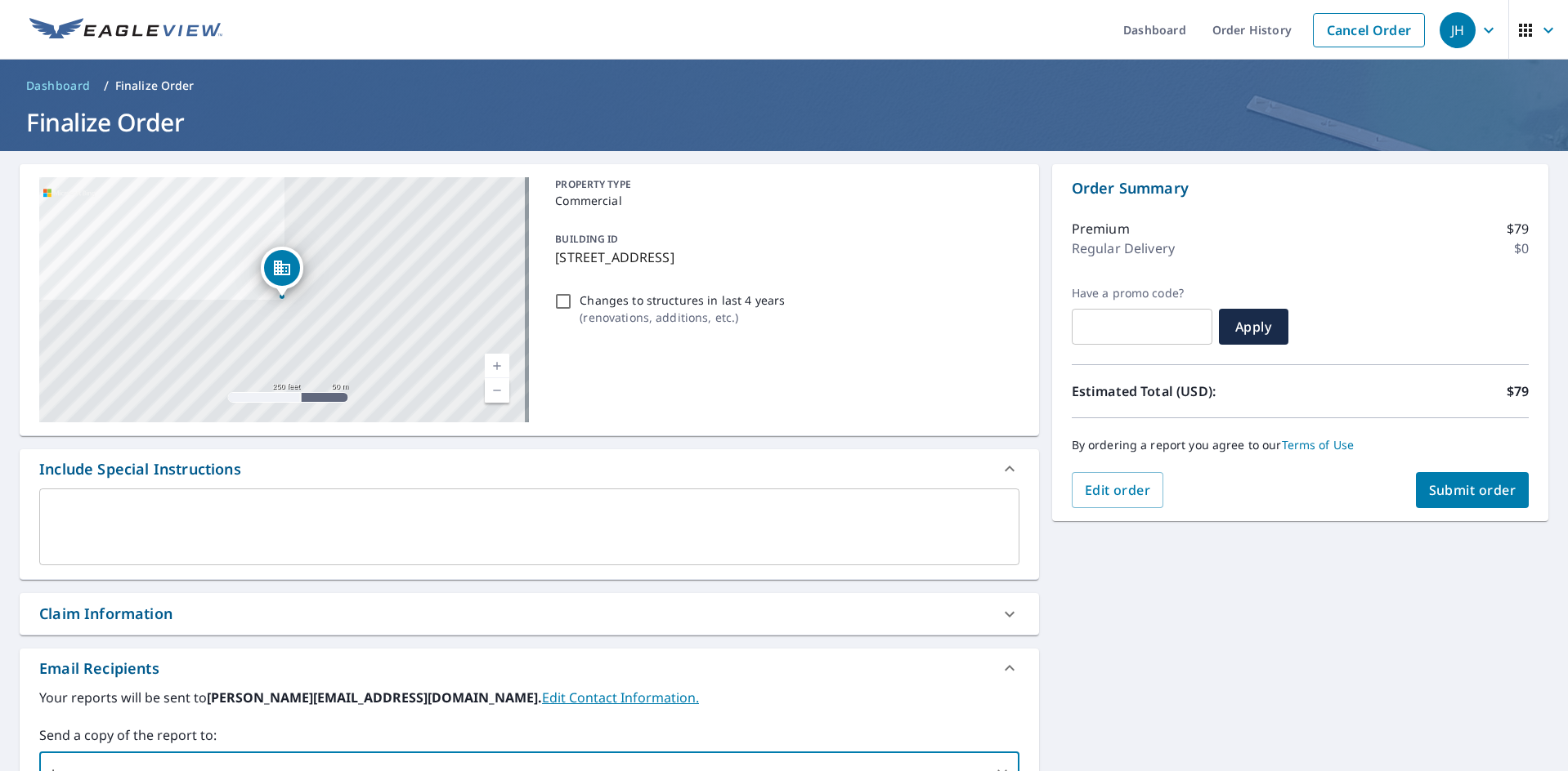
type input "jaso"
click at [1479, 28] on icon "button" at bounding box center [1488, 30] width 20 height 20
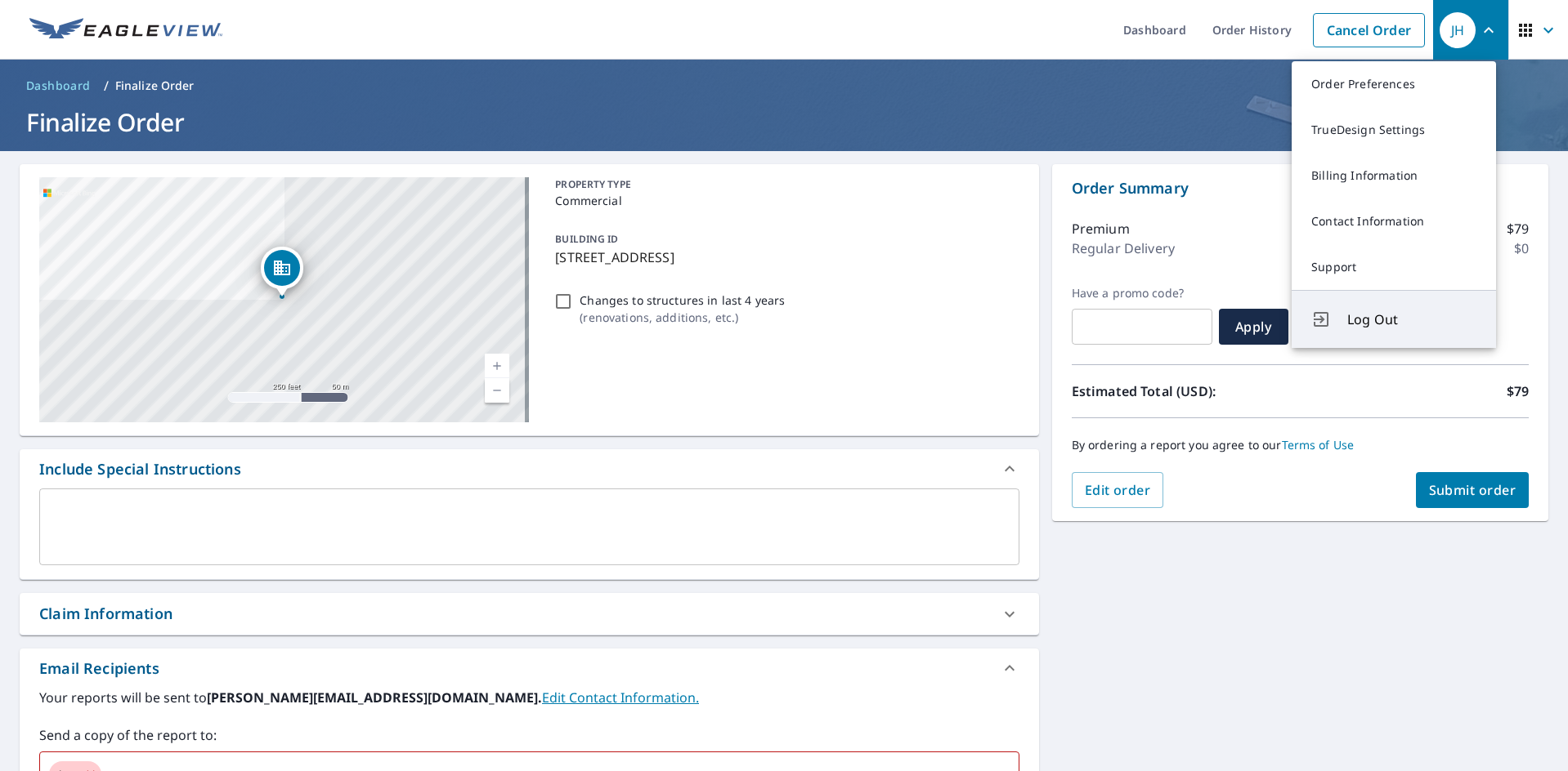
click at [1381, 318] on span "Log Out" at bounding box center [1411, 319] width 129 height 20
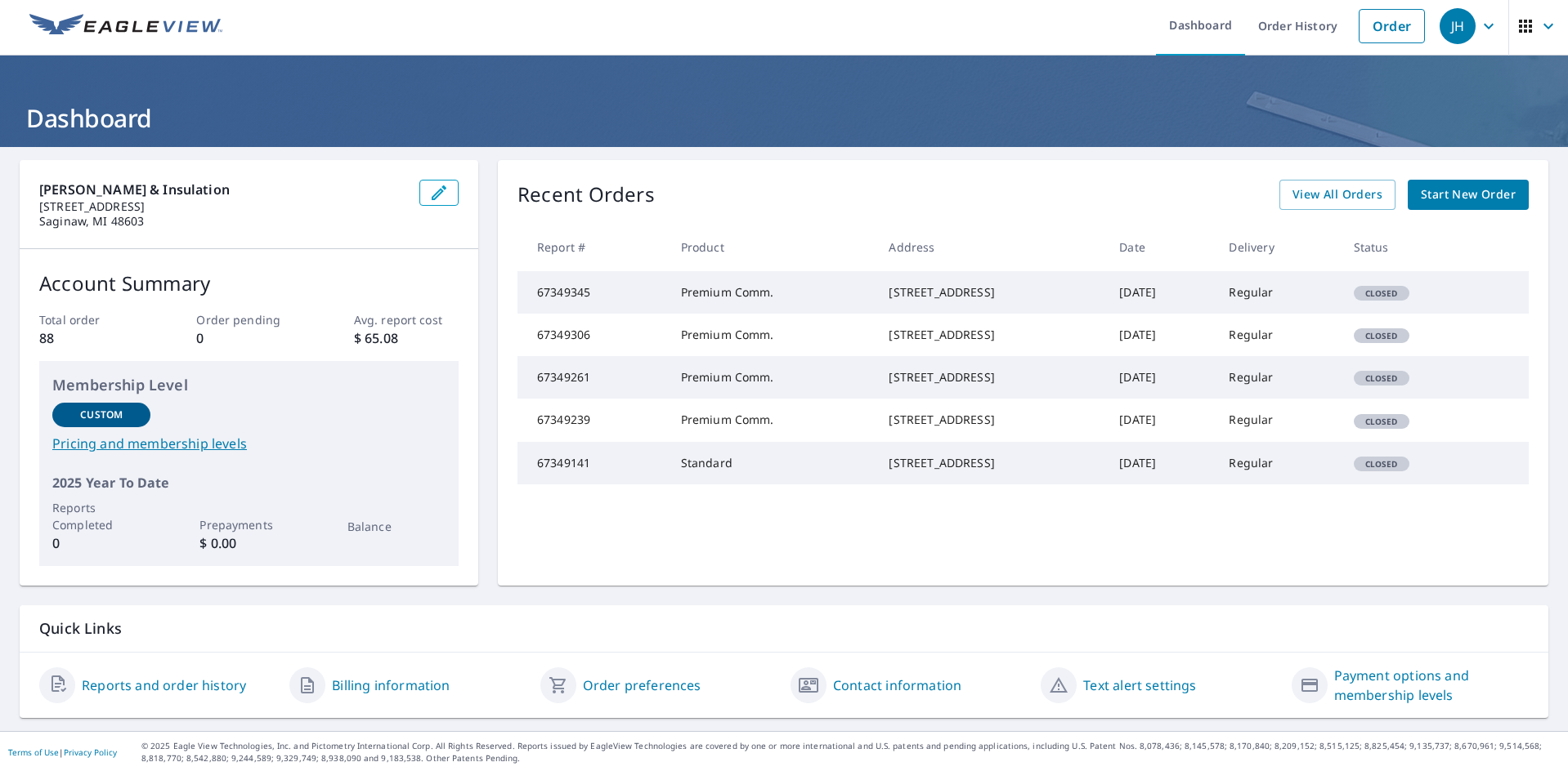
scroll to position [6, 0]
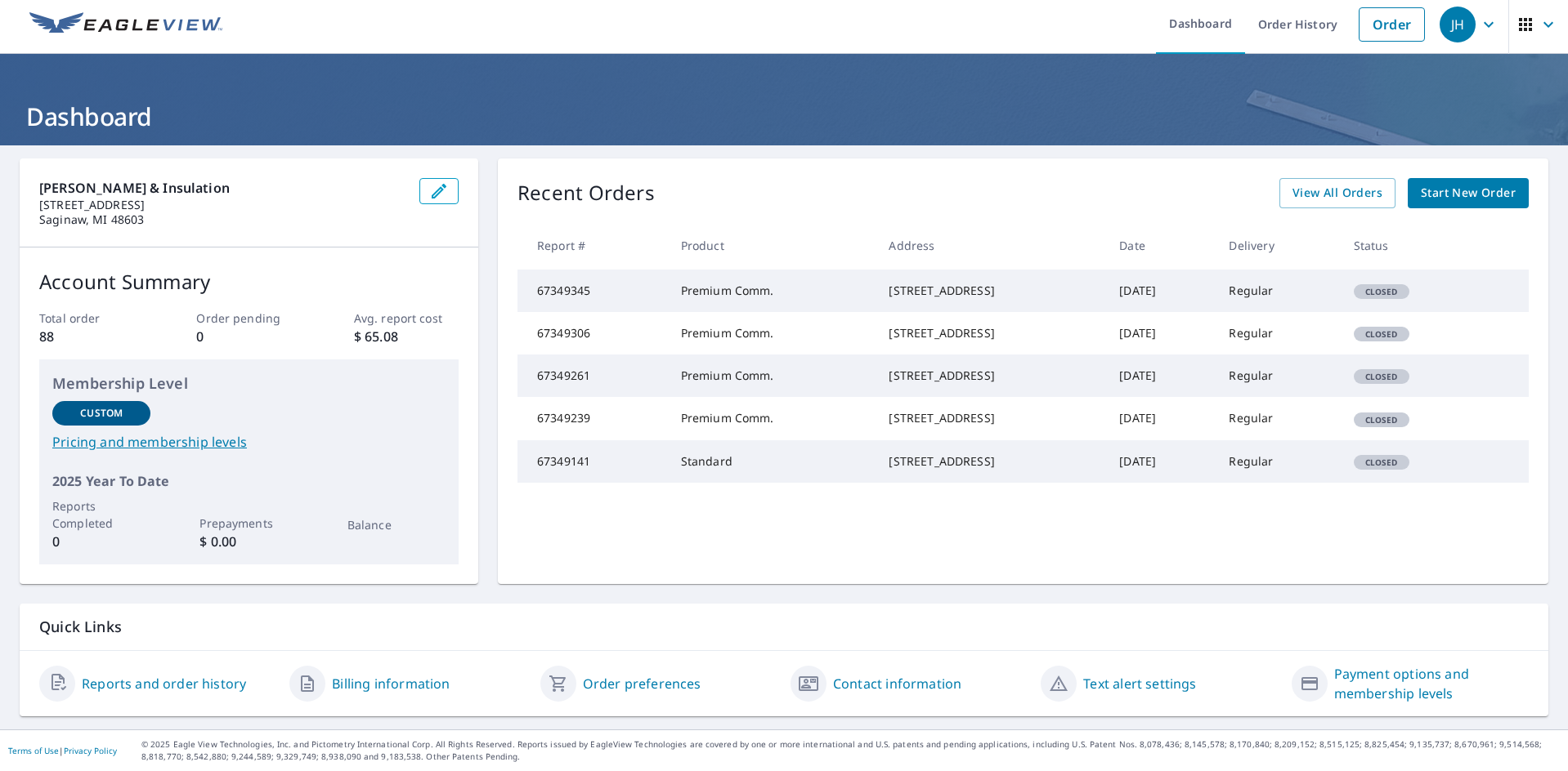
click at [1257, 301] on td "Regular" at bounding box center [1277, 291] width 124 height 42
click at [1060, 299] on div "1753 N 6th Ave Saginaw, MI 48601-1064" at bounding box center [990, 291] width 204 height 17
click at [888, 299] on div "1753 N 6th Ave Saginaw, MI 48601-1064" at bounding box center [990, 291] width 204 height 17
click at [703, 311] on td "Premium Comm." at bounding box center [772, 291] width 208 height 42
click at [635, 300] on td "67349345" at bounding box center [592, 291] width 150 height 42
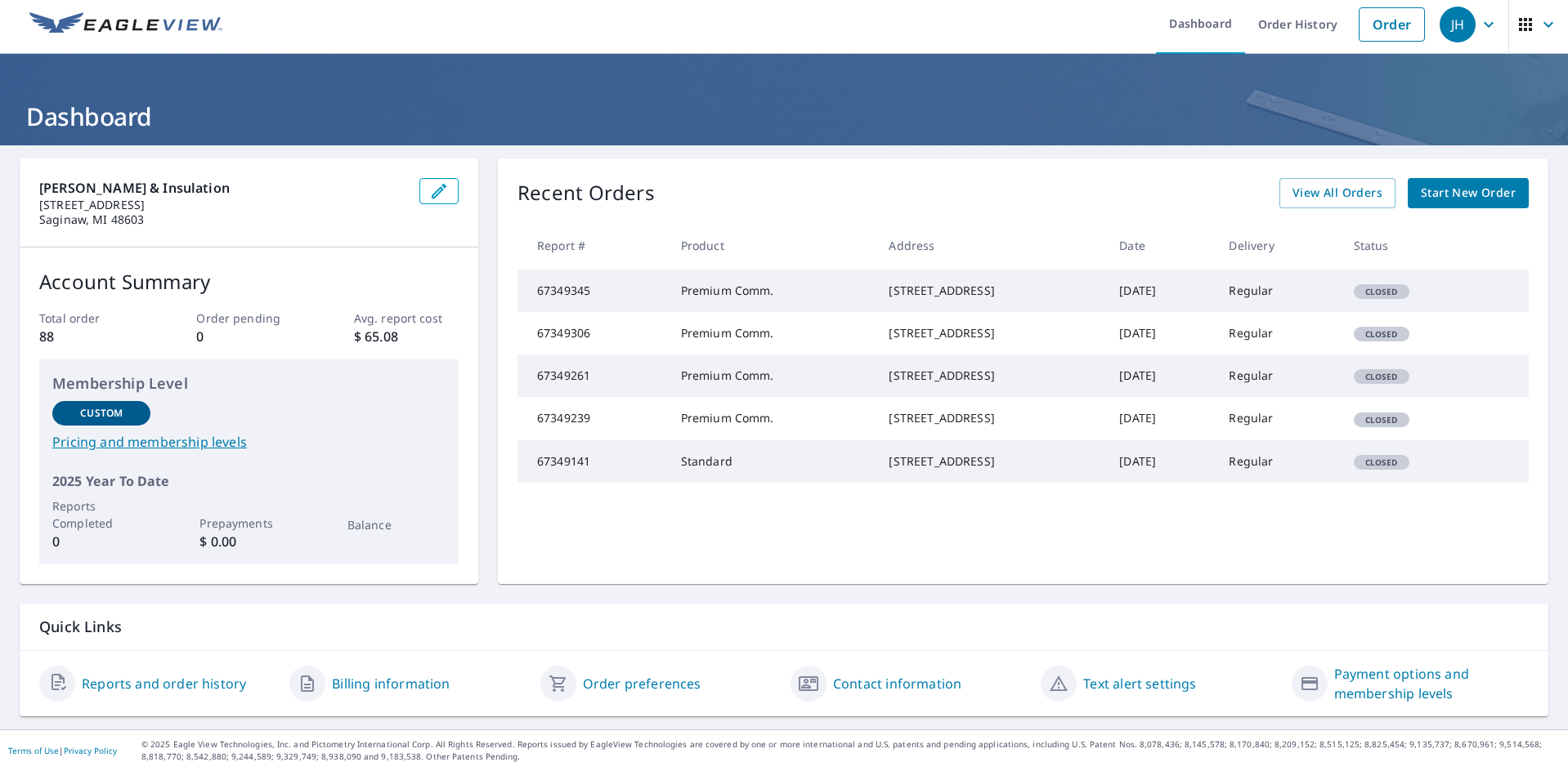
click at [1370, 427] on div "Closed" at bounding box center [1381, 419] width 56 height 15
click at [1329, 196] on span "View All Orders" at bounding box center [1337, 193] width 90 height 21
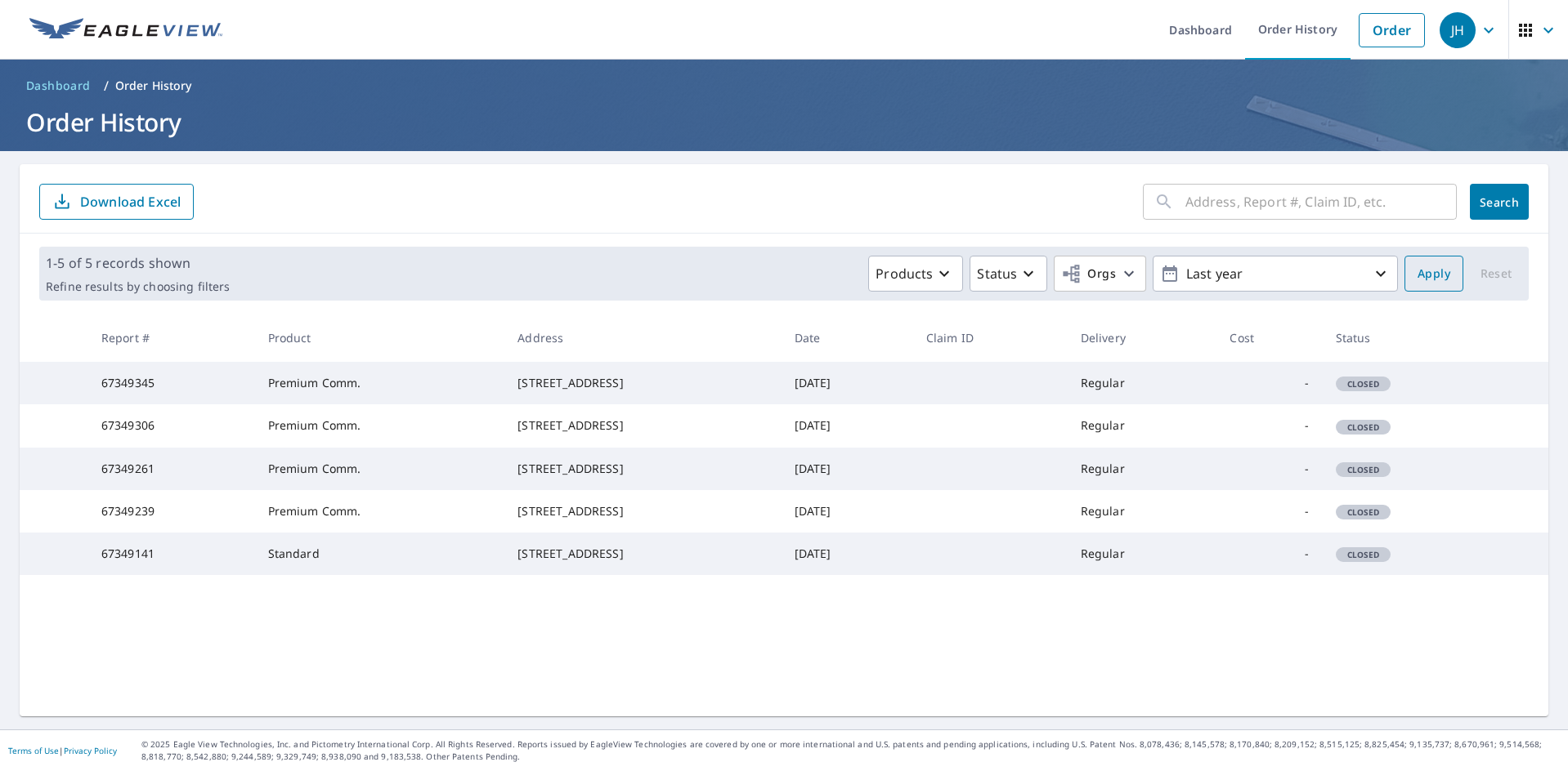
click at [1404, 281] on button "Apply" at bounding box center [1433, 273] width 59 height 36
